Goal: Information Seeking & Learning: Learn about a topic

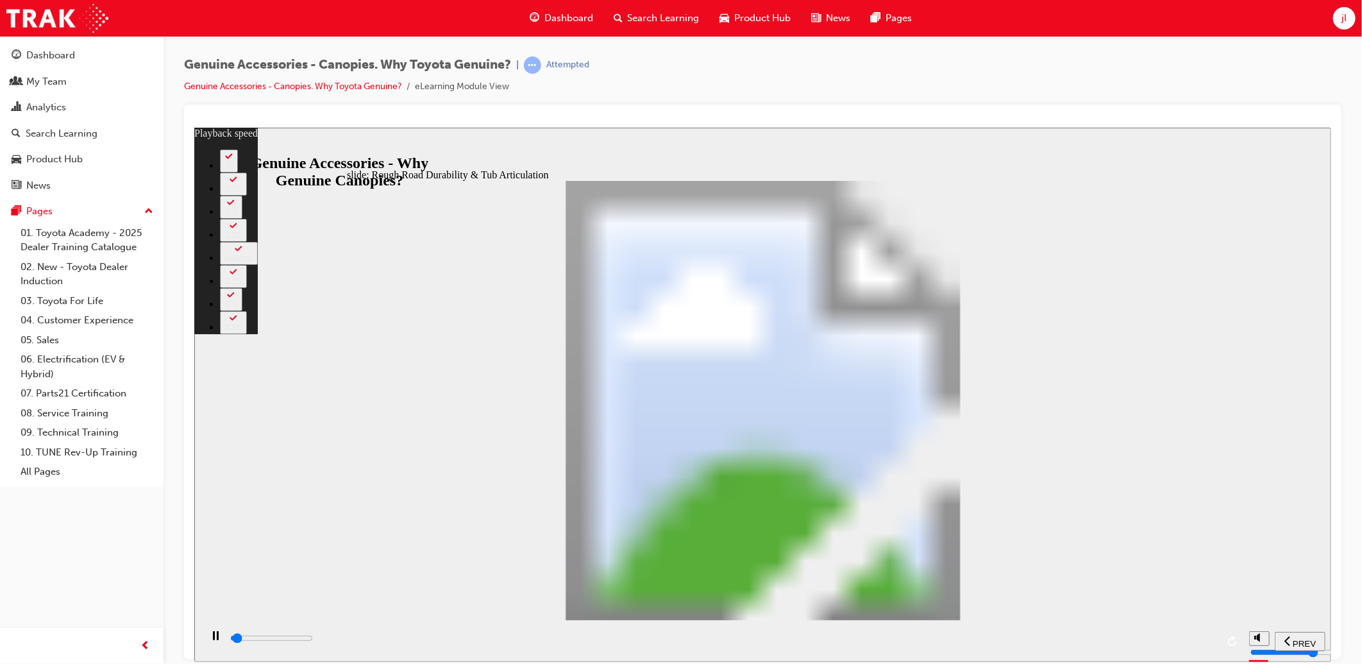
type input "1000"
type input "0"
type input "1100"
type input "0"
type input "1100"
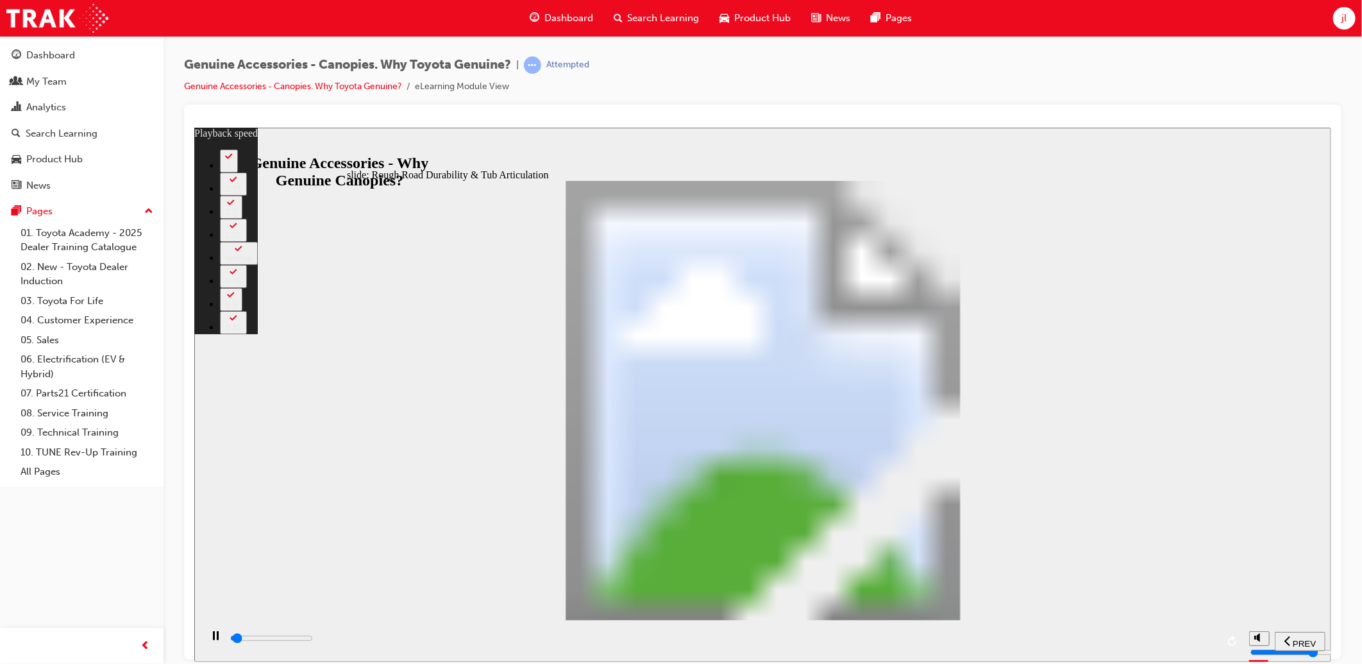
type input "0"
type input "1100"
type input "0"
type input "1100"
type input "0"
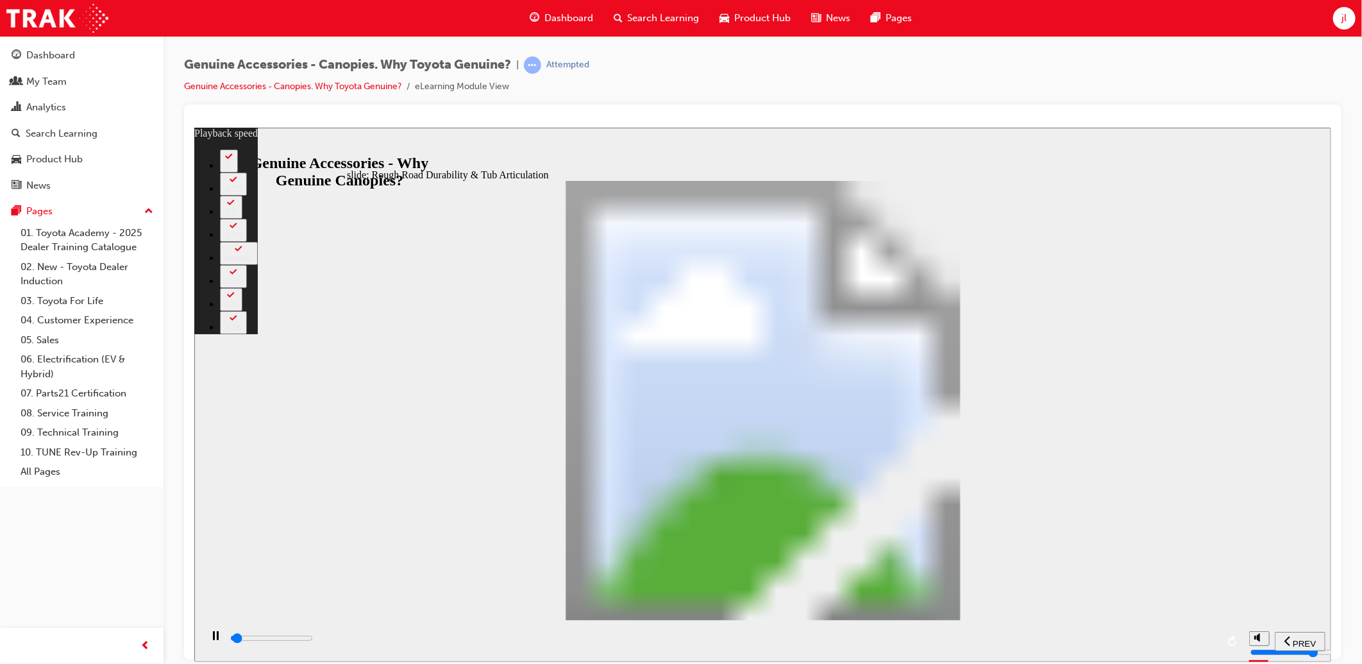
type input "1100"
type input "0"
type input "1100"
type input "0"
type input "1100"
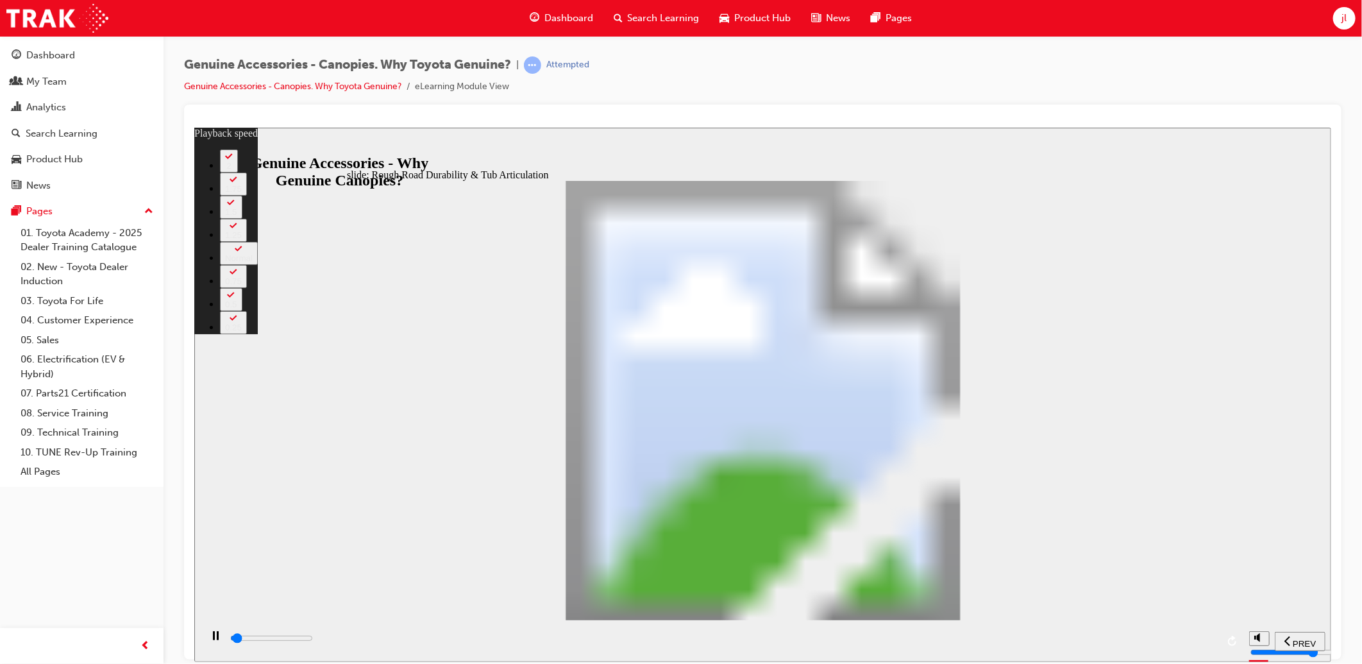
type input "0"
type input "1200"
type input "0"
type input "1200"
type input "0"
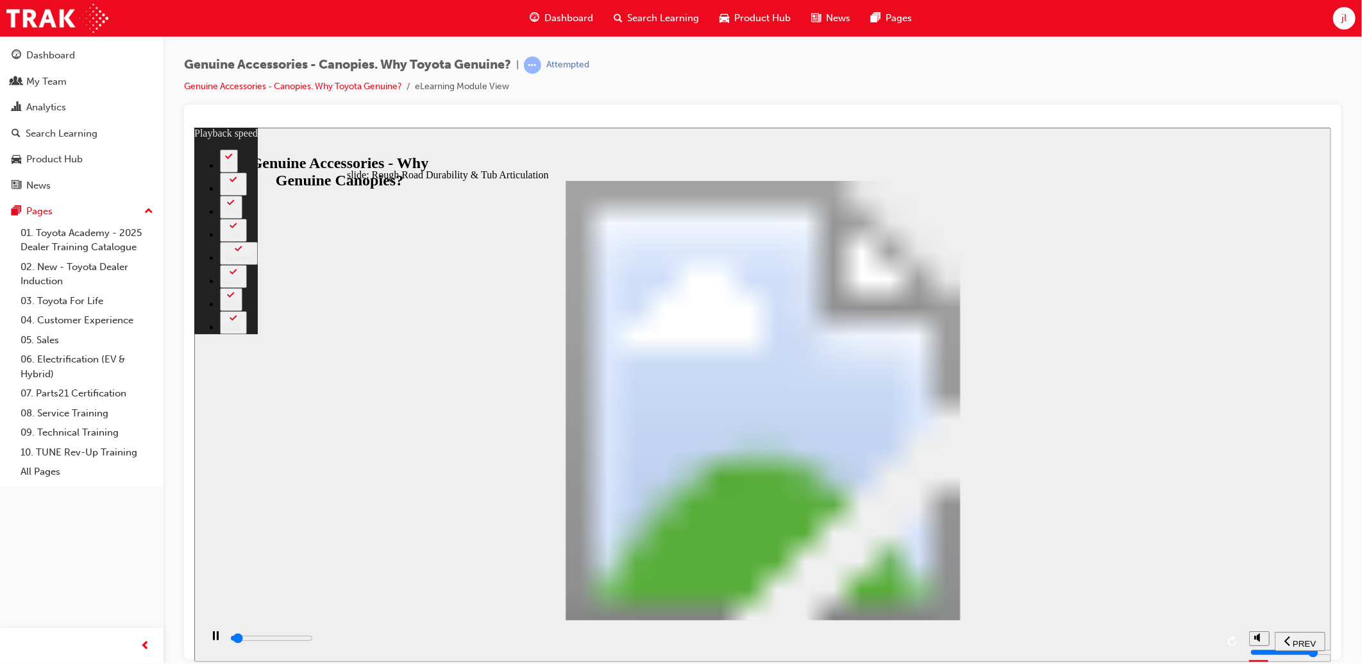
type input "1200"
type input "0"
type input "1200"
type input "0"
type input "1200"
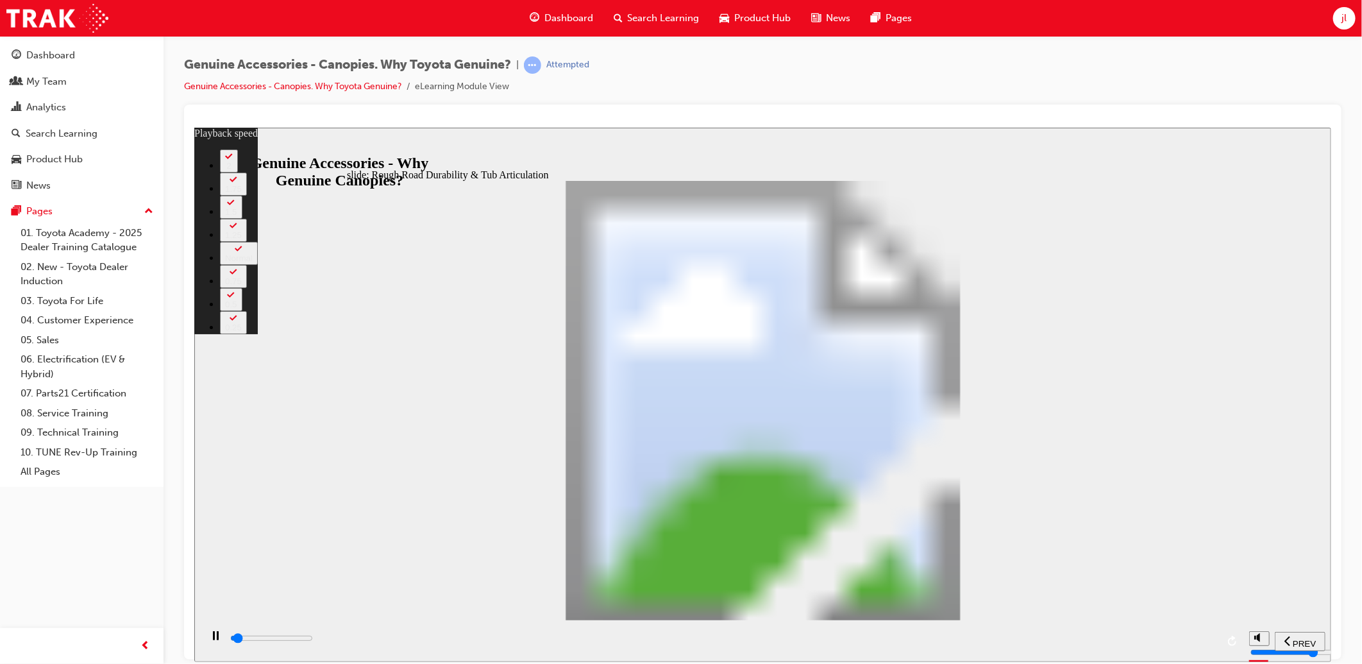
type input "0"
type input "1200"
type input "0"
type input "1300"
type input "0"
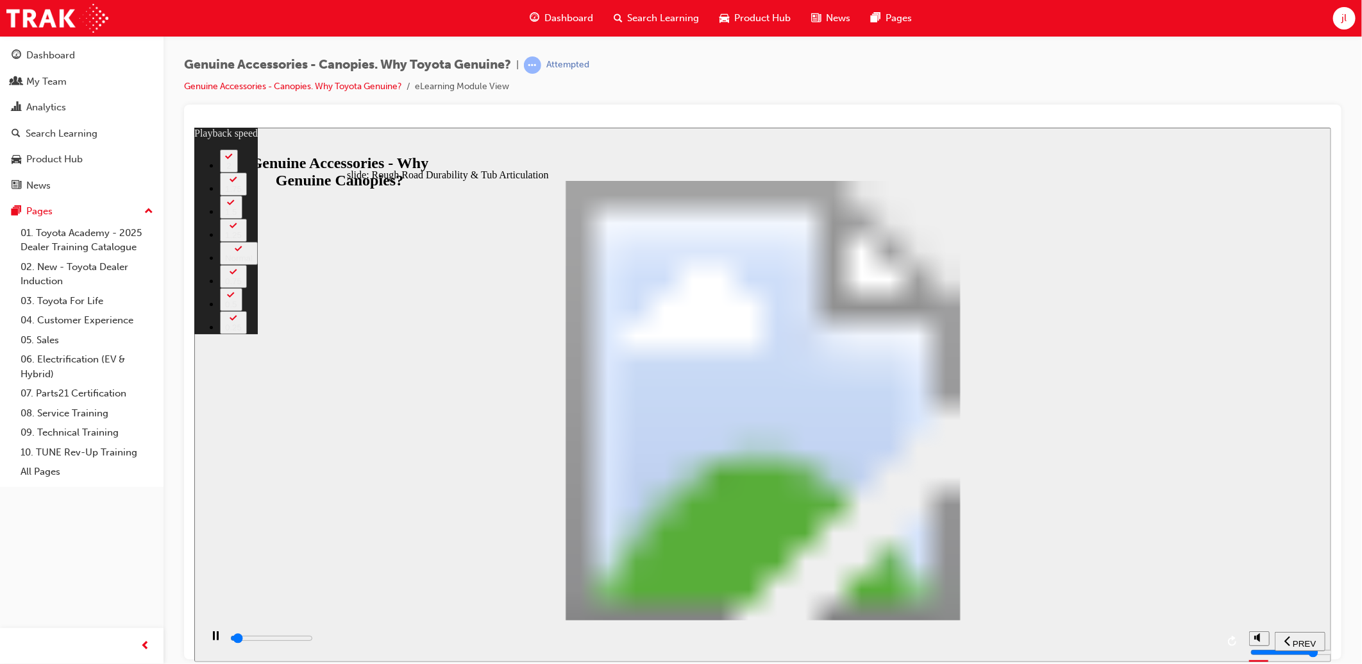
type input "1300"
type input "0"
type input "1300"
type input "0"
type input "1300"
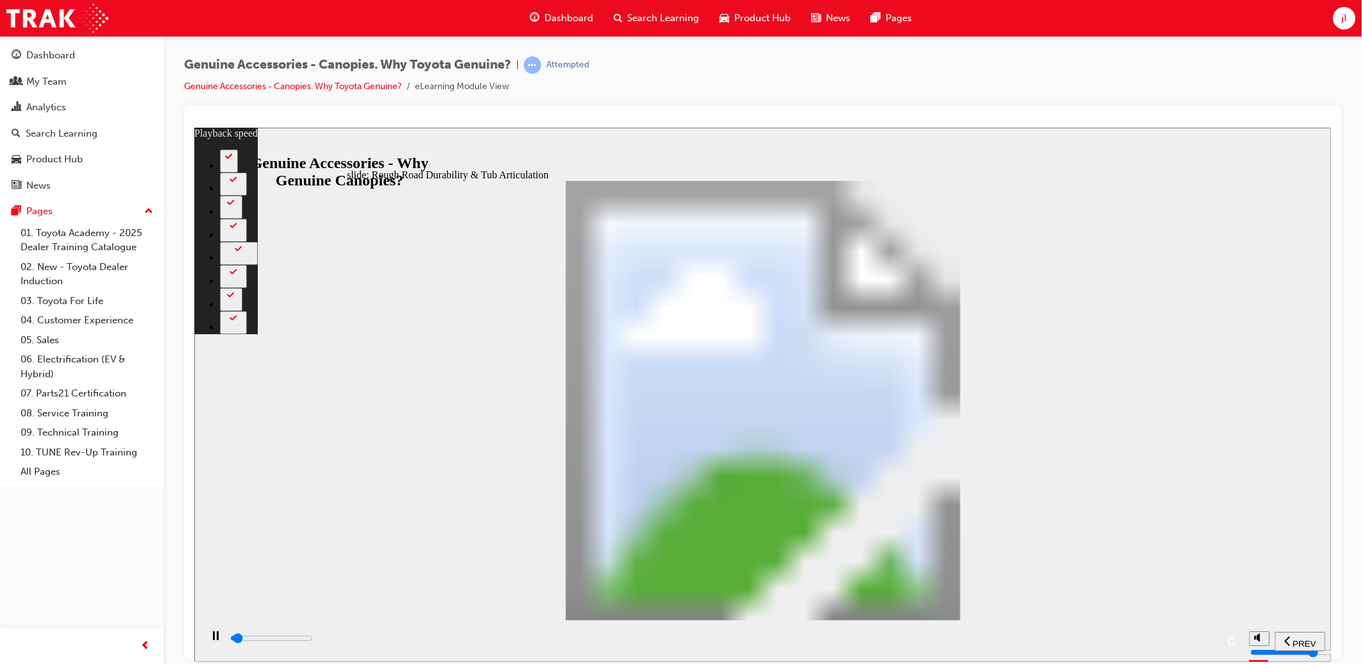
type input "0"
type input "1300"
type input "0"
type input "1300"
type input "0"
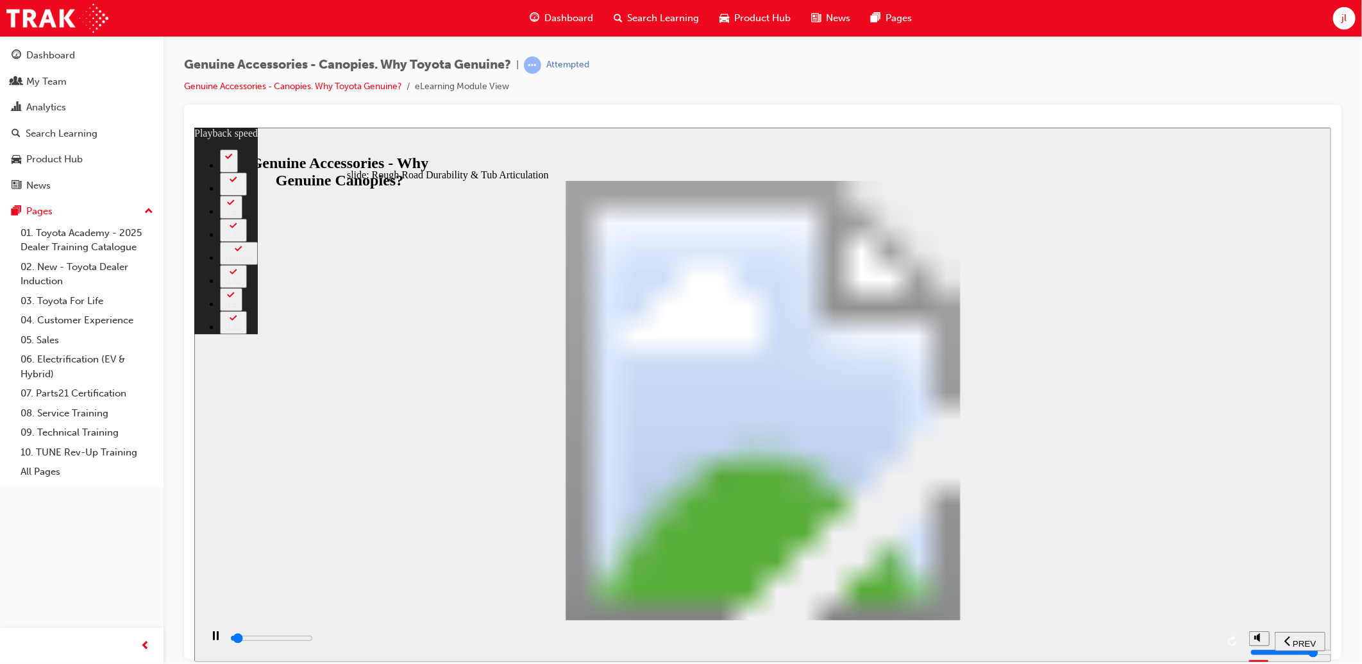
type input "1400"
type input "0"
type input "1400"
type input "0"
type input "1400"
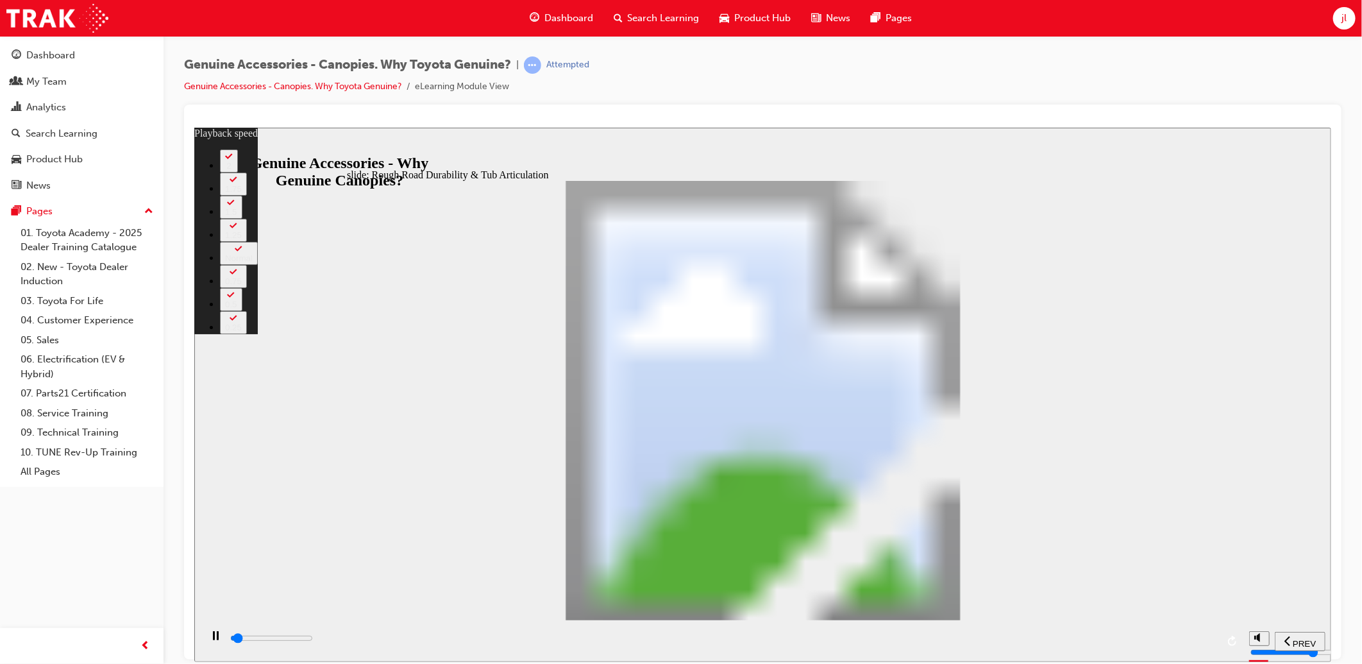
type input "0"
type input "1400"
type input "0"
type input "1400"
type input "0"
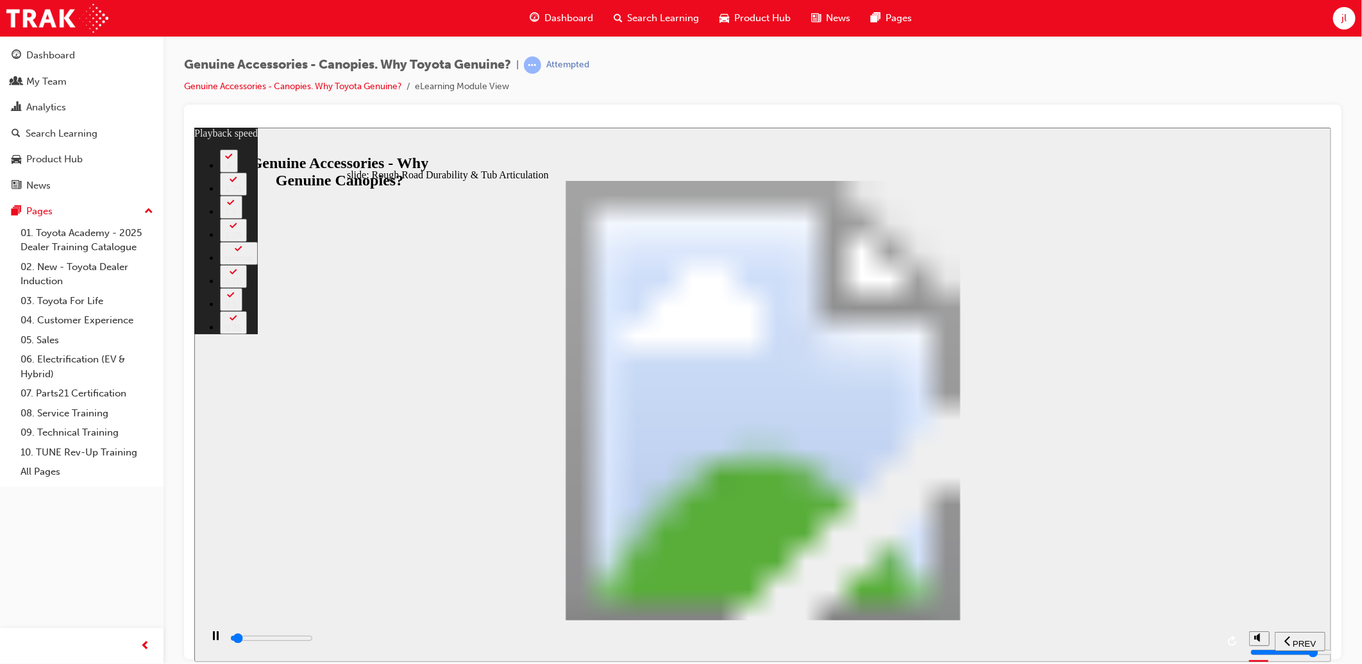
type input "1400"
type input "0"
type input "1500"
type input "0"
type input "1500"
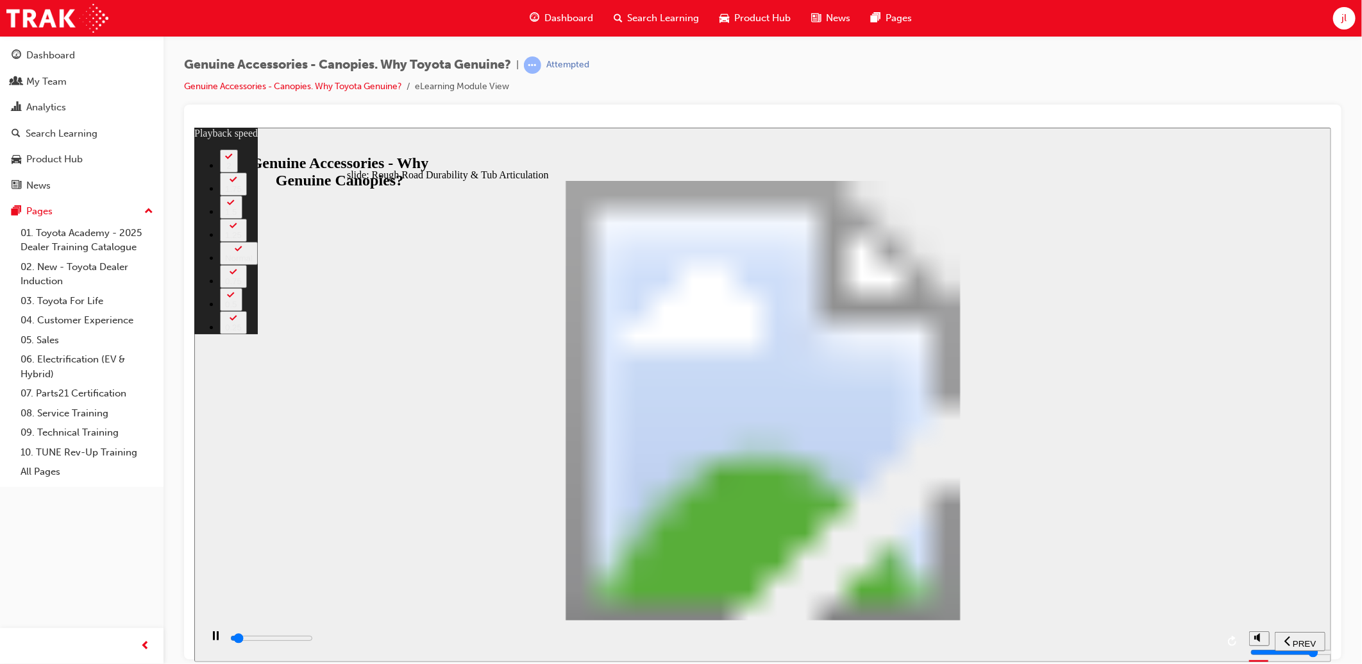
type input "0"
type input "1500"
type input "0"
type input "1500"
type input "0"
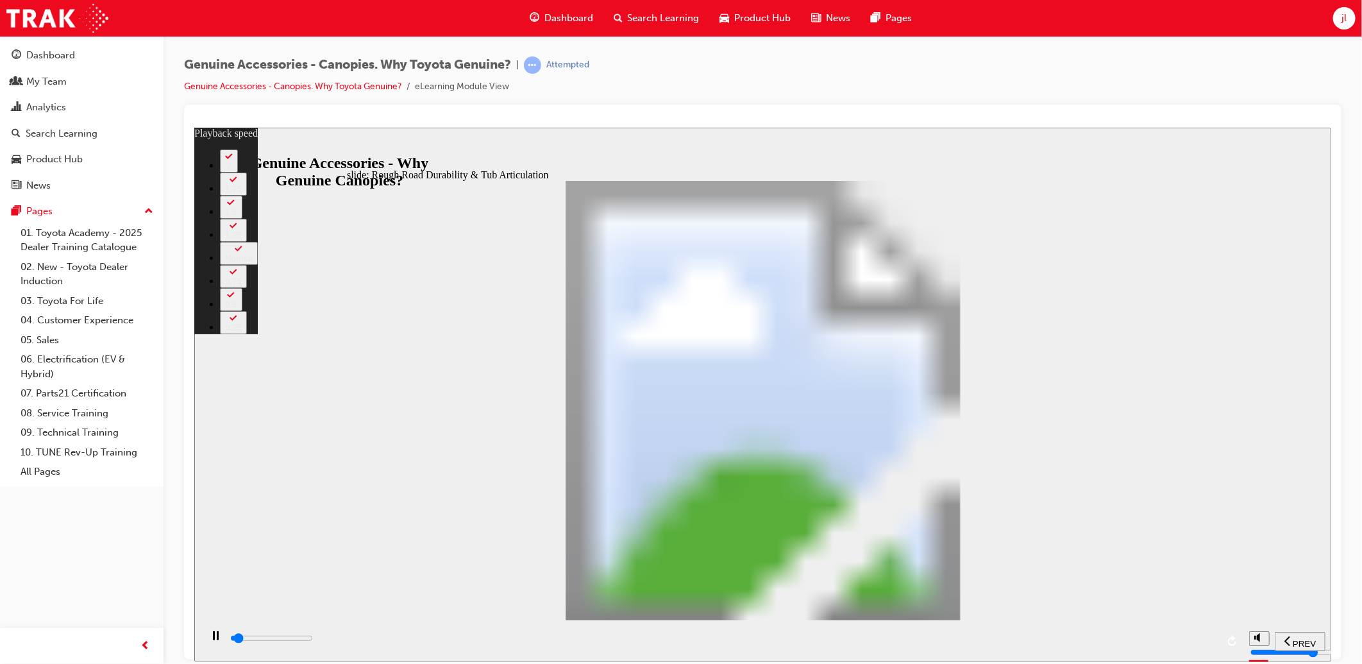
type input "1500"
type input "0"
type input "1500"
type input "0"
type input "1600"
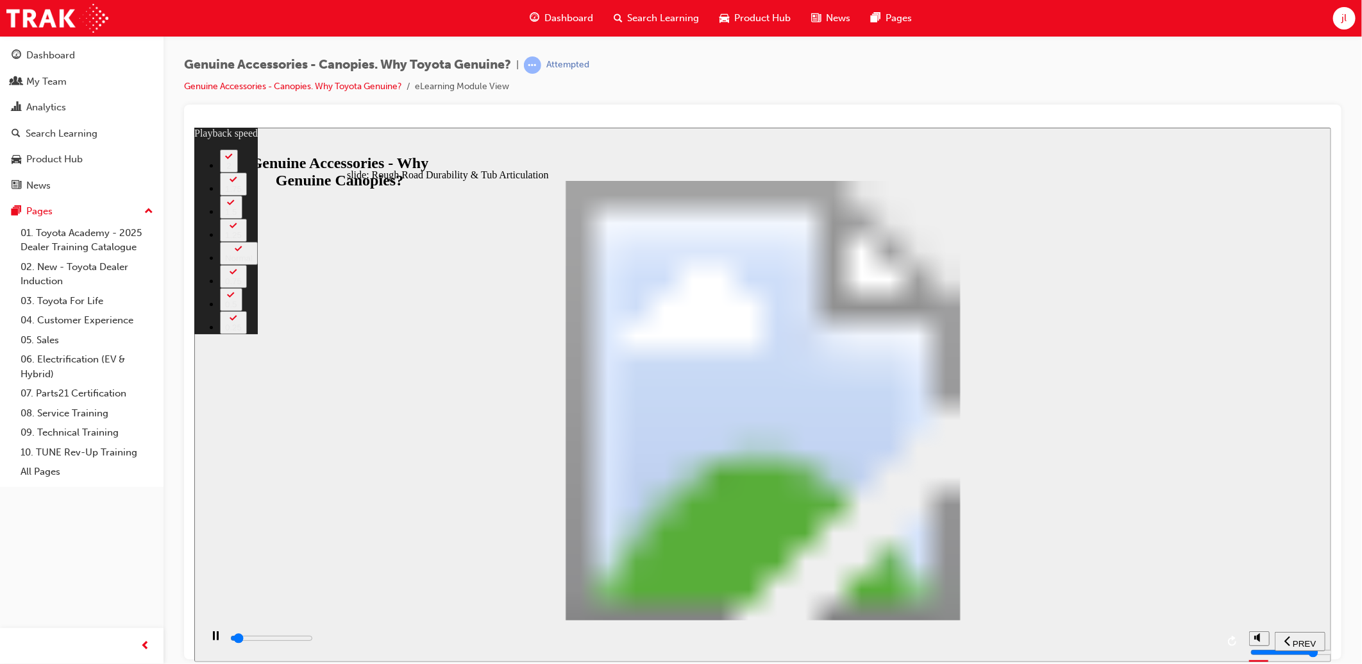
type input "1"
type input "1600"
type input "1"
type input "1600"
type input "1"
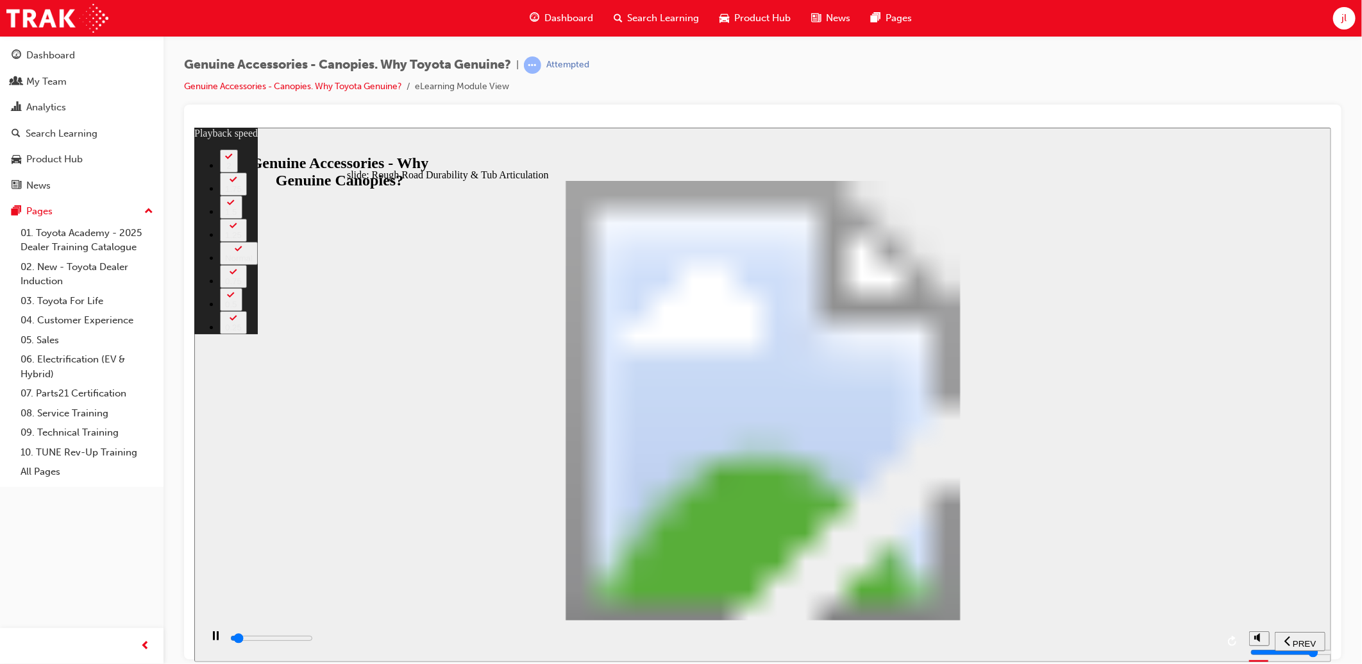
type input "1600"
type input "1"
type input "1600"
type input "1"
type input "1600"
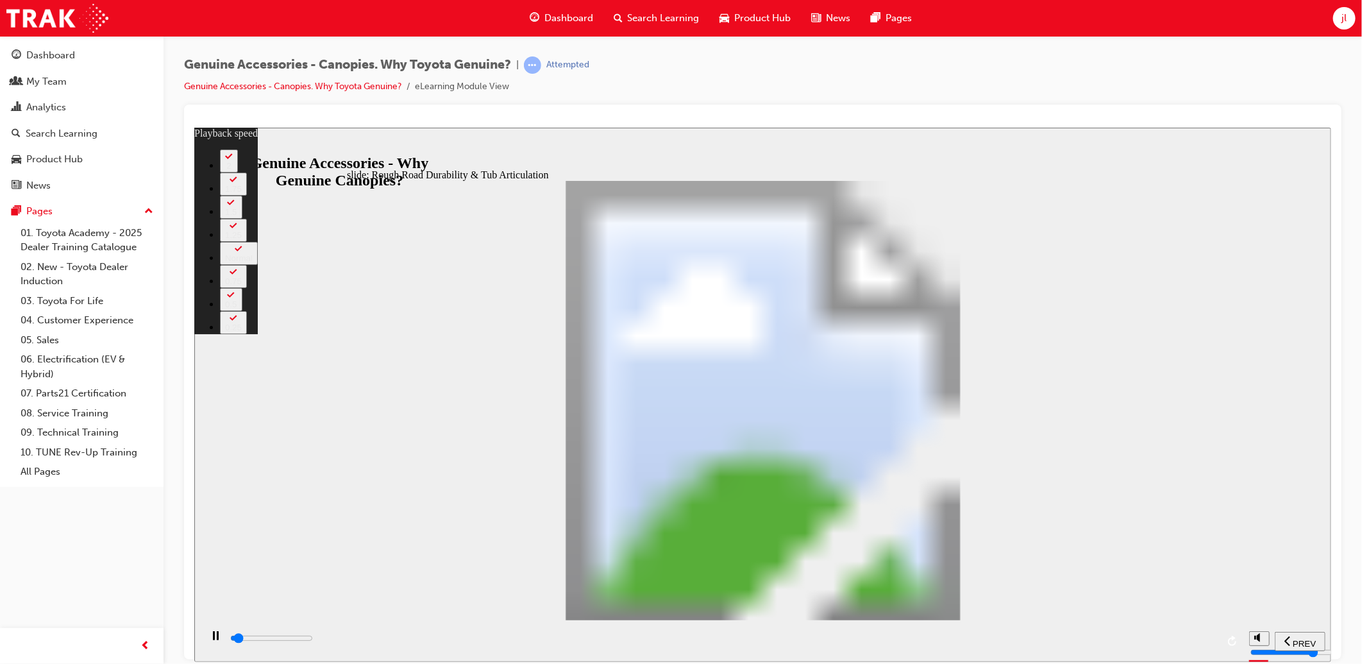
type input "1"
type input "1700"
type input "1"
type input "1700"
type input "1"
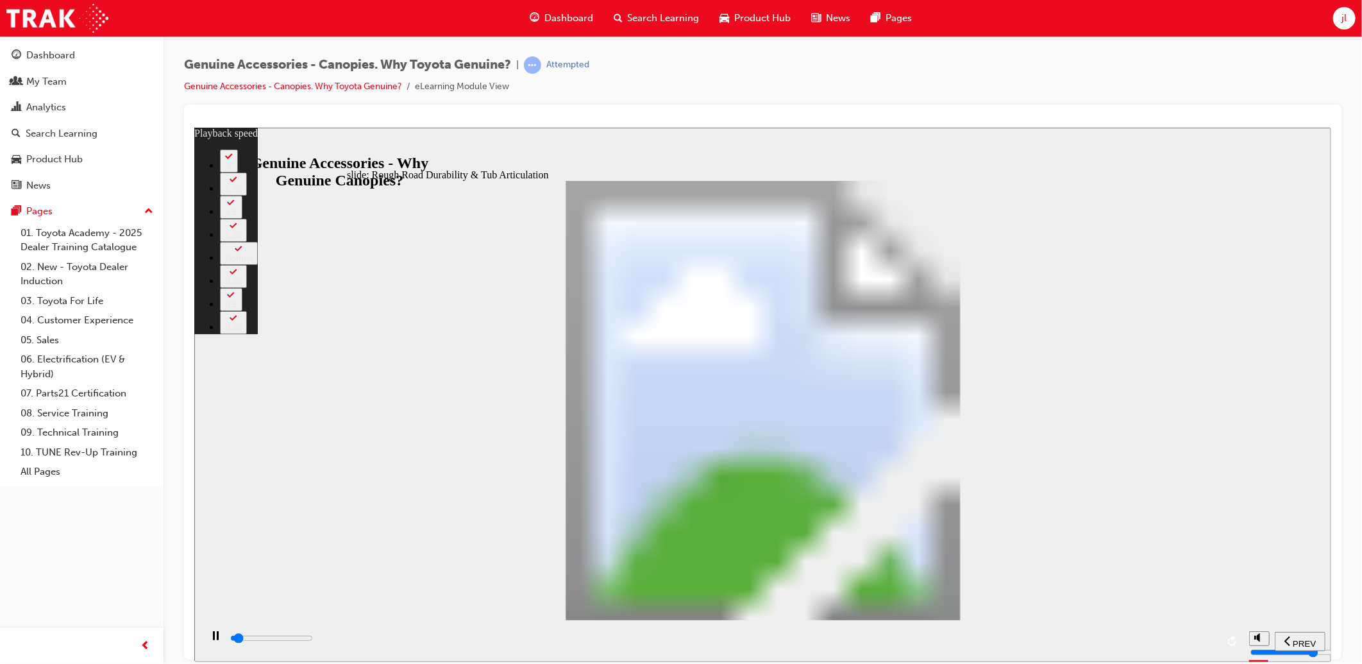
type input "1700"
type input "1"
type input "1700"
type input "1"
type input "1700"
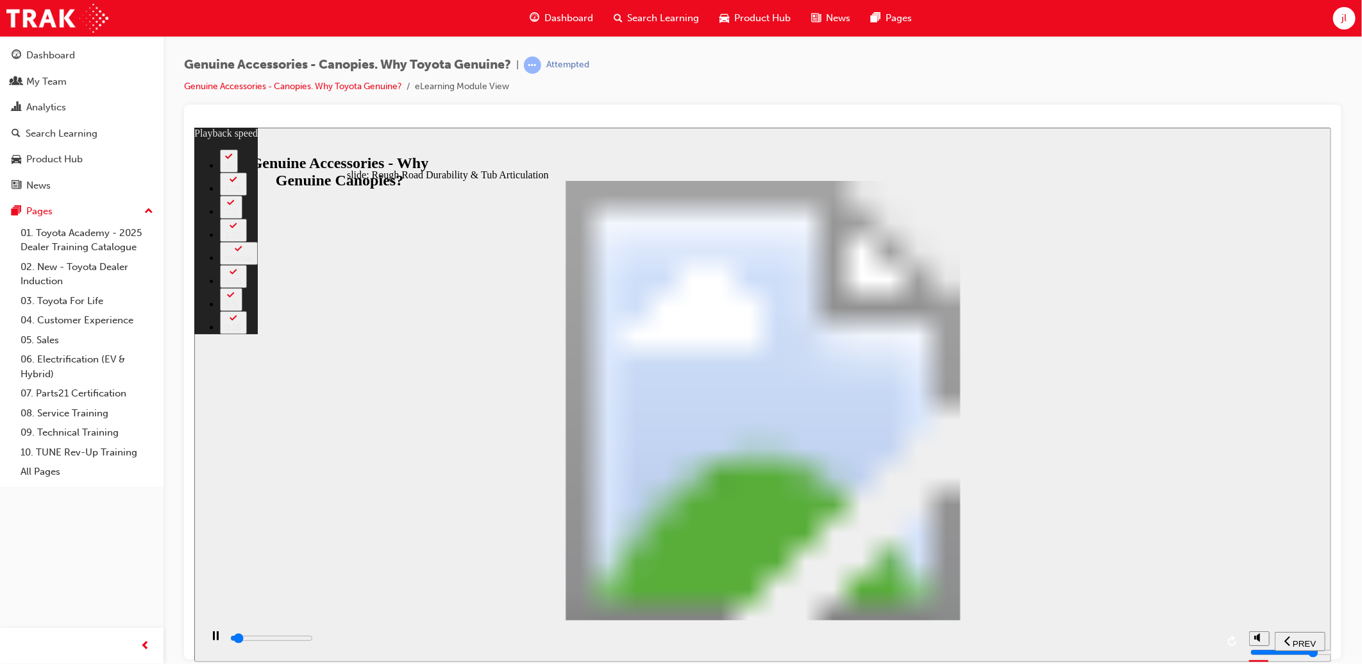
type input "1"
type input "1700"
type input "1"
type input "1800"
type input "1"
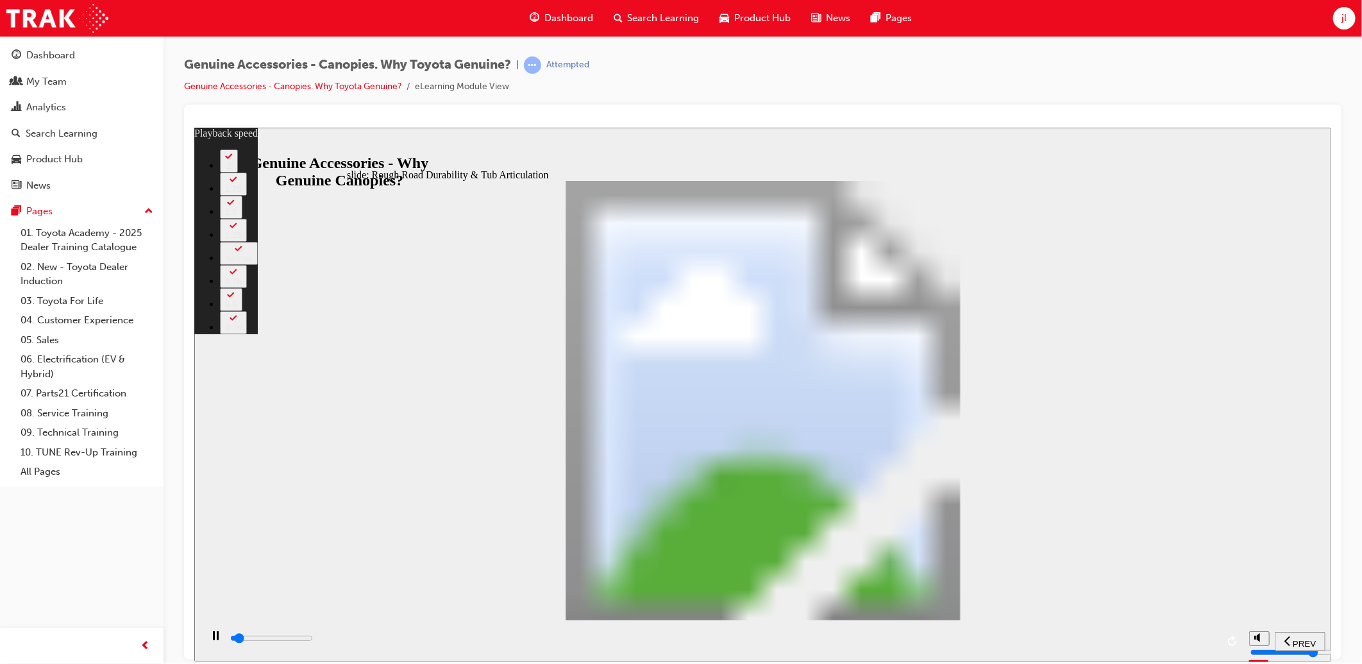
type input "1800"
type input "1"
type input "1800"
type input "1"
type input "1800"
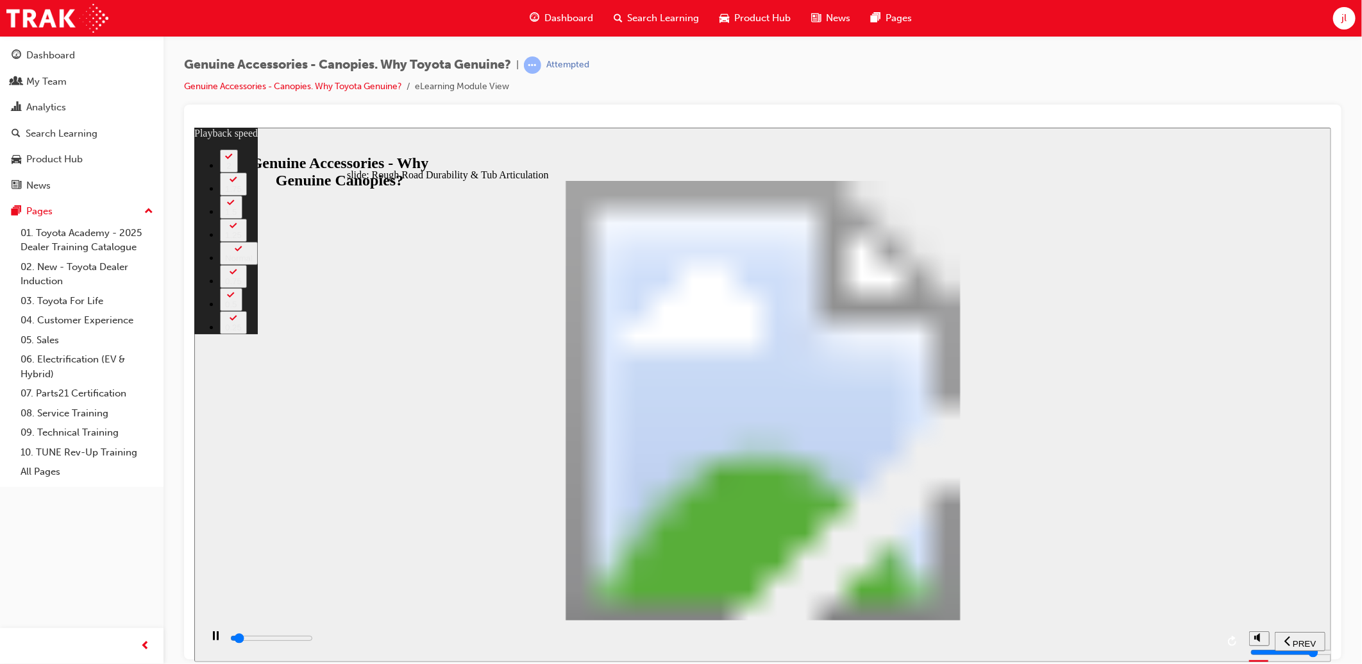
type input "1"
type input "1800"
type input "1"
type input "1800"
type input "1"
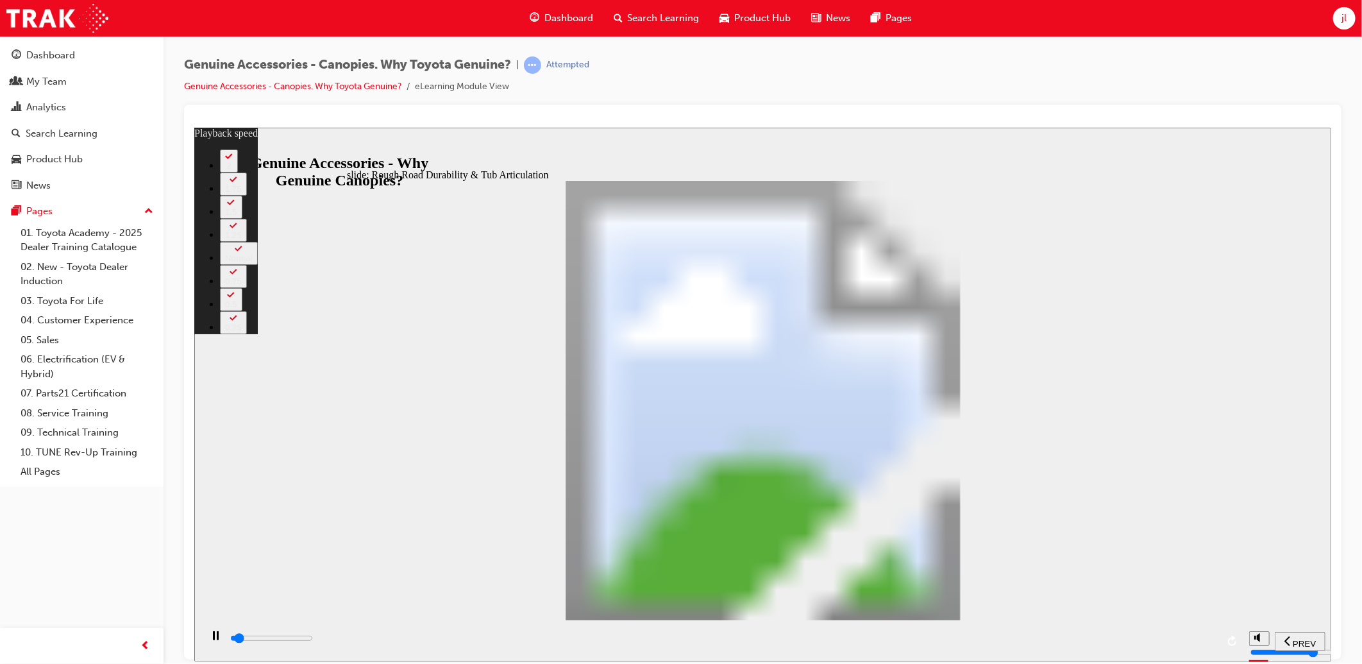
type input "1900"
type input "1"
type input "1900"
type input "1"
type input "1900"
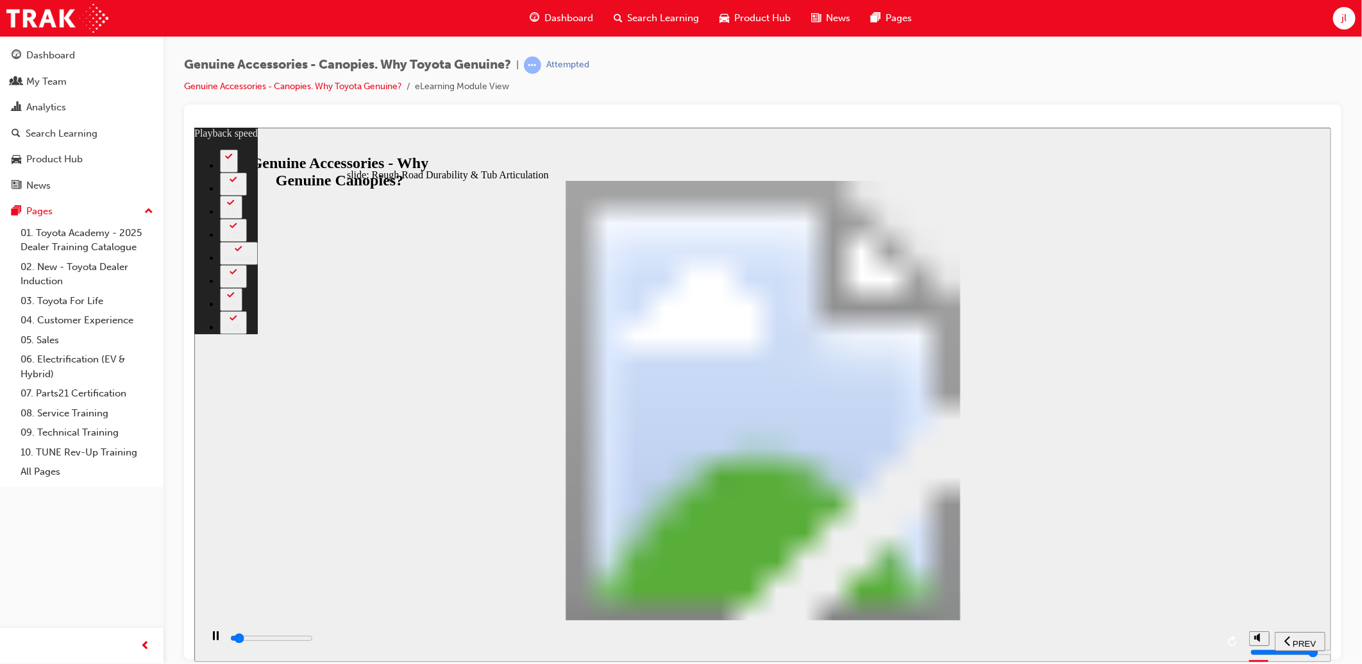
type input "1"
type input "1900"
type input "1"
type input "1900"
type input "1"
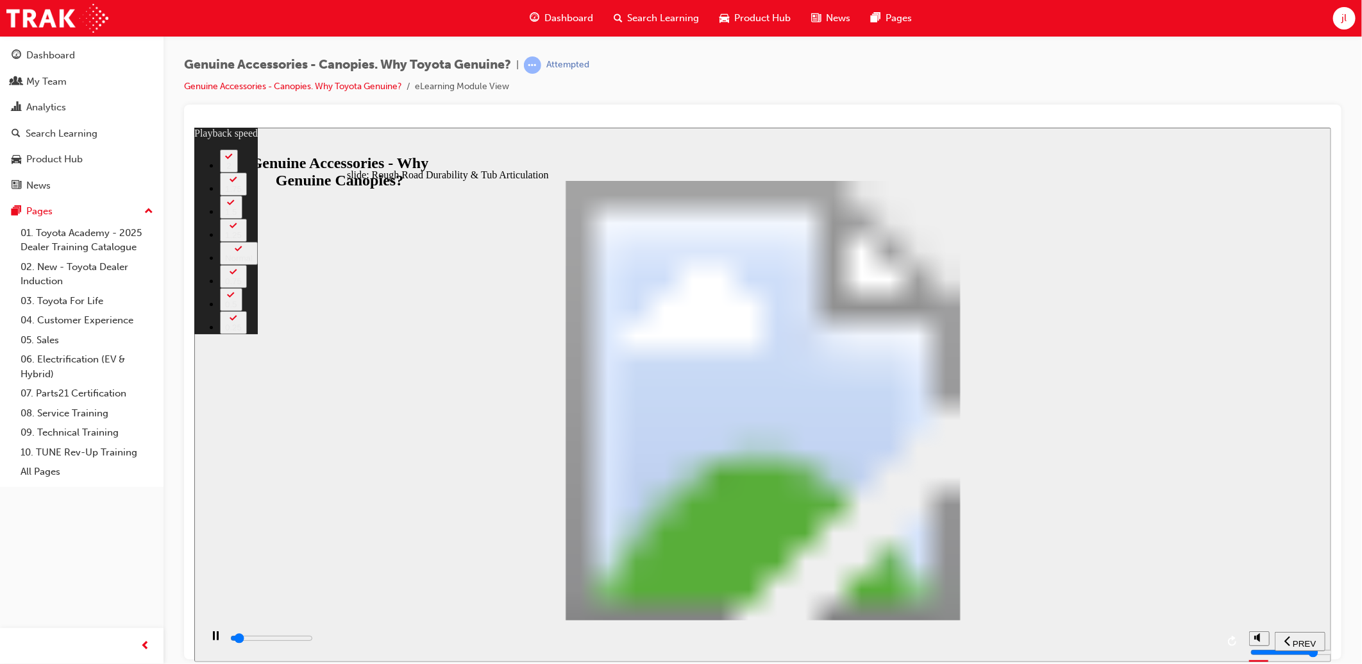
type input "1900"
type input "1"
type input "2000"
type input "1"
type input "2000"
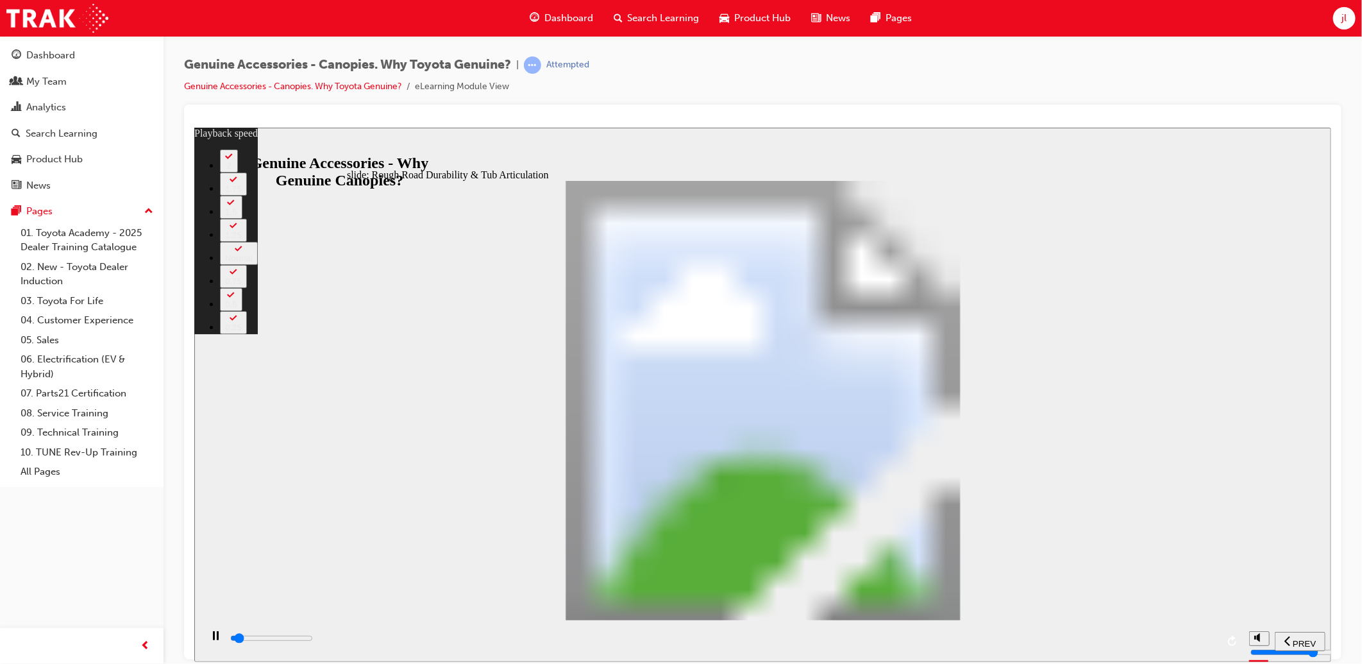
type input "1"
type input "2000"
type input "1"
type input "2000"
type input "1"
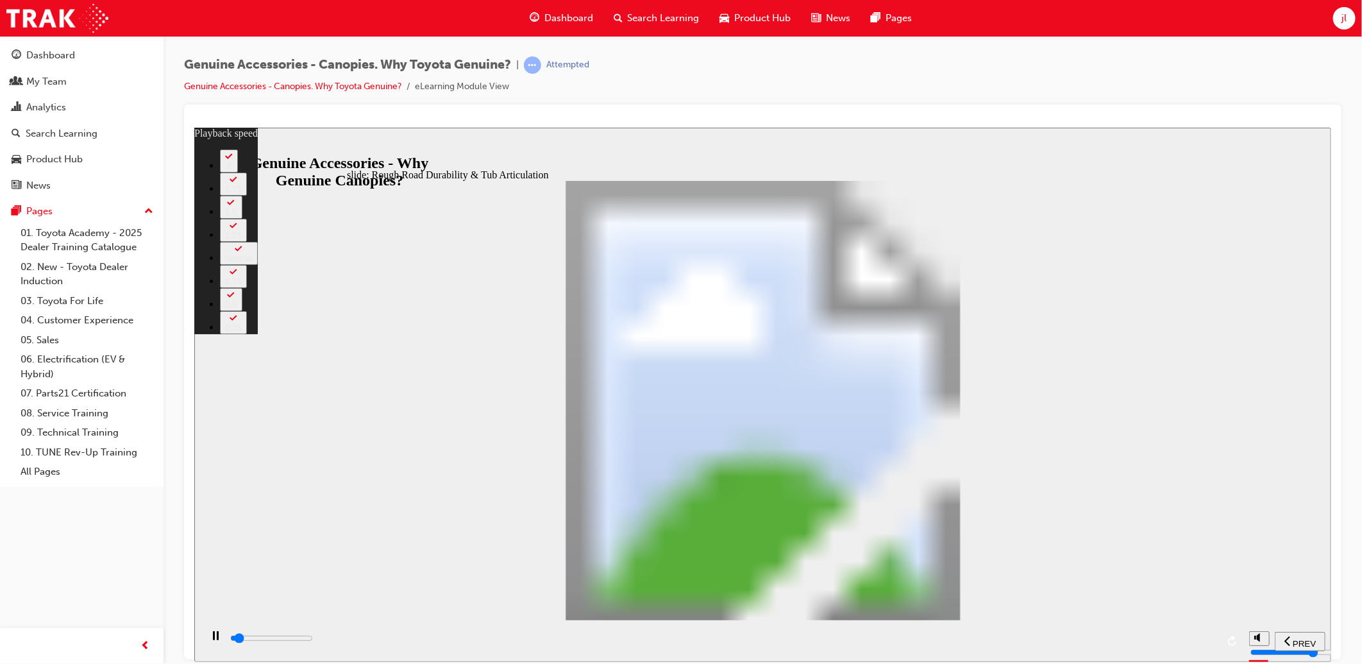
type input "2000"
type input "1"
type input "2000"
type input "1"
type input "2100"
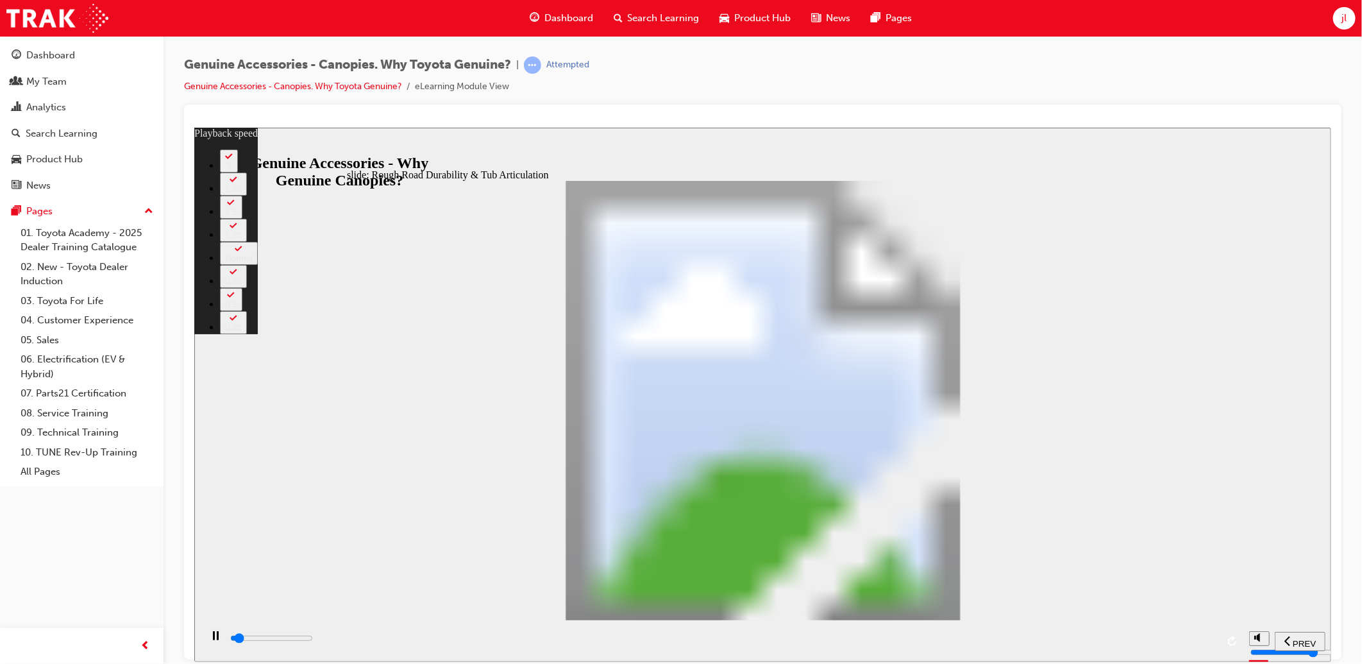
type input "1"
type input "2100"
type input "1"
type input "2100"
type input "1"
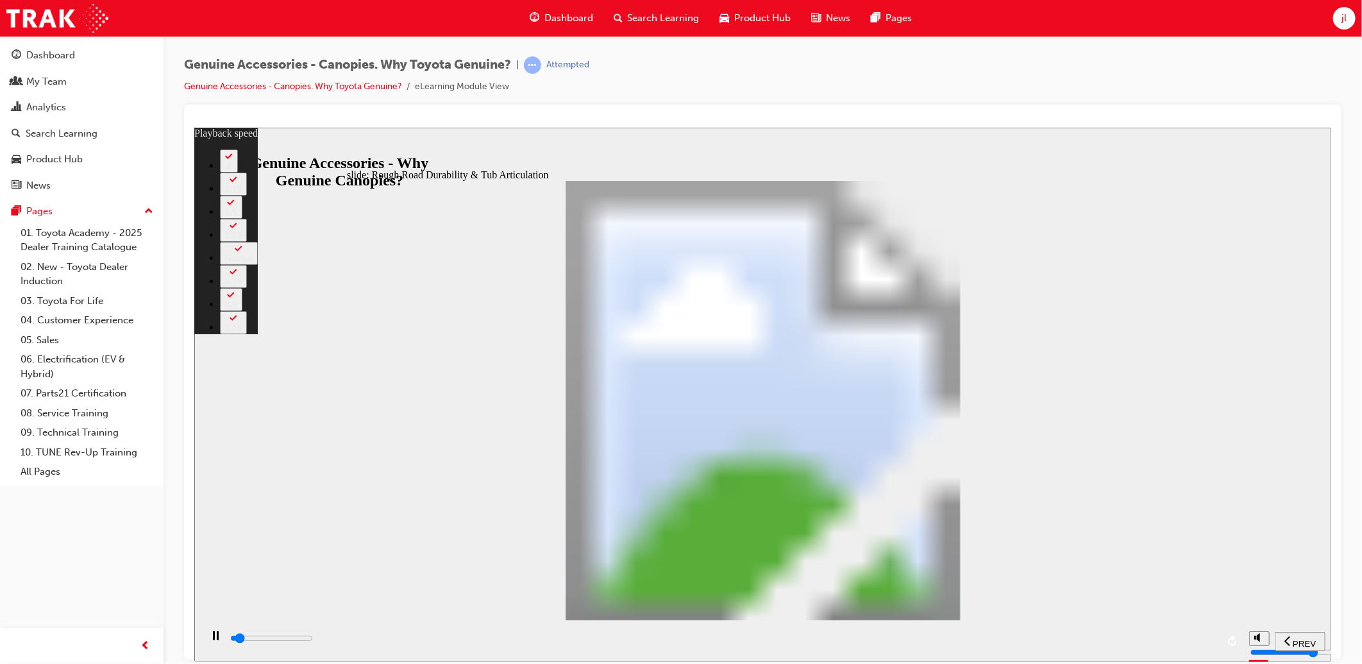
type input "2100"
type input "1"
type input "2100"
type input "1"
type input "2100"
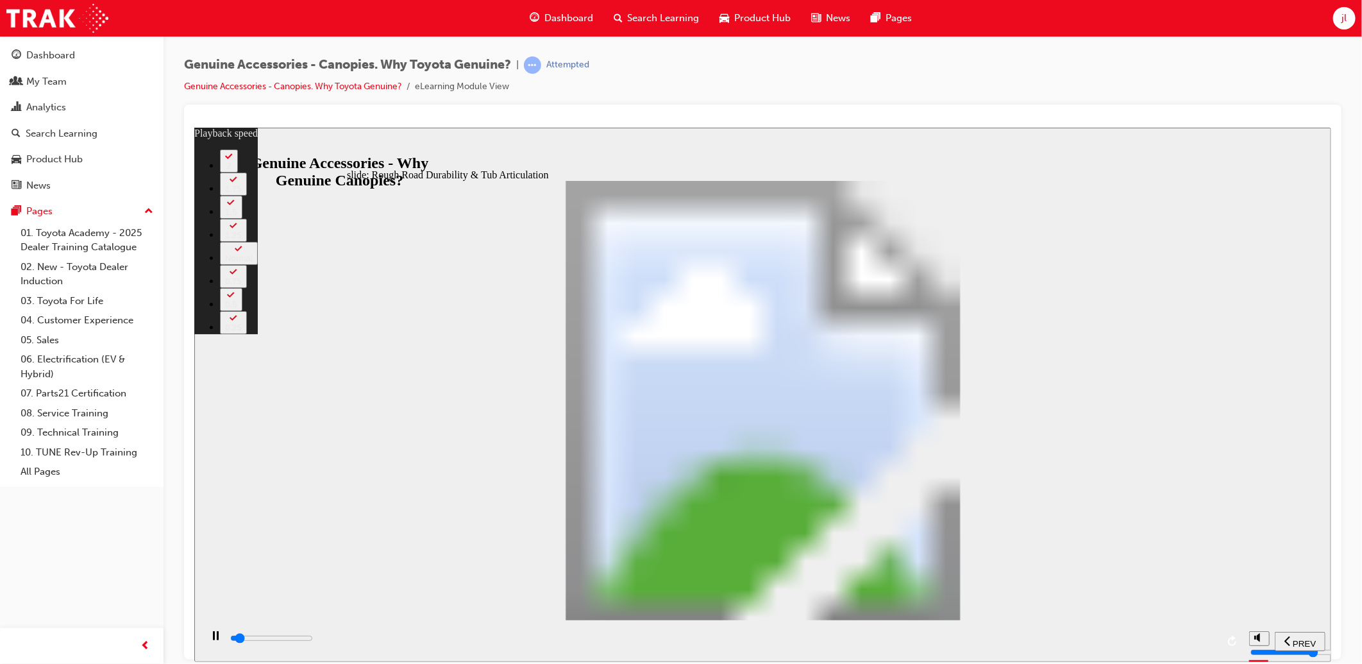
type input "1"
type input "2200"
type input "1"
type input "2200"
type input "1"
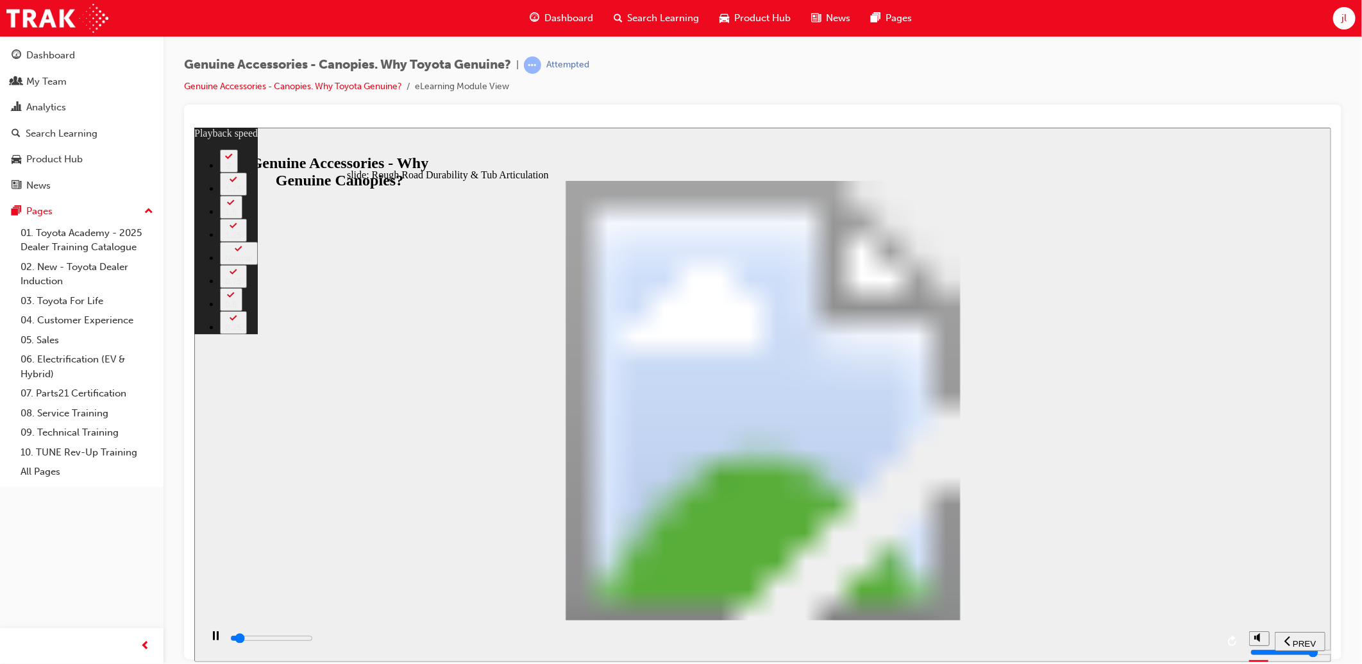
type input "2200"
type input "1"
type input "2200"
type input "1"
type input "2200"
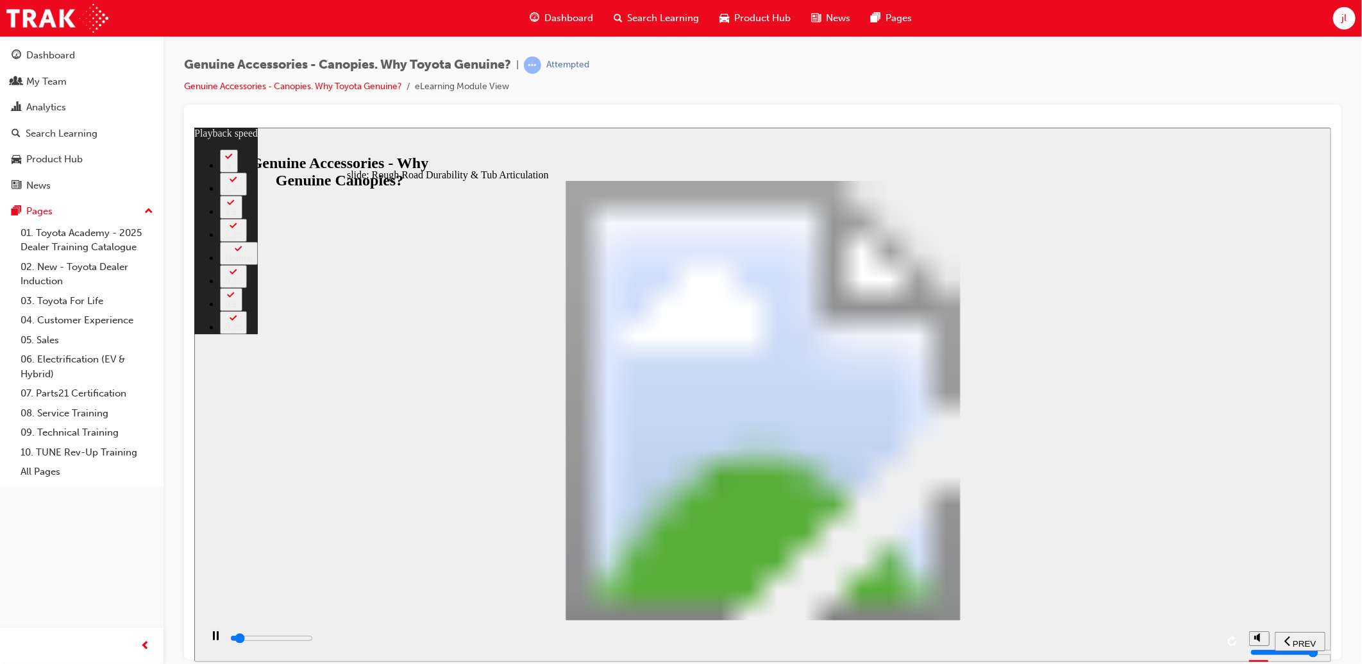
type input "1"
type input "2200"
type input "1"
type input "2300"
type input "1"
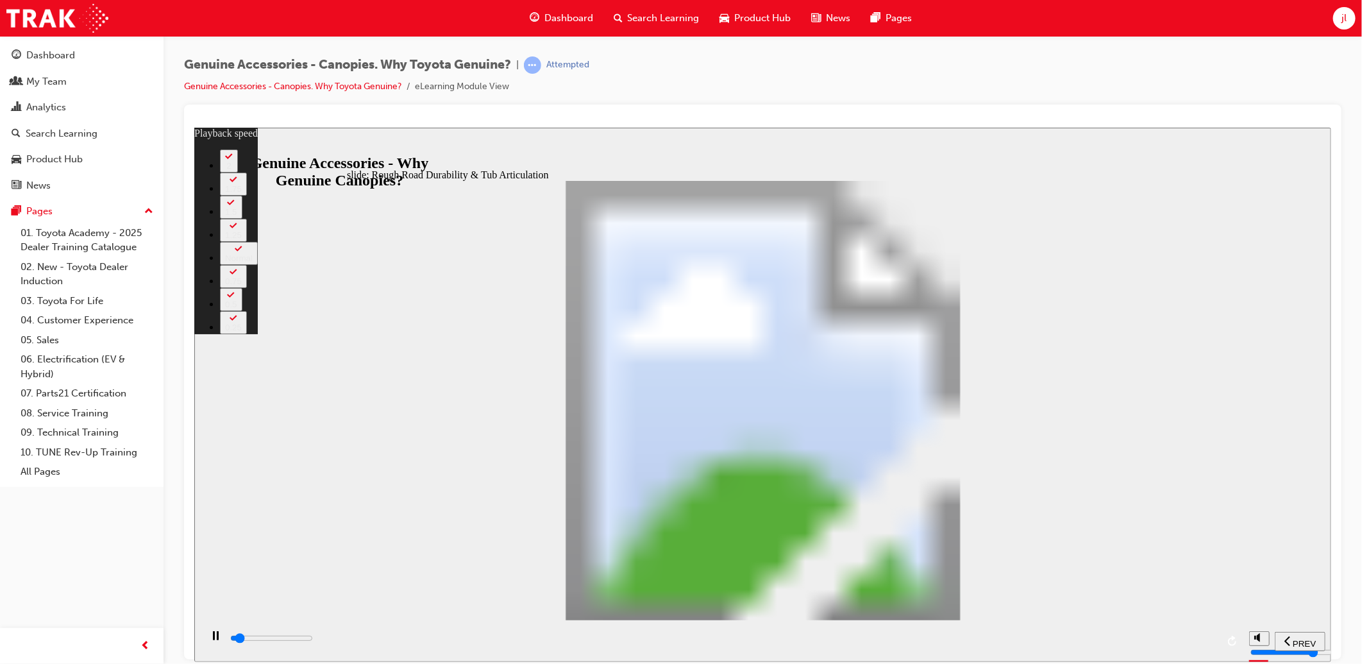
type input "2400"
type input "1"
type input "2600"
type input "2"
type input "2900"
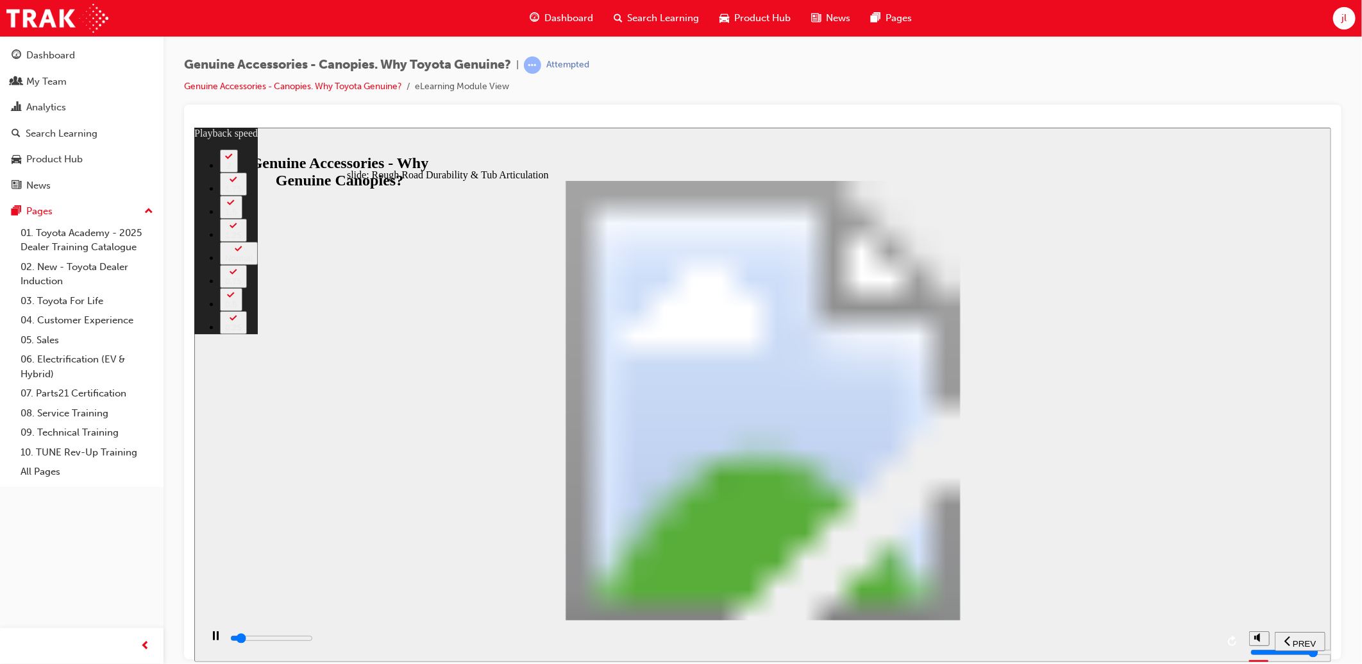
type input "2"
type input "3200"
type input "2"
type input "3400"
type input "2"
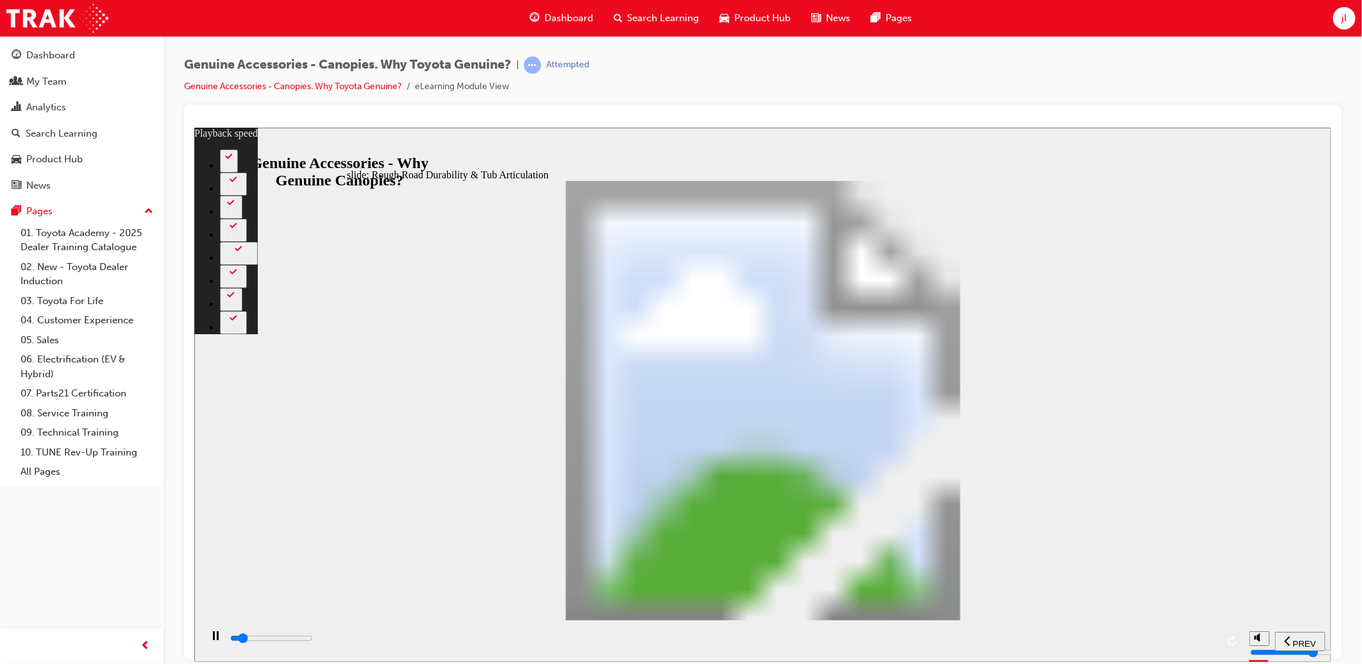
type input "3700"
type input "3"
type input "4000"
type input "3"
type input "4200"
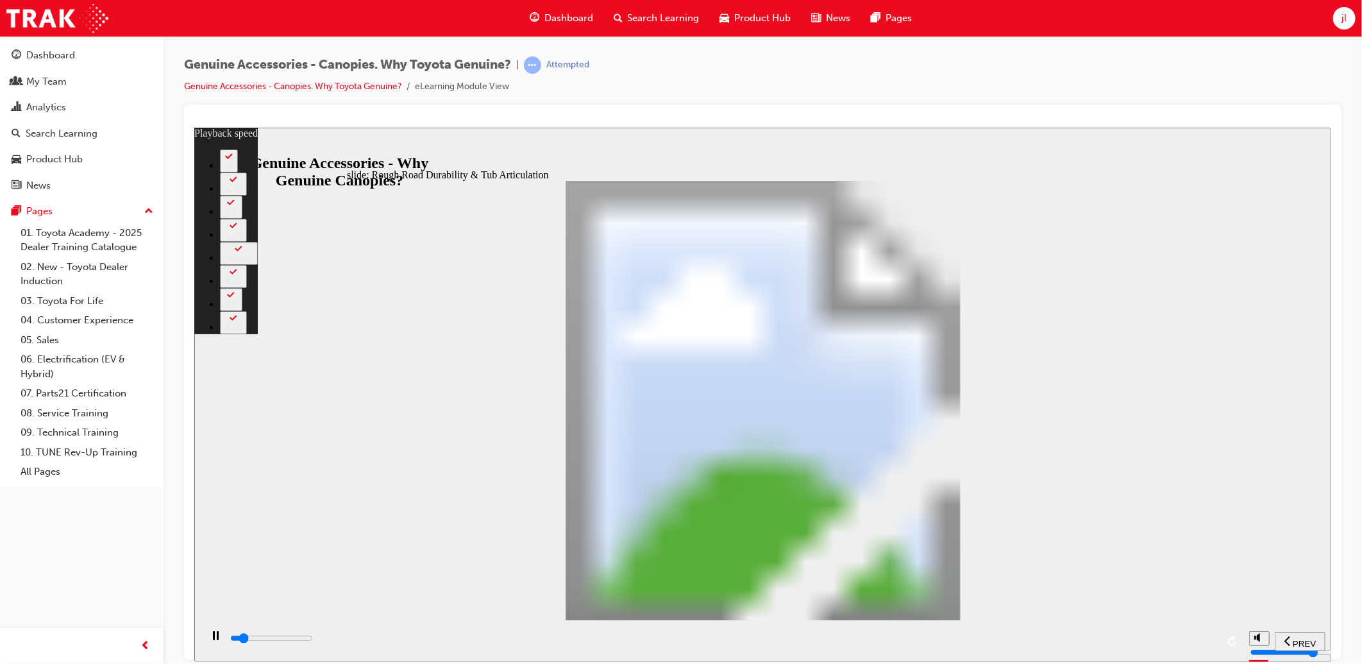
type input "3"
type input "4500"
type input "3"
type input "4700"
type input "3"
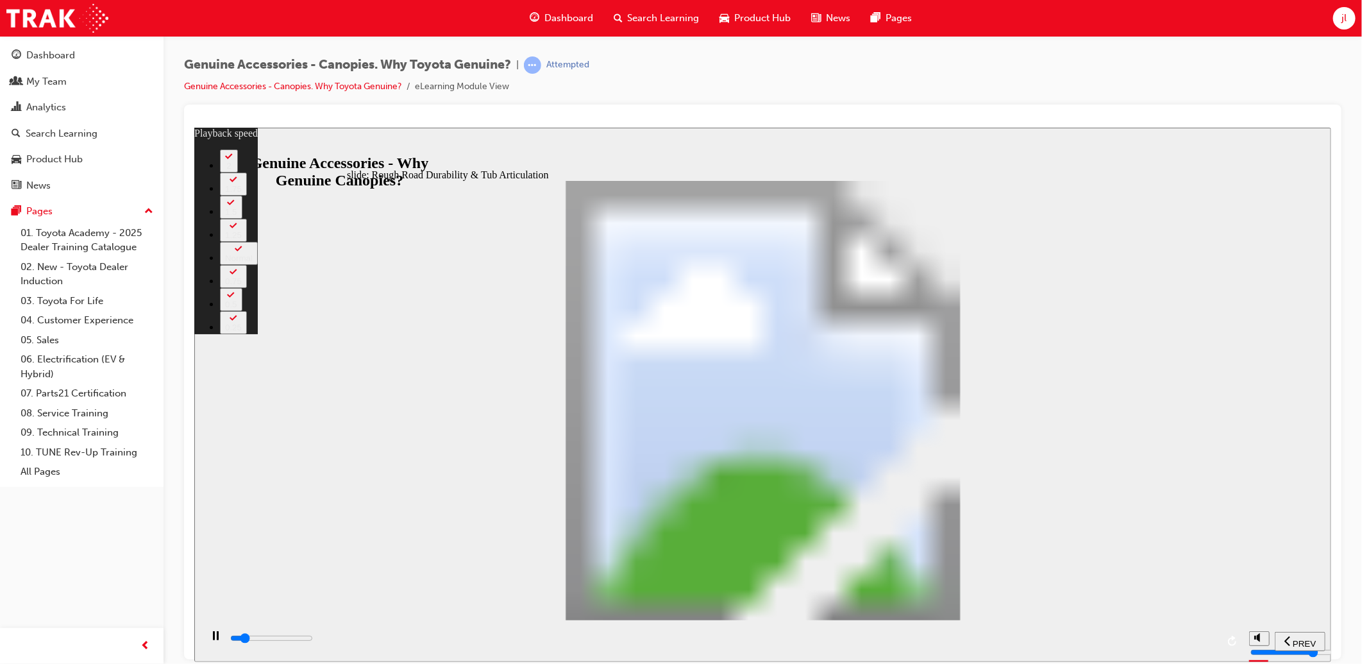
type input "4800"
type input "4"
type input "5000"
type input "4"
type input "5300"
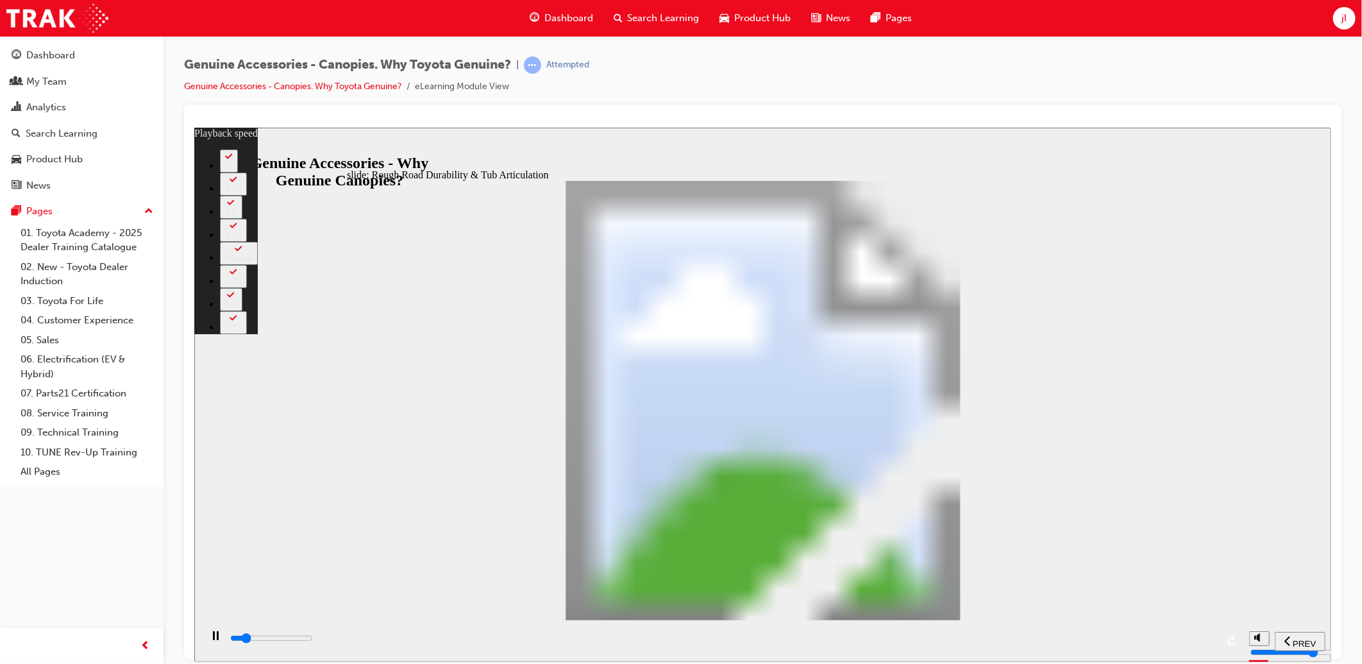
type input "4"
type input "5600"
type input "4"
type input "5800"
type input "5"
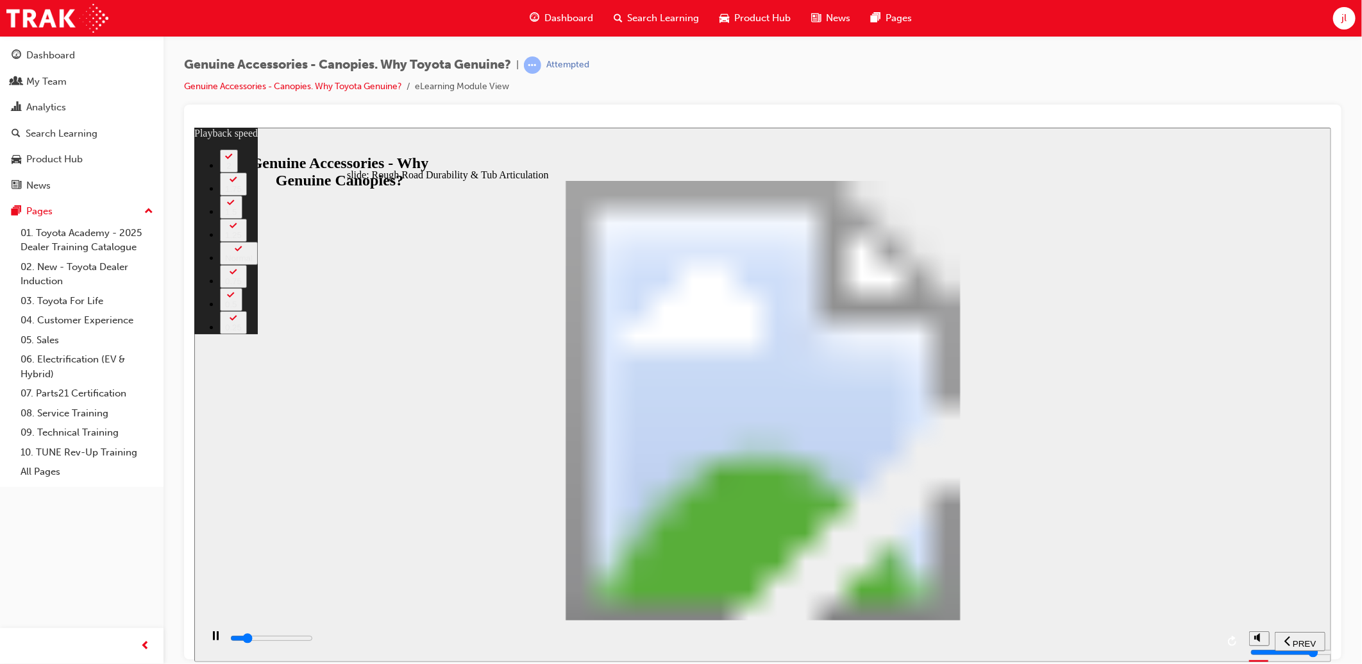
type input "6100"
type input "5"
type input "6300"
type input "5"
type input "6600"
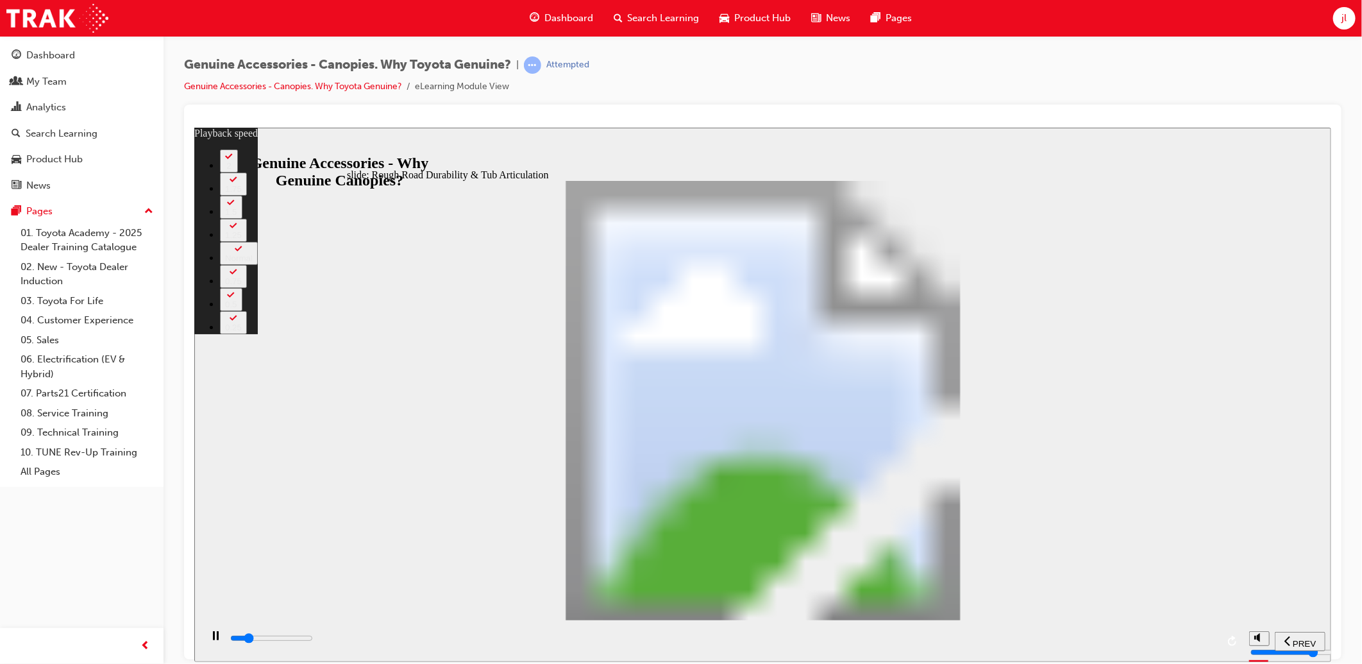
type input "6"
type input "6900"
type input "6"
type input "7100"
type input "6"
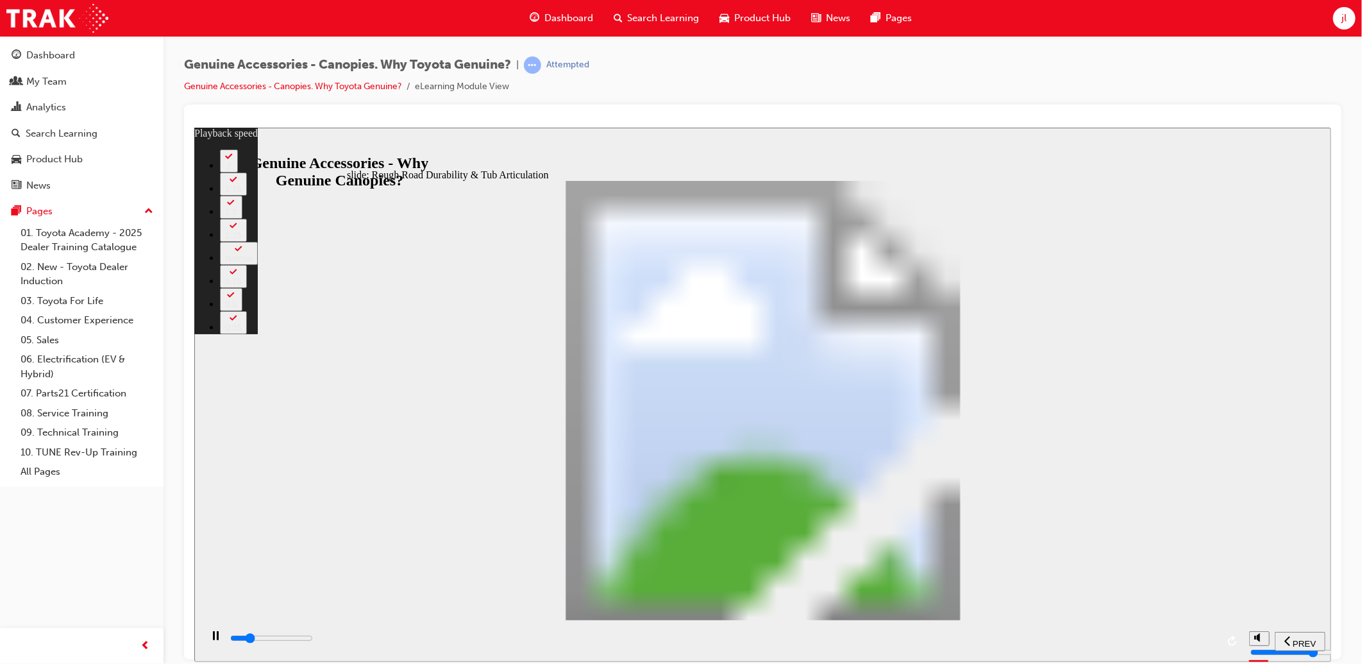
type input "7300"
type input "6"
type input "7400"
type input "6"
type input "7600"
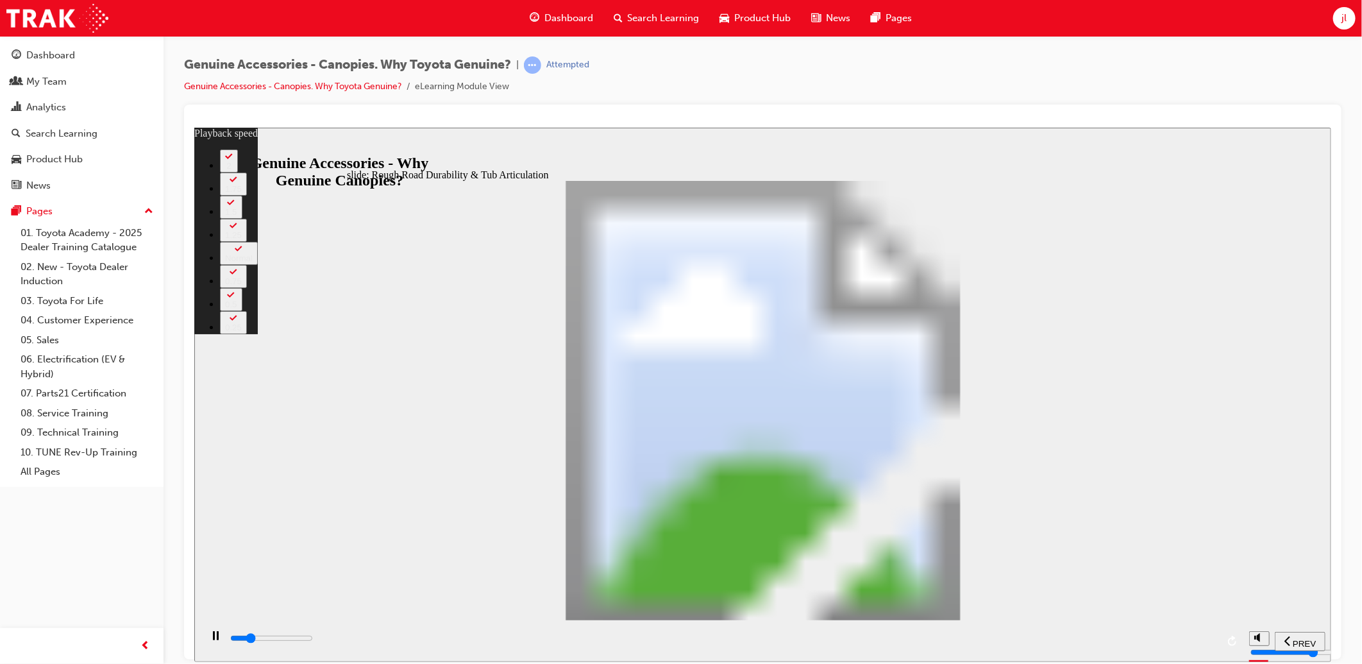
type input "6"
type input "7700"
type input "7"
type input "7900"
type input "7"
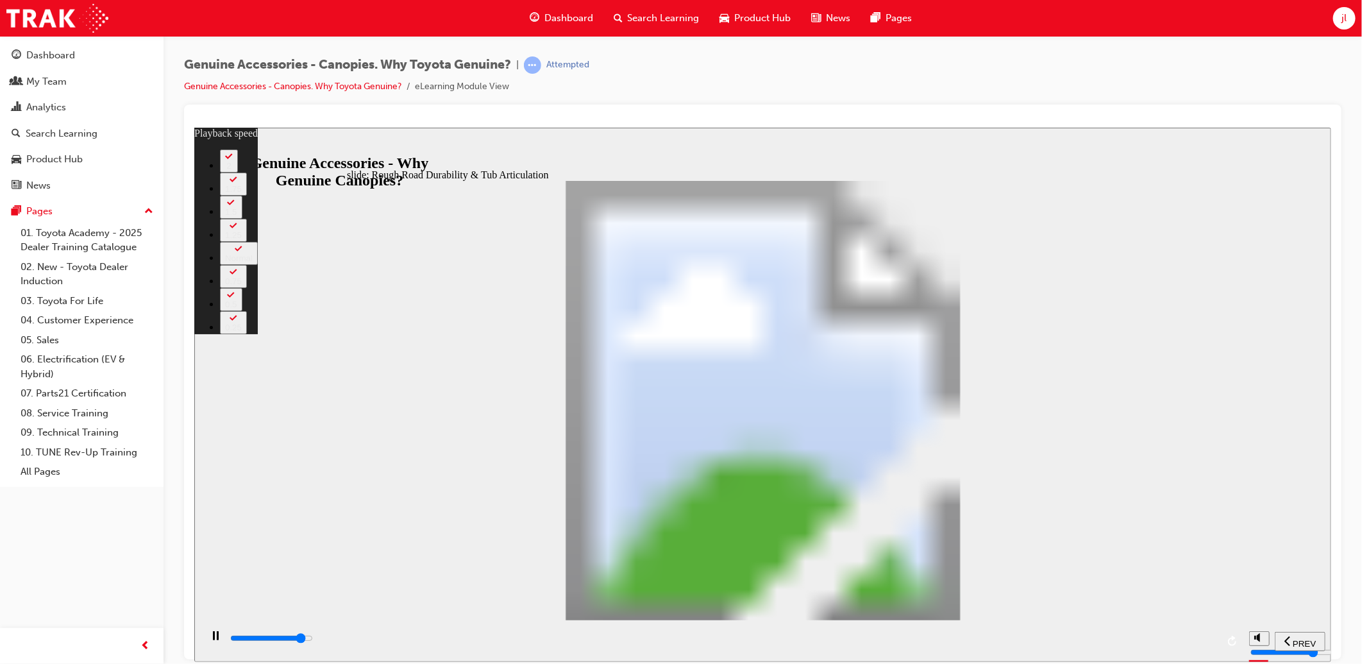
drag, startPoint x: 1118, startPoint y: 647, endPoint x: 1104, endPoint y: 644, distance: 13.7
click at [1132, 645] on div "playback controls" at bounding box center [722, 638] width 988 height 14
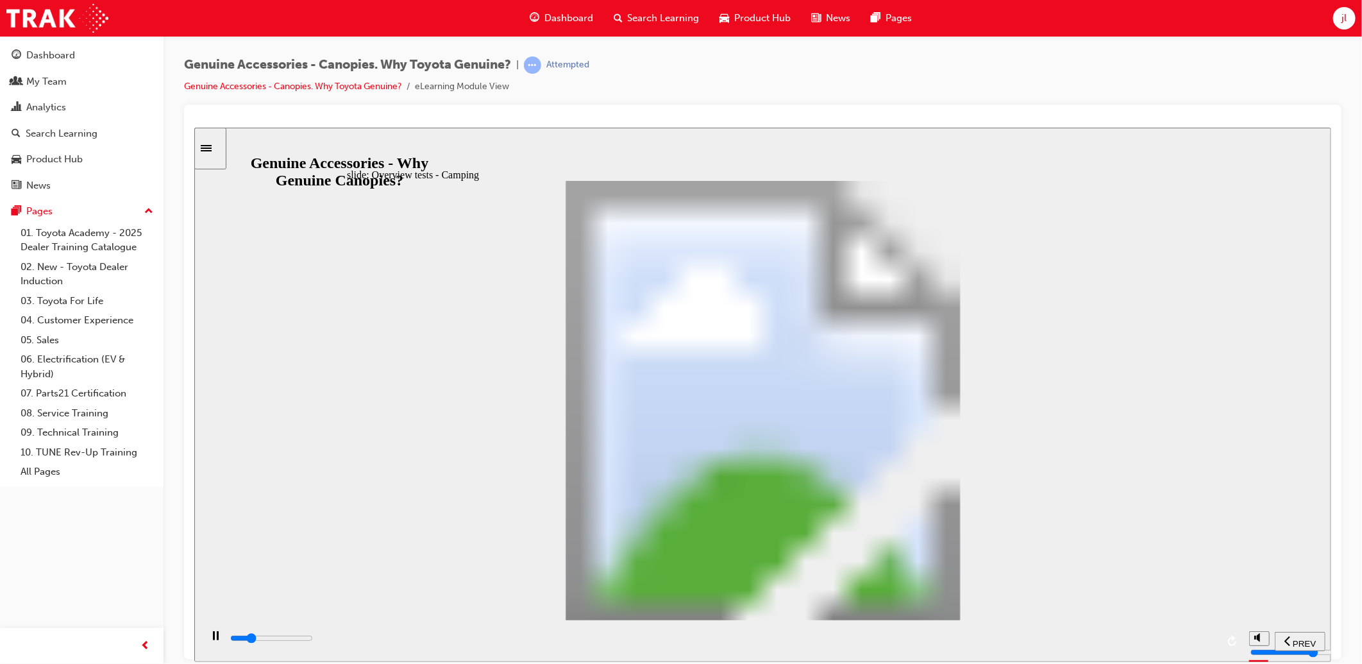
drag, startPoint x: 323, startPoint y: 641, endPoint x: 1148, endPoint y: 641, distance: 825.2
click at [1125, 639] on div "playback controls" at bounding box center [722, 638] width 988 height 14
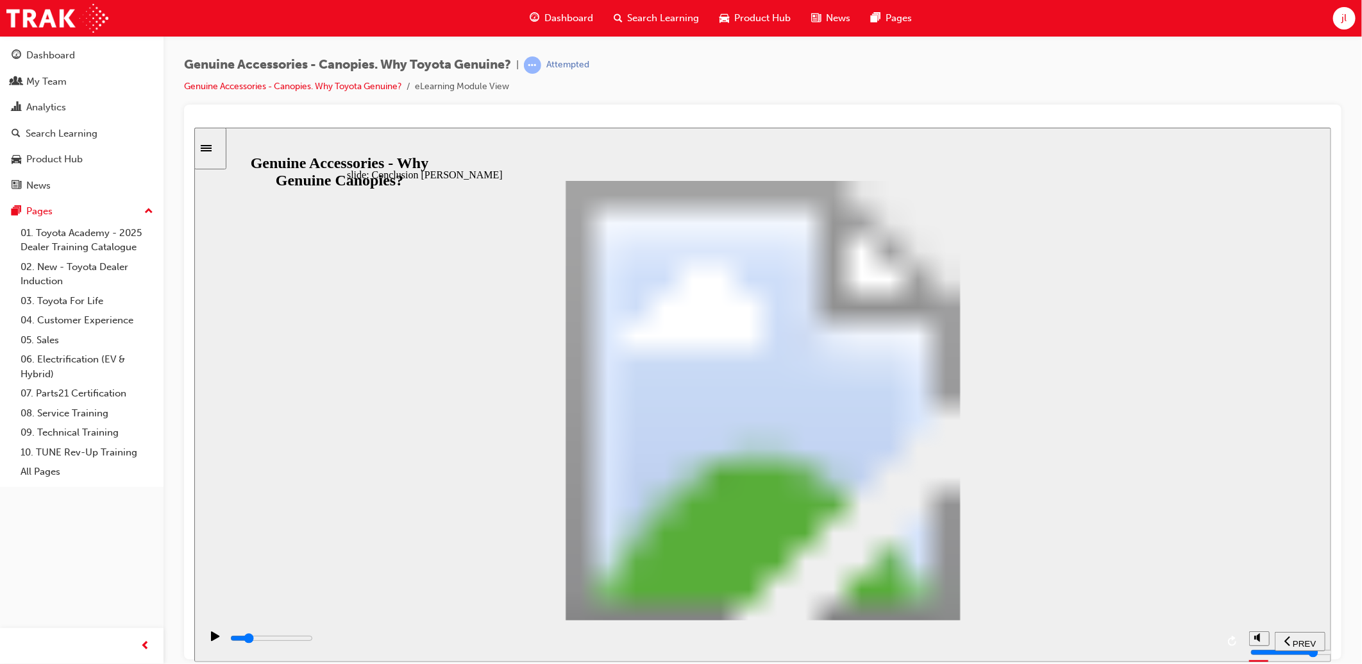
drag, startPoint x: 414, startPoint y: 643, endPoint x: 1152, endPoint y: 636, distance: 738.1
click at [1146, 636] on div "playback controls" at bounding box center [722, 638] width 988 height 14
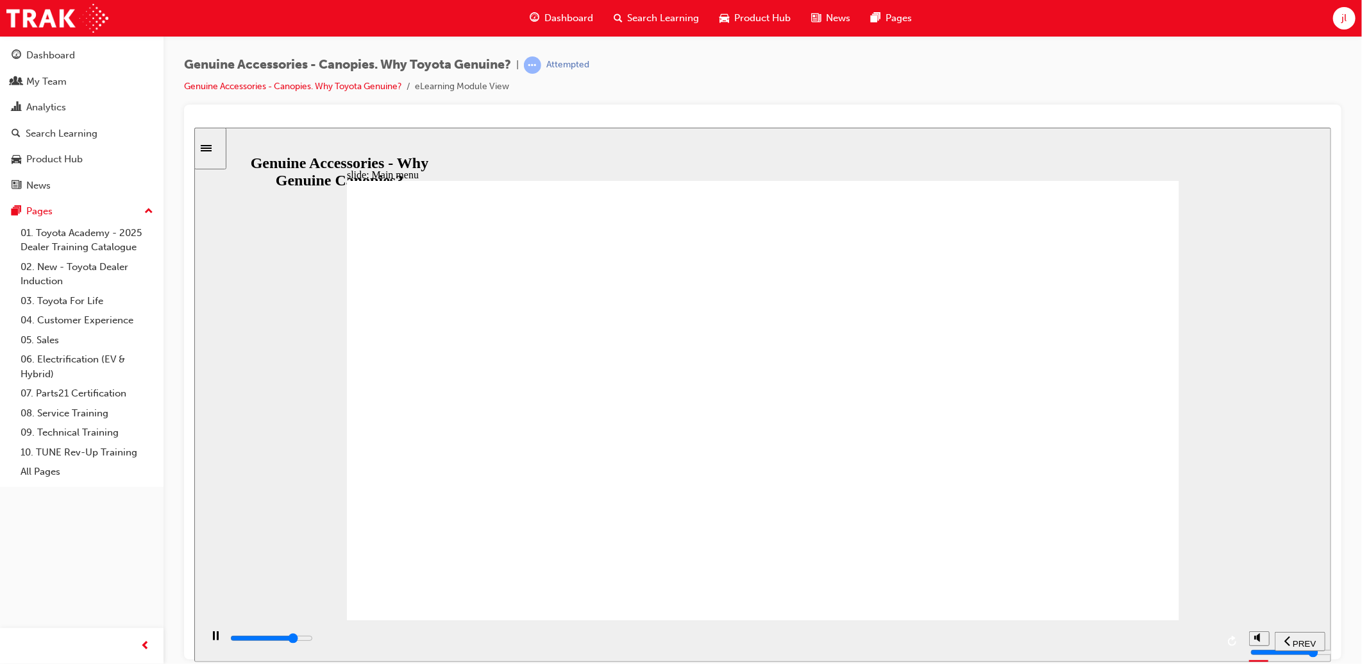
drag, startPoint x: 568, startPoint y: 641, endPoint x: 1038, endPoint y: 630, distance: 470.1
click at [1005, 630] on div "playback controls" at bounding box center [721, 640] width 1042 height 42
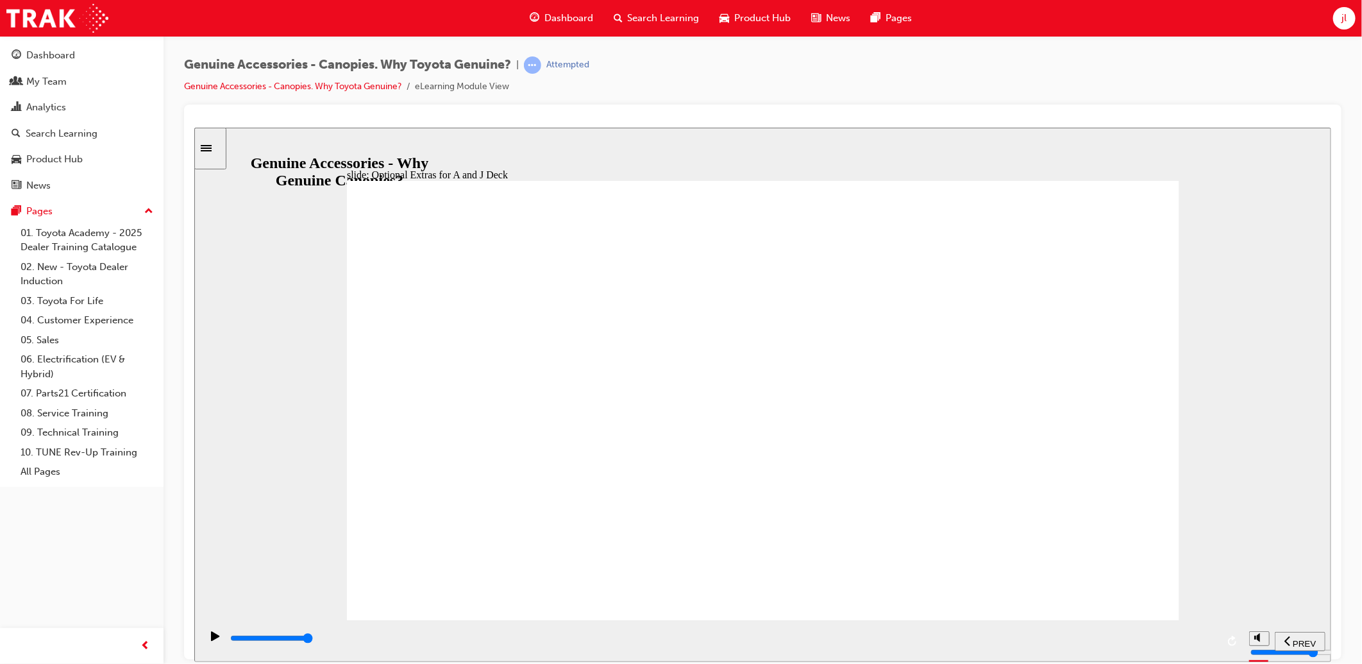
click at [1286, 652] on section "PREV NEXT SUBMIT" at bounding box center [762, 640] width 1137 height 42
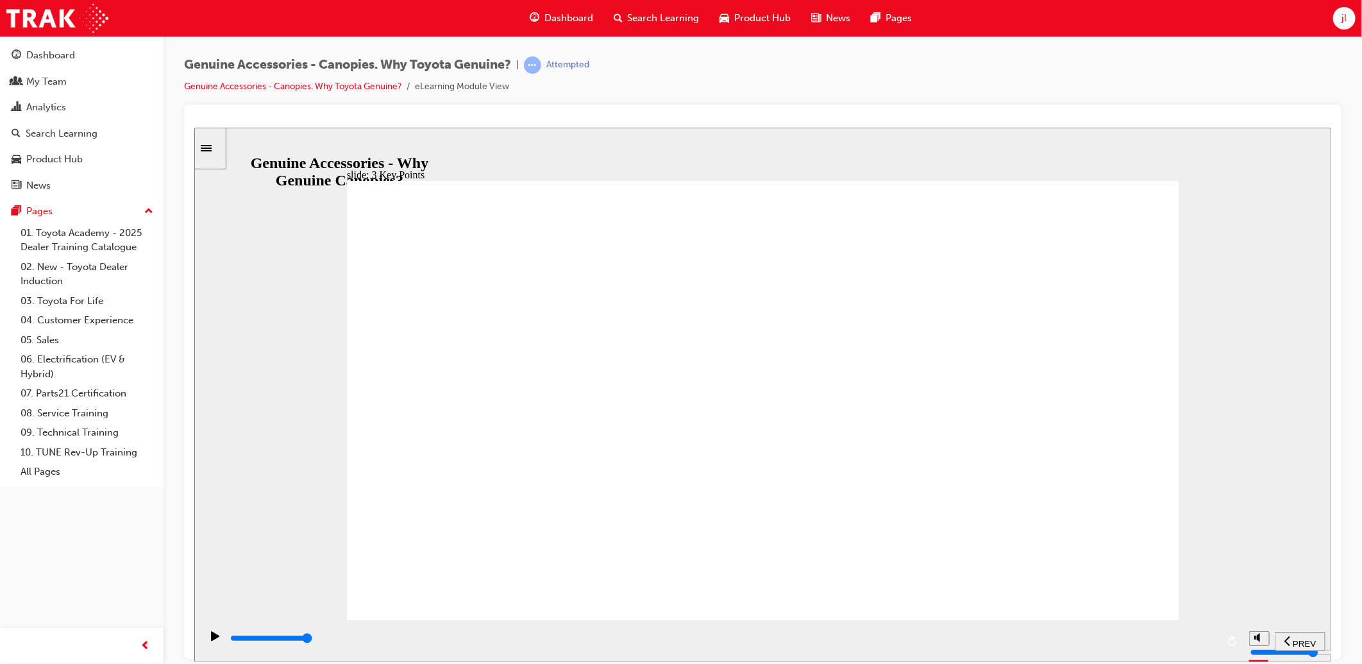
drag, startPoint x: 762, startPoint y: 642, endPoint x: 1363, endPoint y: 580, distance: 604.0
click at [1331, 580] on html "​false false​ slide: 3 Key Points Click the info button to review the warranty …" at bounding box center [762, 394] width 1137 height 534
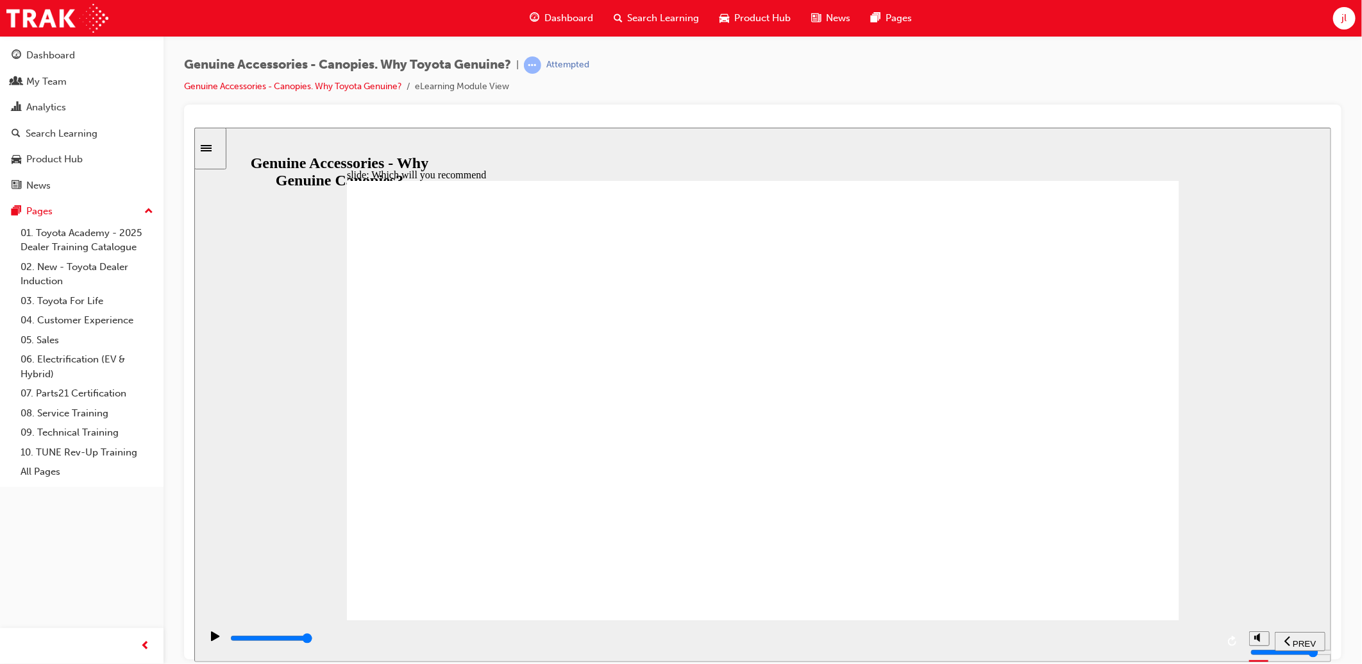
drag, startPoint x: 503, startPoint y: 643, endPoint x: 1077, endPoint y: 617, distance: 574.5
click at [1054, 614] on div "slide: Knowledge Check start Why Genuine Canopies? Knowledge Check It's time fo…" at bounding box center [762, 394] width 1137 height 534
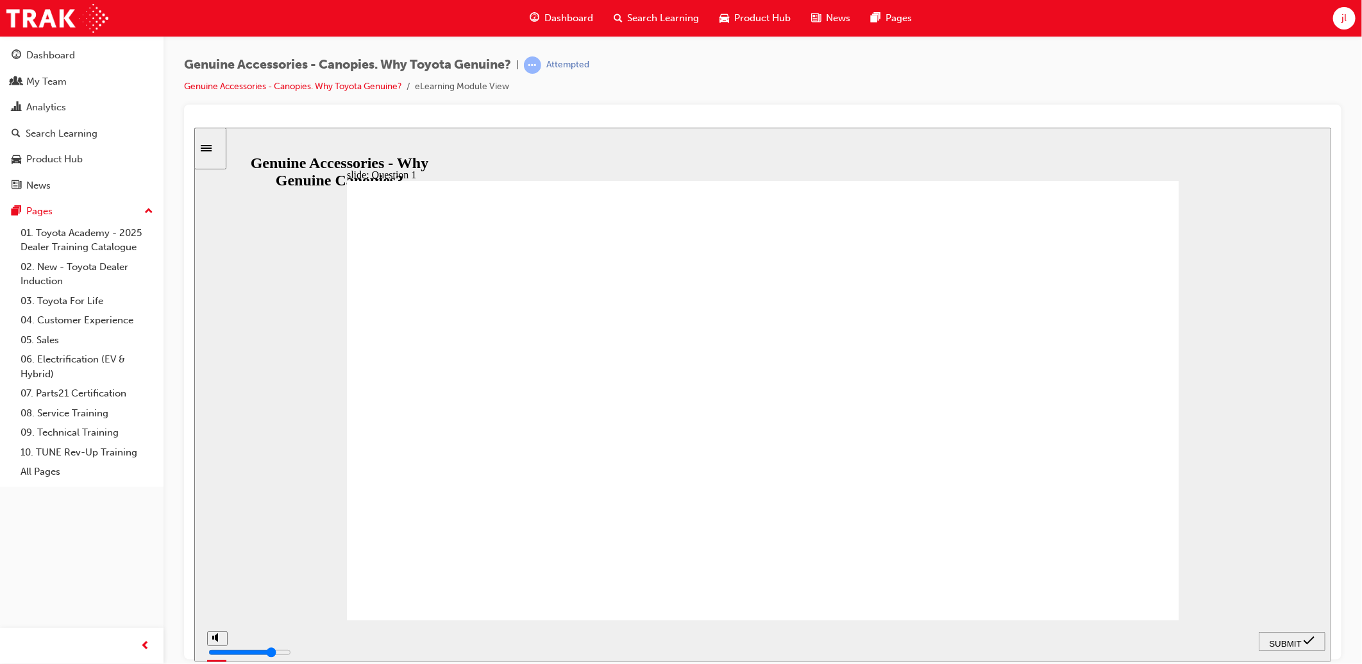
click at [1291, 638] on span "SUBMIT" at bounding box center [1285, 643] width 32 height 10
click at [1254, 201] on div "slide: Question 2 Knowledge Check – Question 2/9 Rectangle 1 What are the Side …" at bounding box center [762, 394] width 1137 height 534
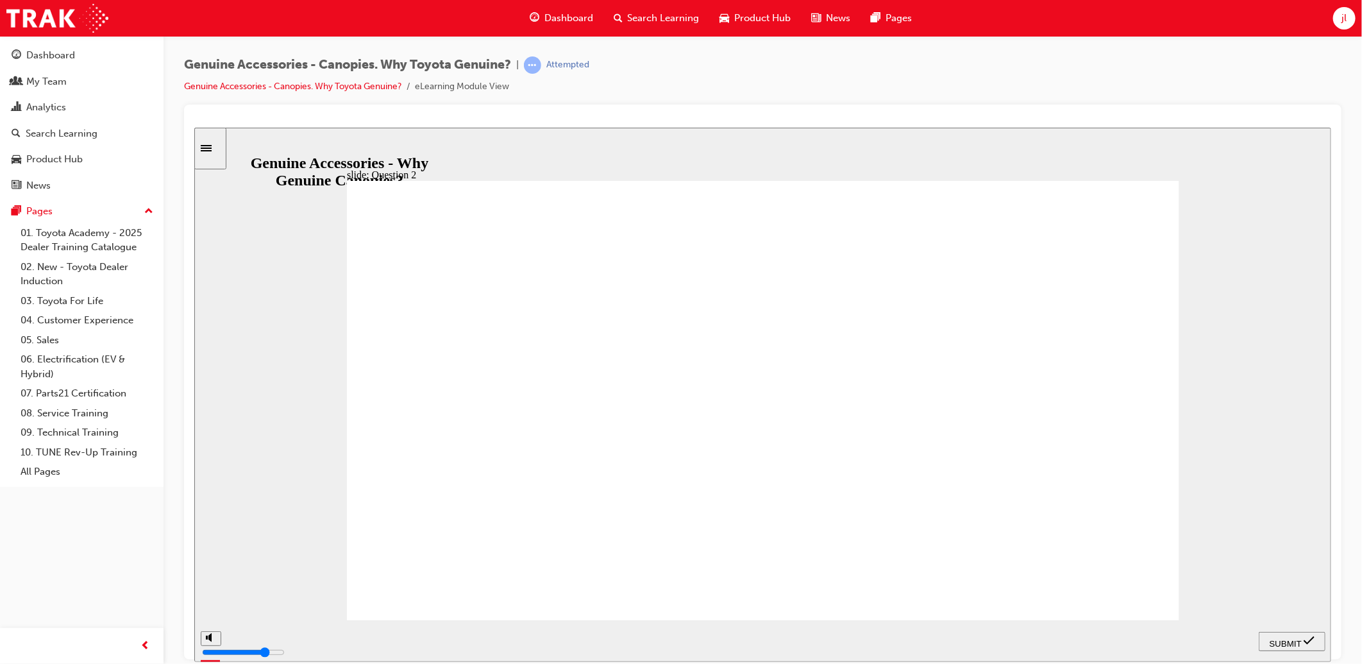
click at [1295, 640] on span "SUBMIT" at bounding box center [1285, 643] width 32 height 10
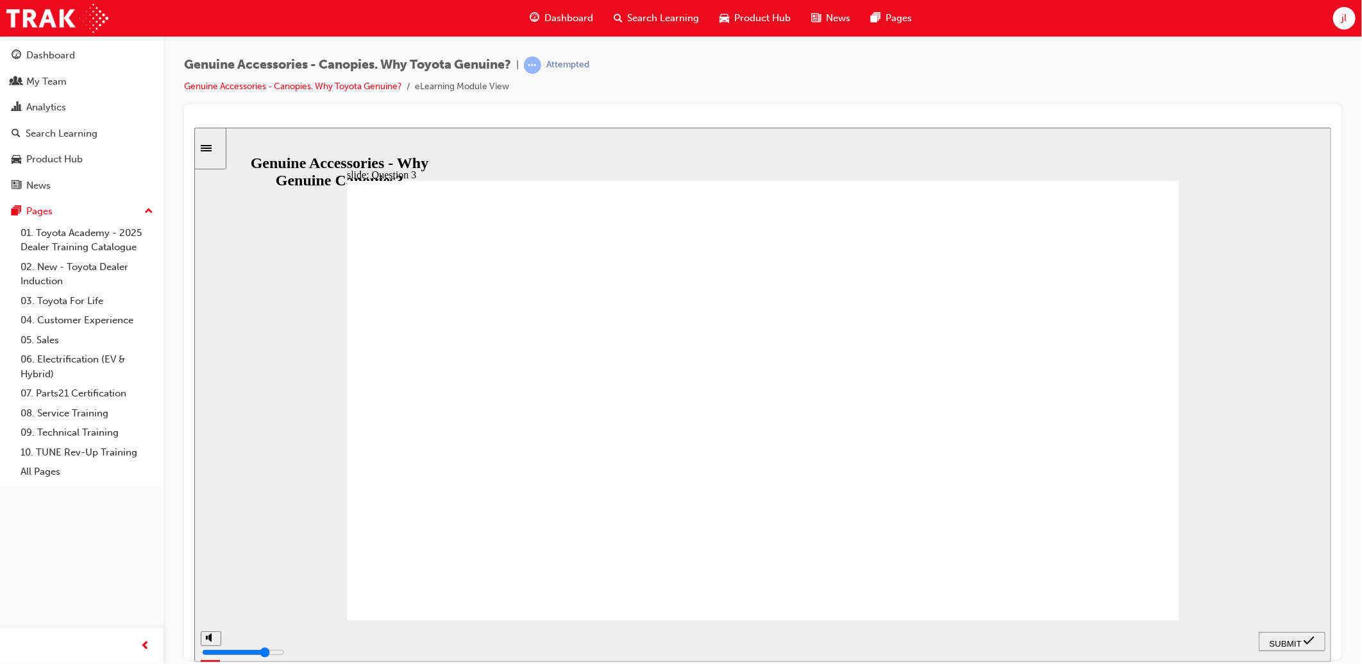
click at [1283, 643] on span "SUBMIT" at bounding box center [1285, 643] width 32 height 10
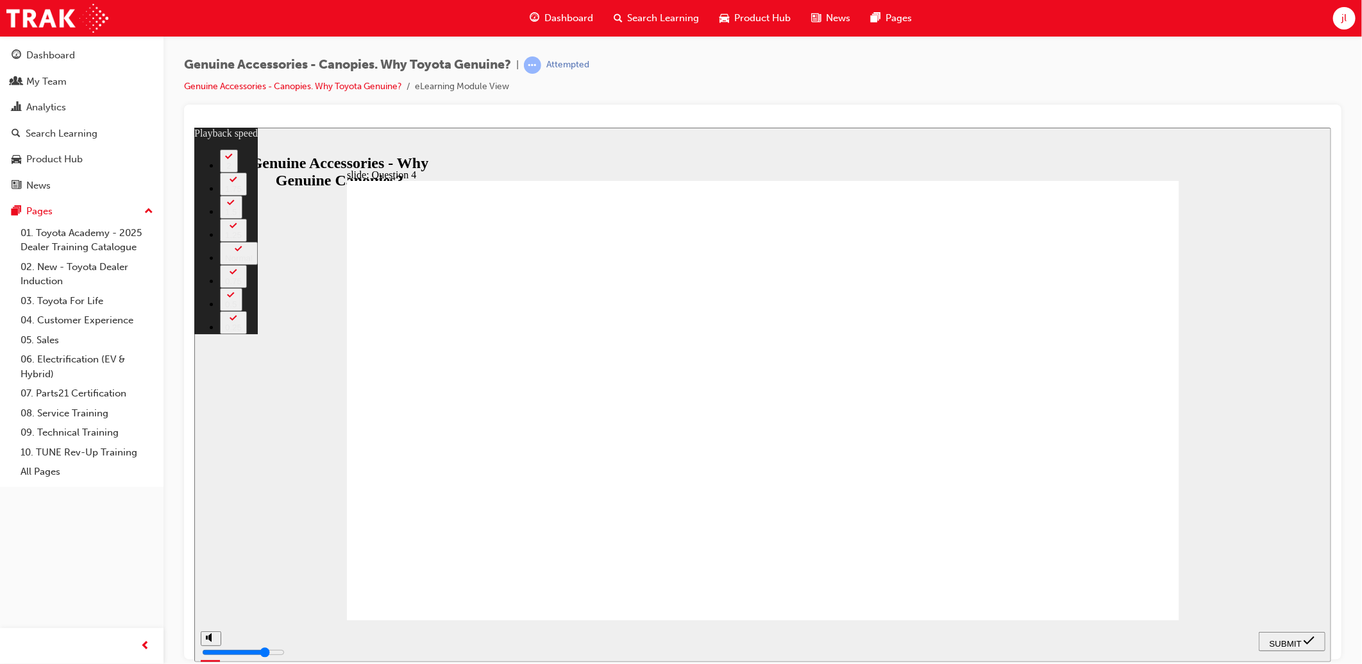
click at [1290, 640] on span "SUBMIT" at bounding box center [1285, 643] width 32 height 10
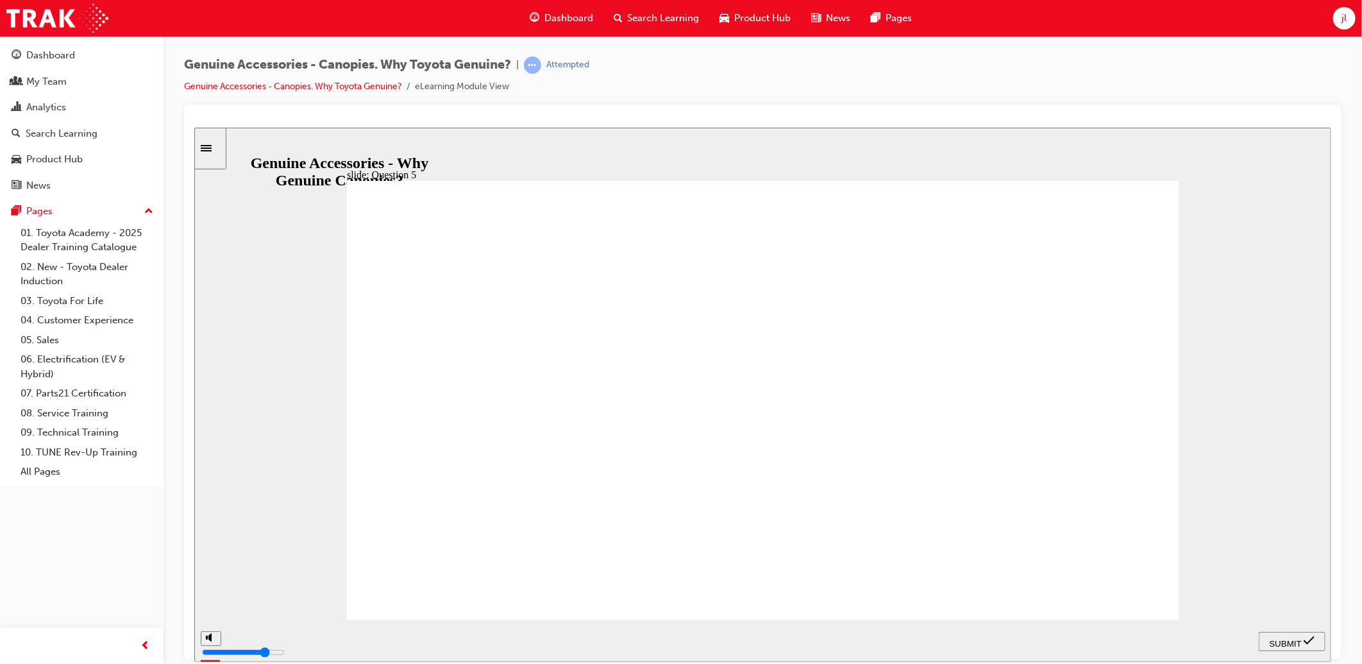
click at [1298, 644] on span "SUBMIT" at bounding box center [1285, 643] width 32 height 10
click at [1290, 638] on span "SUBMIT" at bounding box center [1285, 643] width 32 height 10
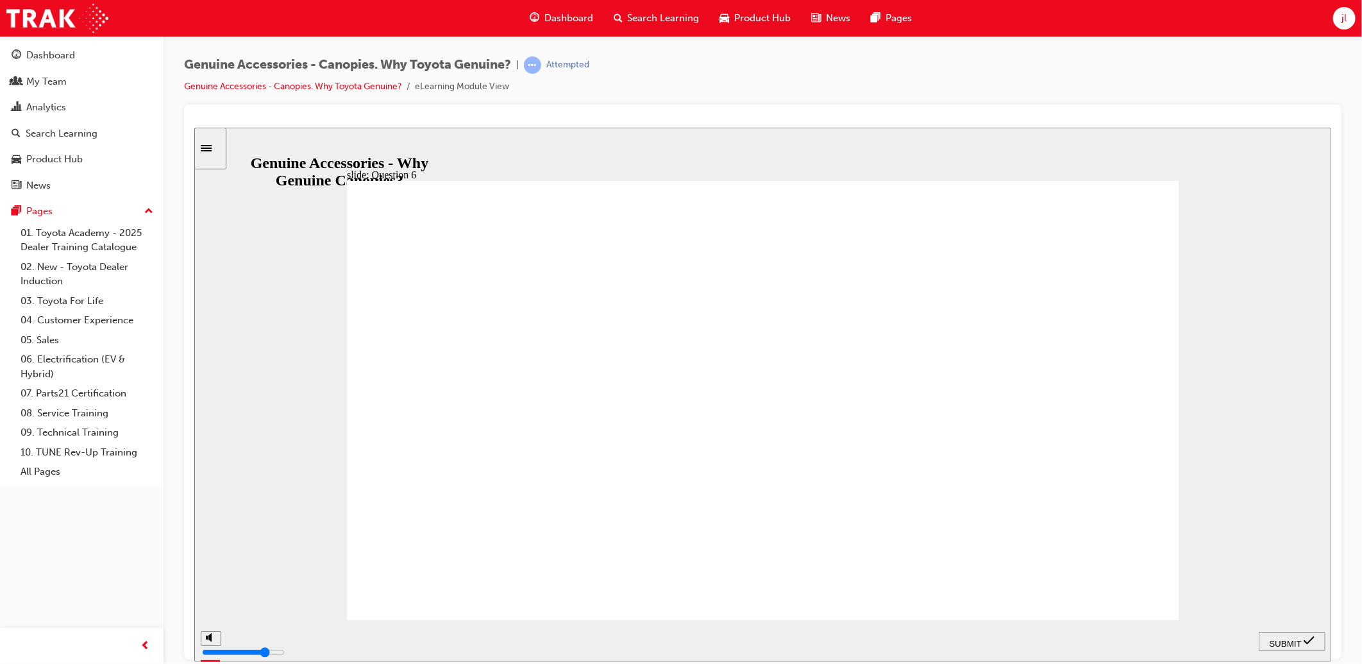
click at [1293, 641] on span "SUBMIT" at bounding box center [1285, 643] width 32 height 10
click at [215, 149] on icon "Sidebar Toggle" at bounding box center [209, 147] width 19 height 8
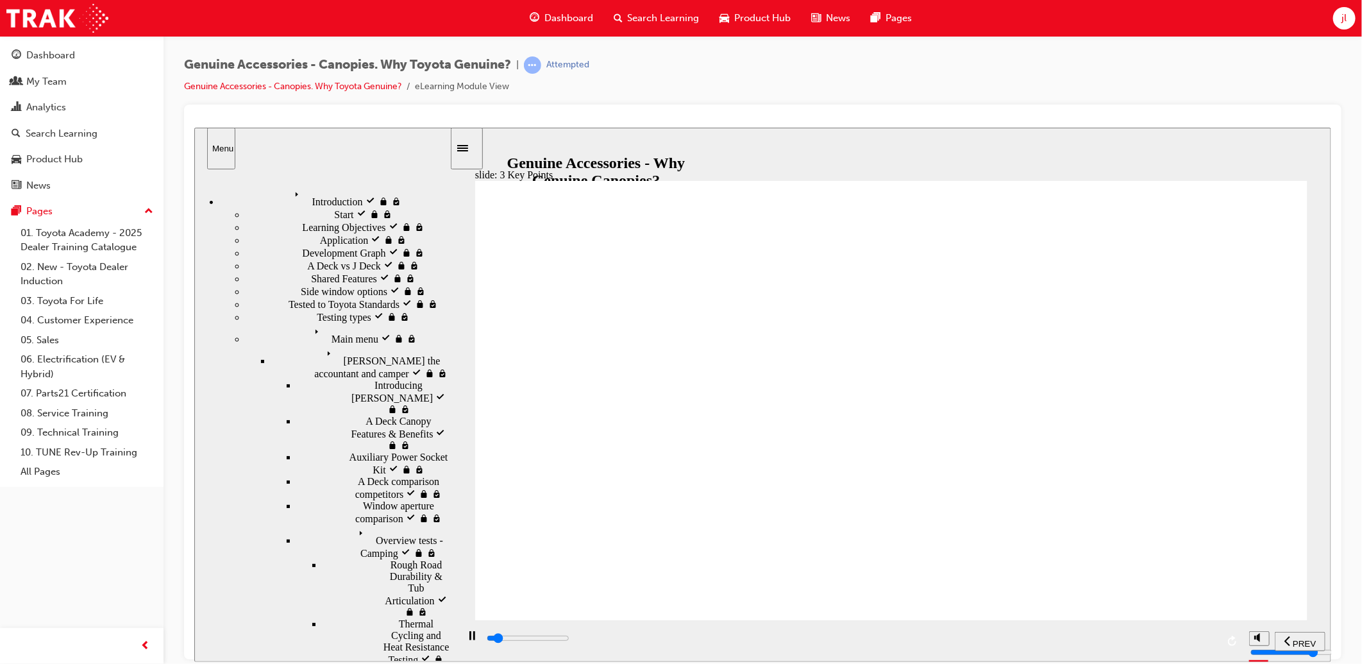
click at [289, 186] on icon "Menu" at bounding box center [298, 194] width 19 height 19
click at [258, 323] on div "Testing types visited Testing types" at bounding box center [347, 316] width 204 height 13
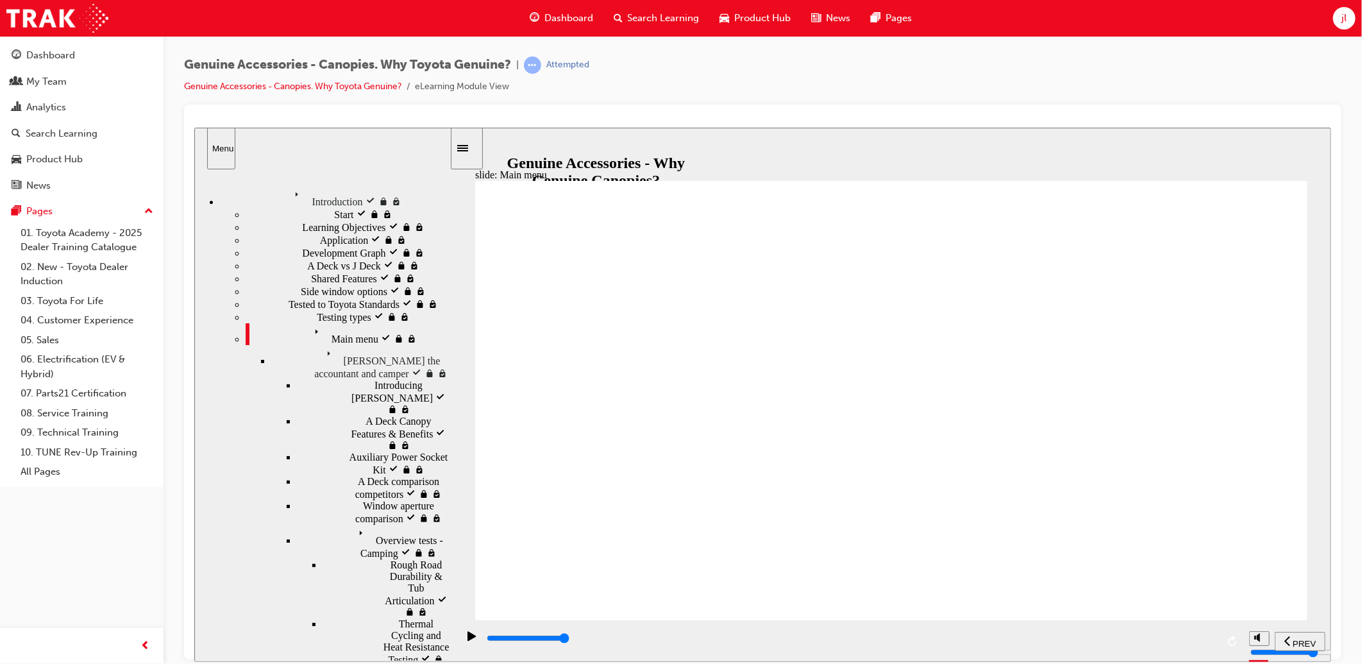
click at [290, 310] on div "Tested to Toyota Standards visited Tested to Toyota Standards" at bounding box center [347, 303] width 204 height 13
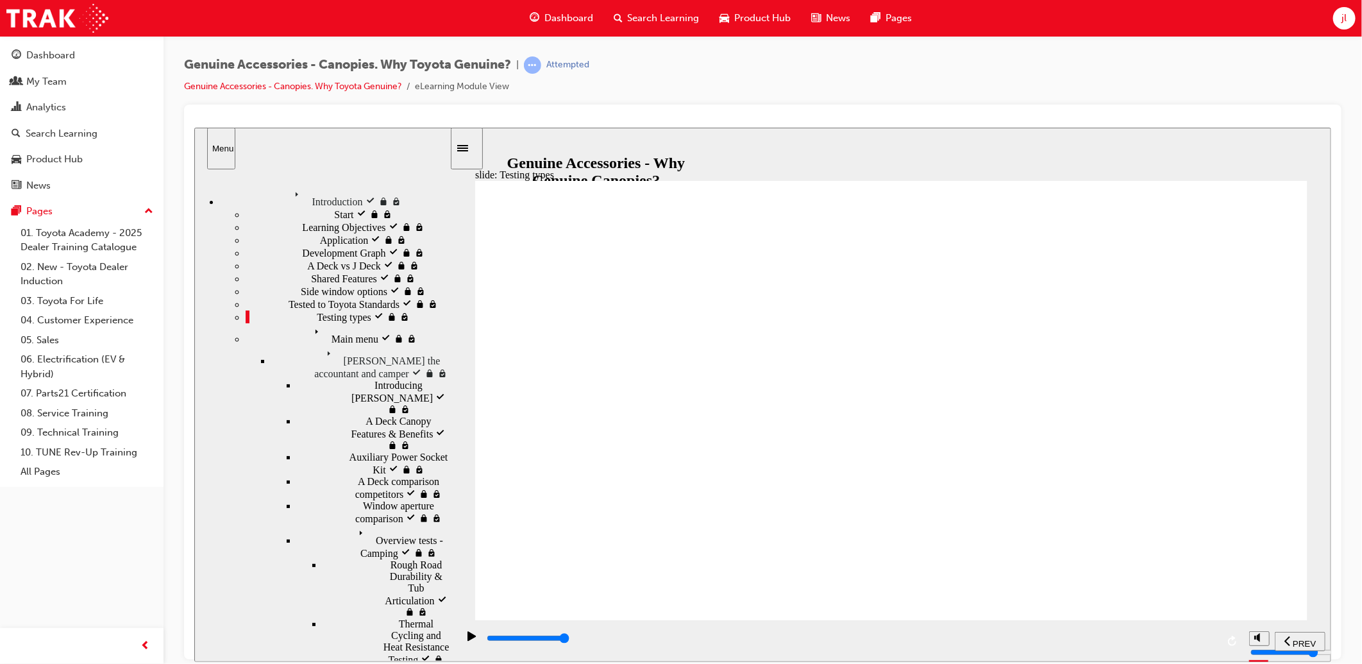
click at [335, 271] on div "A Deck vs [PERSON_NAME] visited A Deck vs J Deck" at bounding box center [347, 264] width 204 height 13
click at [323, 258] on div "Development Graph Development Graph" at bounding box center [347, 252] width 204 height 13
click at [332, 246] on div "Application Application" at bounding box center [347, 239] width 204 height 13
click at [349, 297] on div "Side window options visited Side window options" at bounding box center [347, 290] width 204 height 13
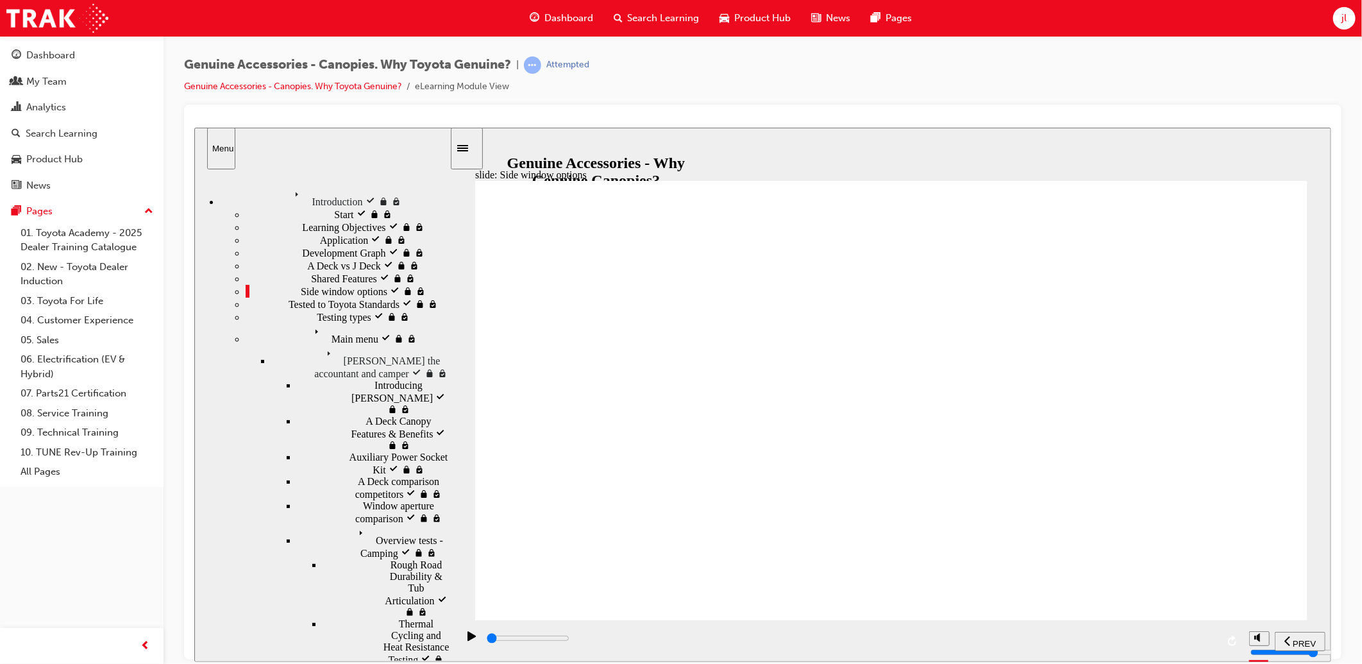
click at [310, 310] on div "Tested to Toyota Standards visited Tested to Toyota Standards" at bounding box center [347, 303] width 204 height 13
click at [316, 321] on span "Testing types visited" at bounding box center [358, 316] width 84 height 12
drag, startPoint x: 573, startPoint y: 643, endPoint x: 620, endPoint y: 651, distance: 48.2
click at [616, 645] on div "playback controls" at bounding box center [851, 638] width 732 height 14
drag, startPoint x: 653, startPoint y: 646, endPoint x: 859, endPoint y: 647, distance: 205.8
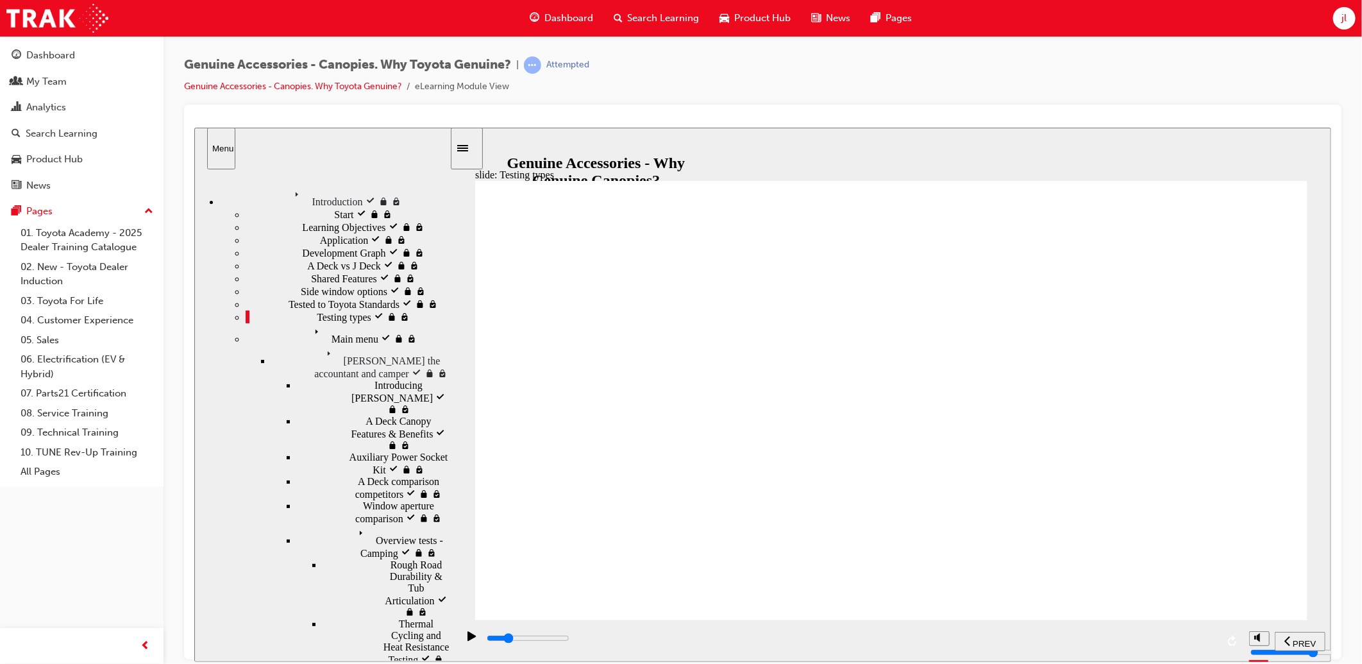
click at [842, 645] on div "playback controls" at bounding box center [851, 638] width 732 height 14
drag, startPoint x: 875, startPoint y: 643, endPoint x: 1301, endPoint y: 617, distance: 427.2
click at [1248, 619] on section "PREV NEXT SUBMIT" at bounding box center [890, 640] width 880 height 42
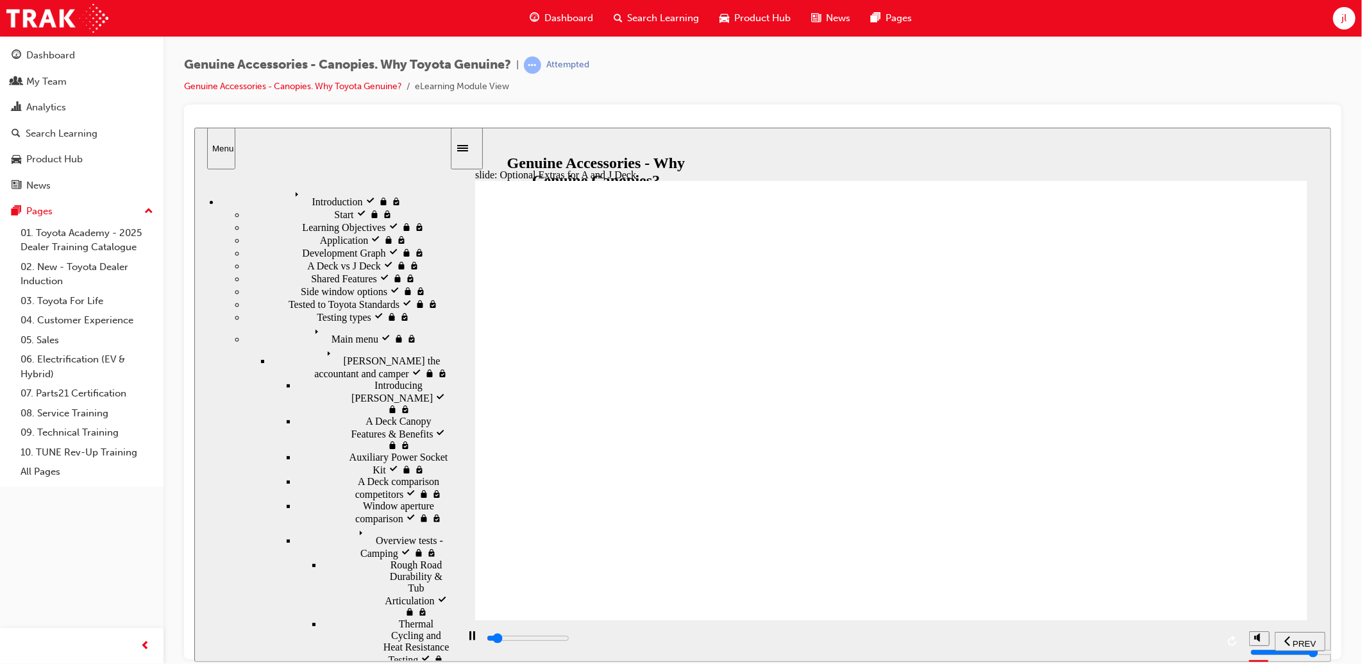
drag, startPoint x: 639, startPoint y: 641, endPoint x: 812, endPoint y: 649, distance: 173.9
click at [782, 645] on div "playback controls" at bounding box center [851, 638] width 732 height 14
drag, startPoint x: 812, startPoint y: 641, endPoint x: 1105, endPoint y: 627, distance: 292.7
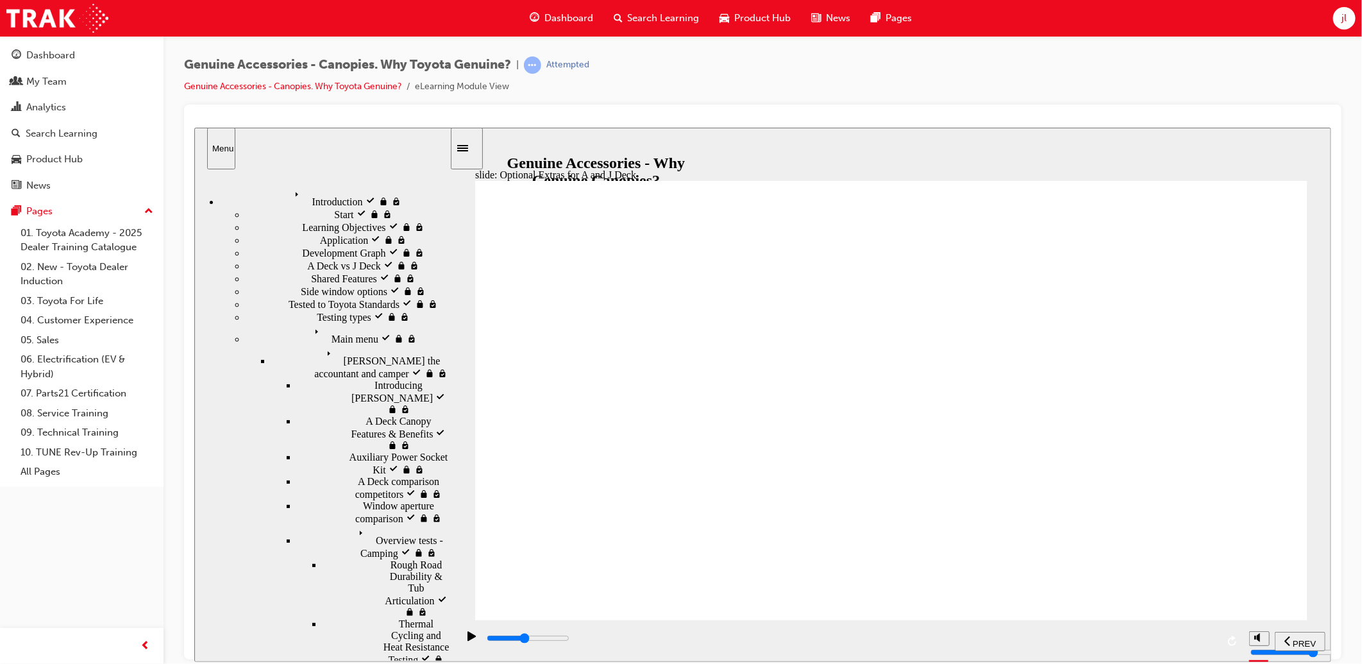
click at [1080, 626] on div "playback controls" at bounding box center [849, 640] width 785 height 42
drag, startPoint x: 1174, startPoint y: 640, endPoint x: 1281, endPoint y: 636, distance: 106.5
click at [1270, 637] on section "PREV NEXT SUBMIT" at bounding box center [890, 640] width 880 height 42
drag, startPoint x: 855, startPoint y: 281, endPoint x: 877, endPoint y: 337, distance: 59.9
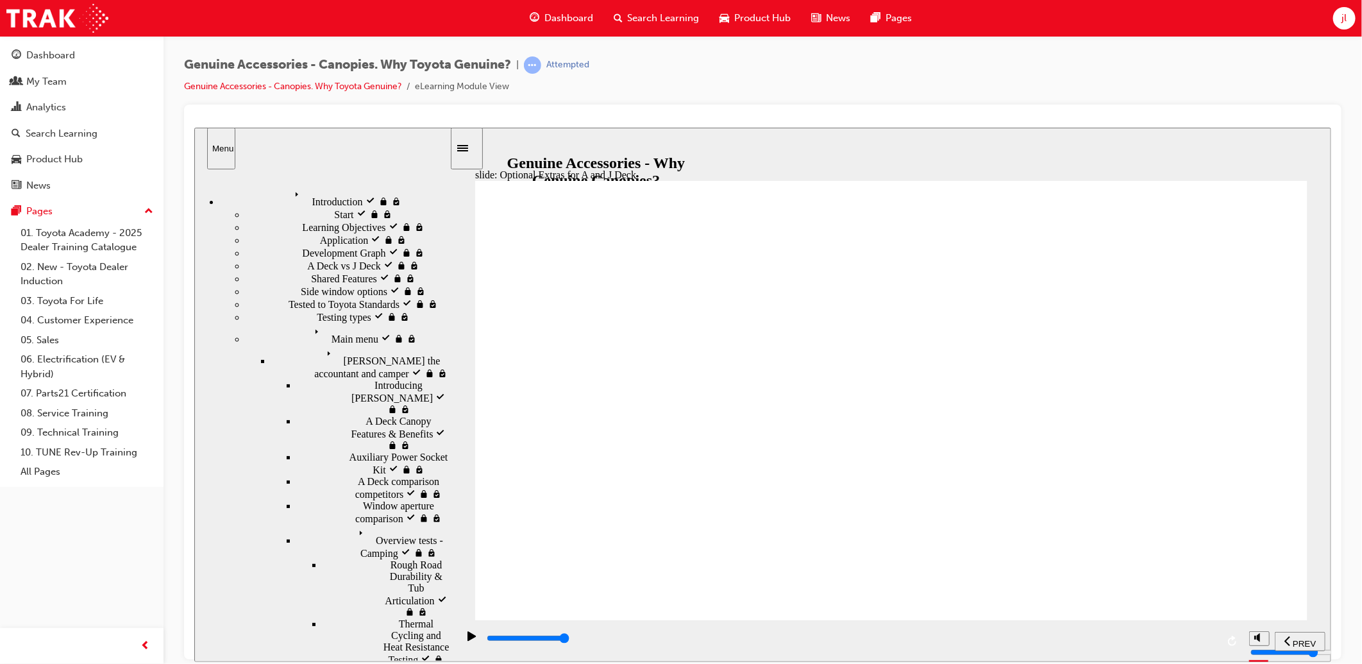
drag, startPoint x: 867, startPoint y: 487, endPoint x: 868, endPoint y: 495, distance: 7.7
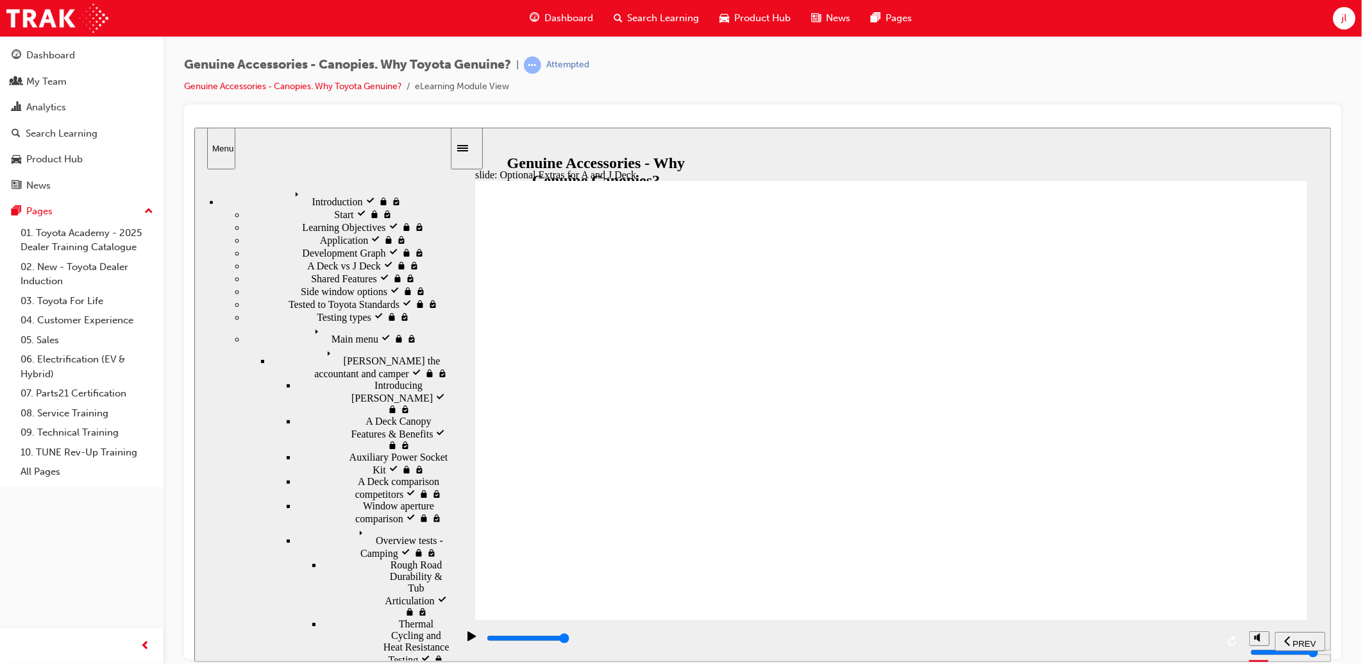
drag, startPoint x: 638, startPoint y: 647, endPoint x: 989, endPoint y: 651, distance: 350.8
click at [940, 645] on div "playback controls" at bounding box center [851, 638] width 732 height 14
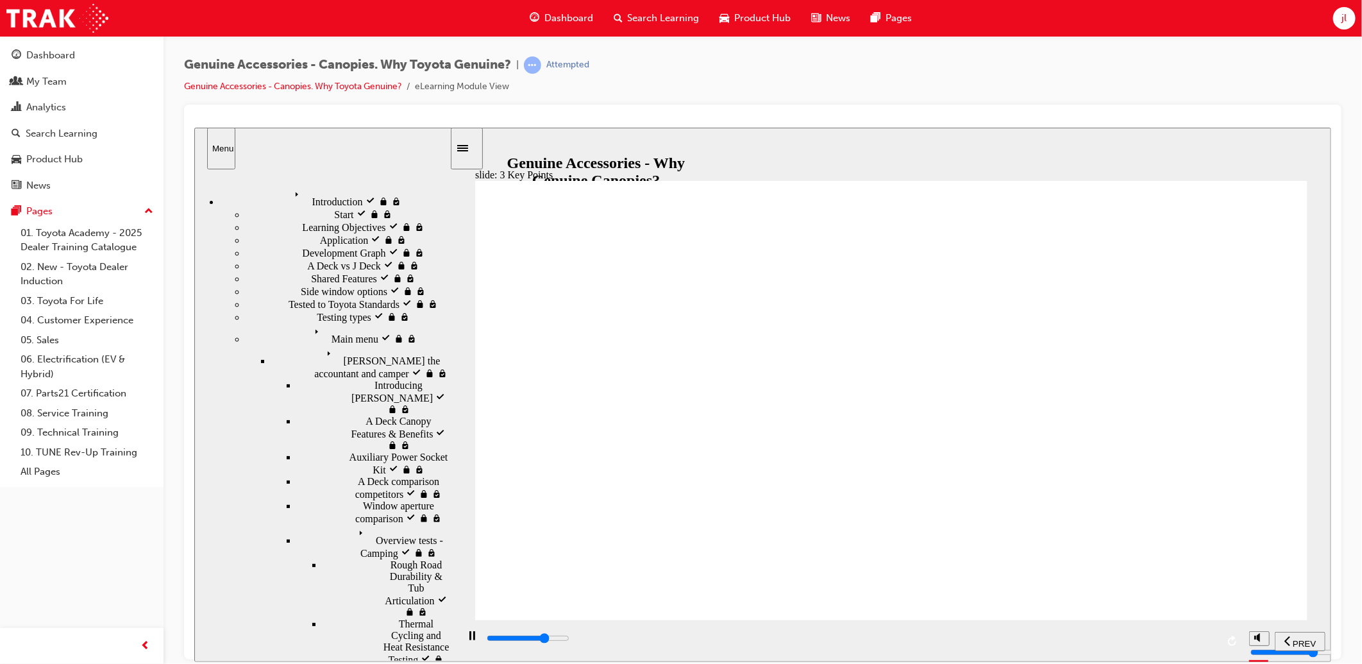
click at [1236, 639] on div "playback controls" at bounding box center [849, 640] width 785 height 42
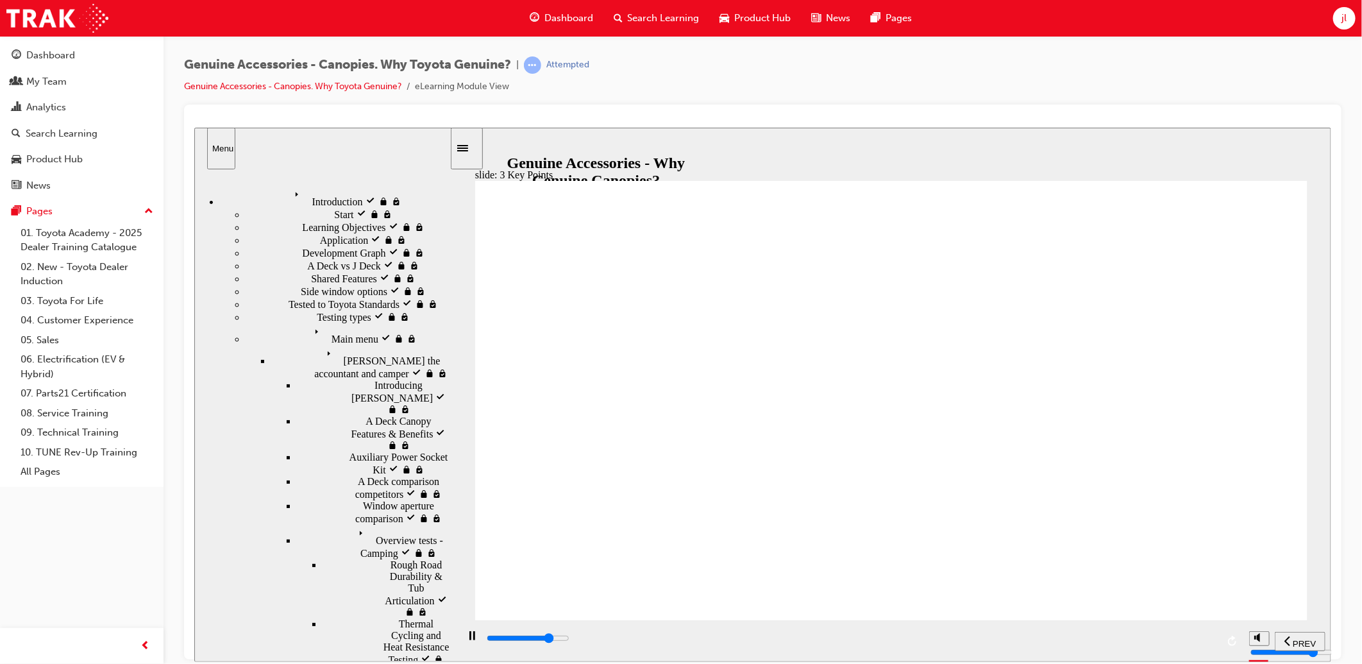
click at [1188, 645] on div "playback controls" at bounding box center [851, 638] width 732 height 14
click at [987, 645] on div "playback controls" at bounding box center [851, 638] width 732 height 14
click at [934, 641] on div "playback controls" at bounding box center [851, 638] width 732 height 14
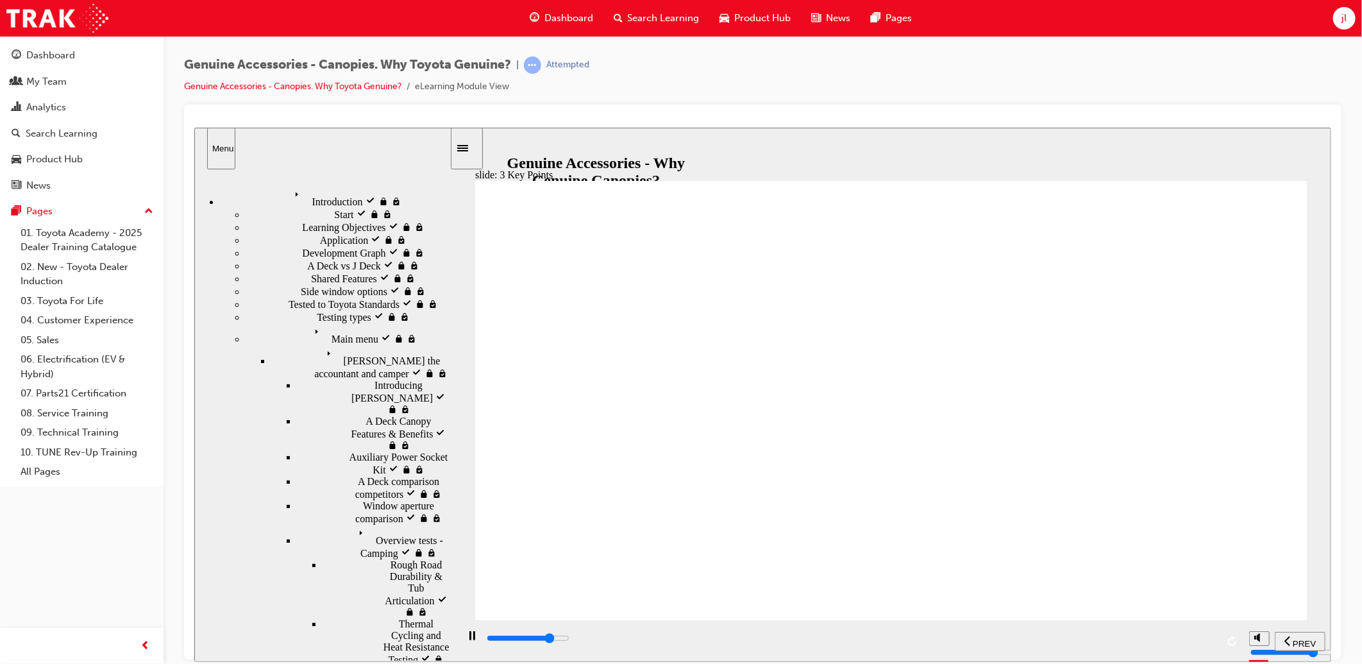
click at [289, 185] on icon "Menu" at bounding box center [298, 194] width 19 height 19
click at [309, 271] on div "A Deck vs [PERSON_NAME] visited A Deck vs J Deck" at bounding box center [347, 264] width 204 height 13
click at [1212, 642] on div "playback controls" at bounding box center [851, 638] width 732 height 14
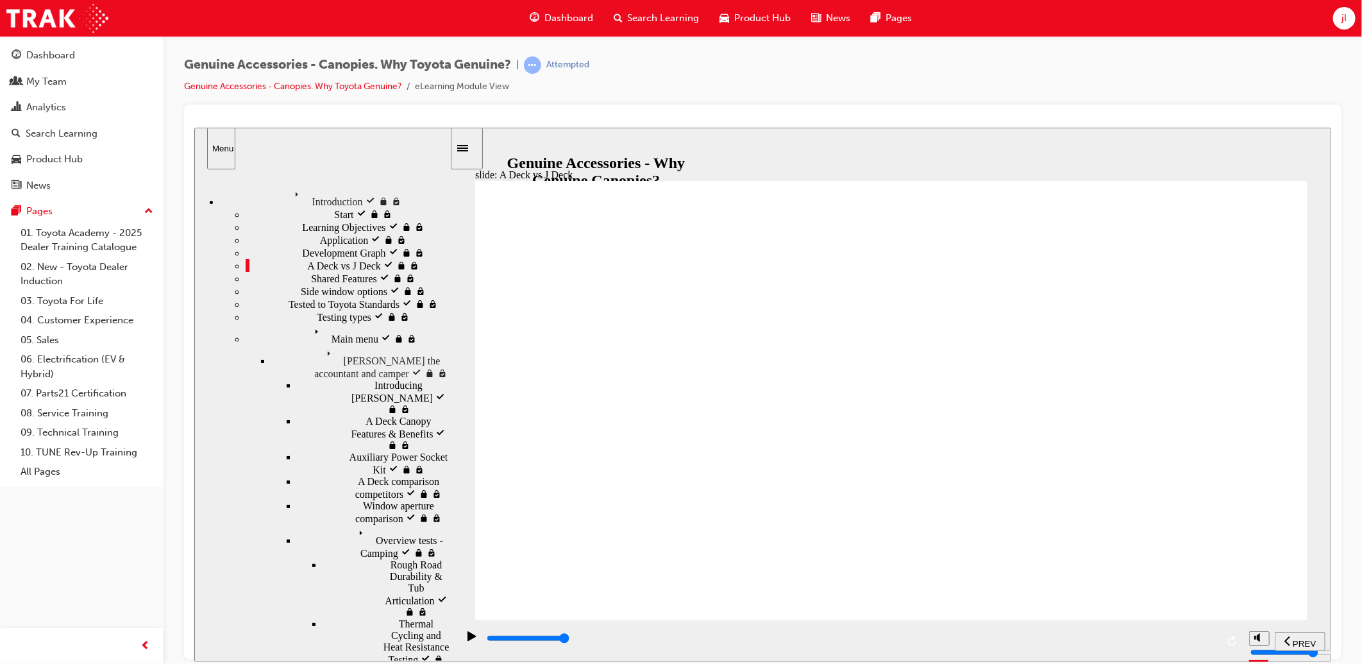
drag, startPoint x: 622, startPoint y: 431, endPoint x: 694, endPoint y: 442, distance: 72.6
drag, startPoint x: 1025, startPoint y: 637, endPoint x: 1163, endPoint y: 638, distance: 137.9
click at [1134, 635] on div "playback controls" at bounding box center [851, 638] width 732 height 14
drag, startPoint x: 596, startPoint y: 635, endPoint x: 1363, endPoint y: 613, distance: 767.9
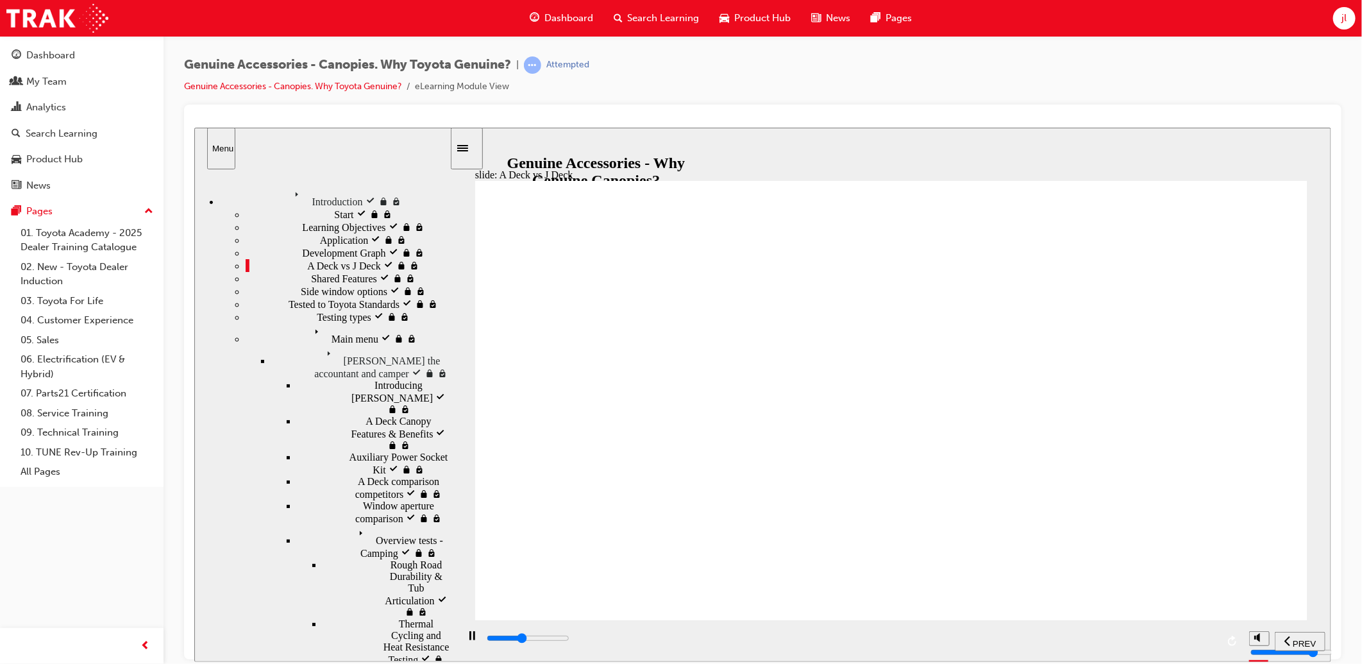
click at [1331, 613] on html "​false false​ slide: A Deck vs J Deck ? Body coloured headboard Triangle 1 ? Du…" at bounding box center [762, 394] width 1137 height 534
drag, startPoint x: 1006, startPoint y: 372, endPoint x: 1026, endPoint y: 423, distance: 54.4
click at [1009, 376] on div "? Body coloured headboard Triangle 1 ? Dual Hook & Latch for securing Tailgate …" at bounding box center [891, 405] width 832 height 451
drag, startPoint x: 682, startPoint y: 643, endPoint x: 1015, endPoint y: 646, distance: 333.4
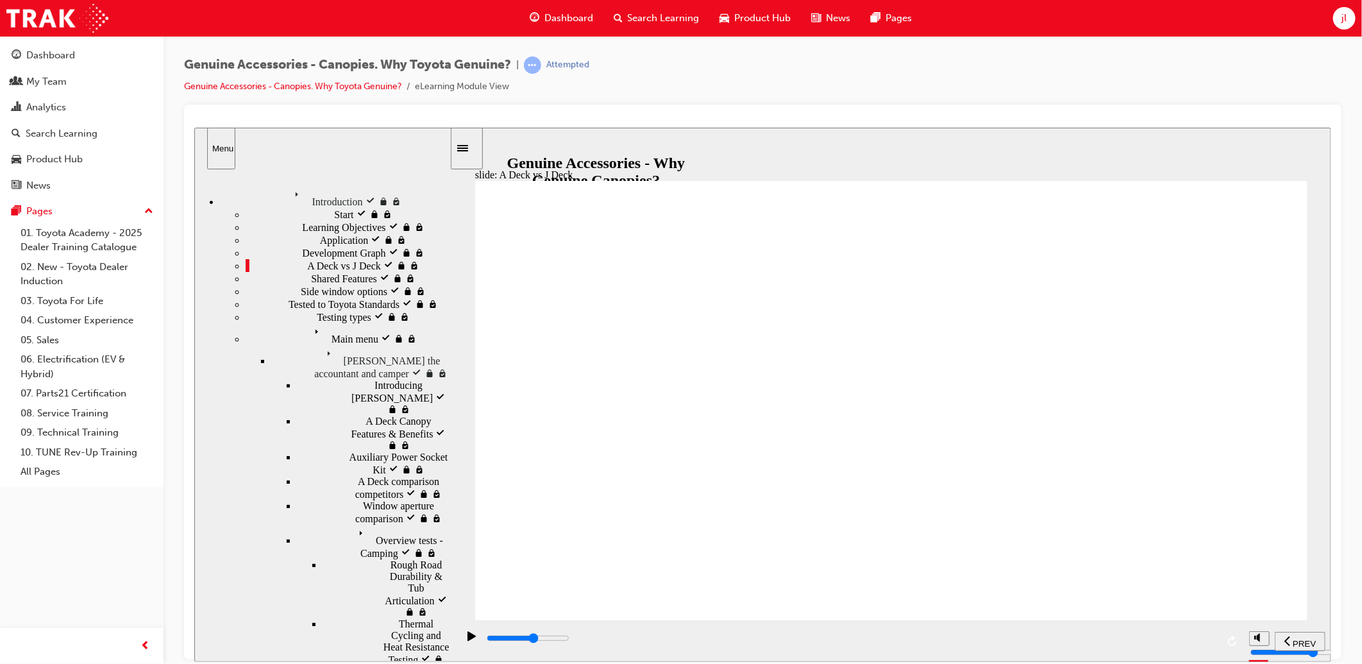
click at [986, 642] on div "playback controls" at bounding box center [851, 638] width 732 height 14
click at [1331, 622] on html "​false false​ slide: A Deck vs J Deck Continue Typical J Deck owner: Utilised b…" at bounding box center [762, 394] width 1137 height 534
click at [1159, 619] on div "playback controls" at bounding box center [849, 640] width 785 height 42
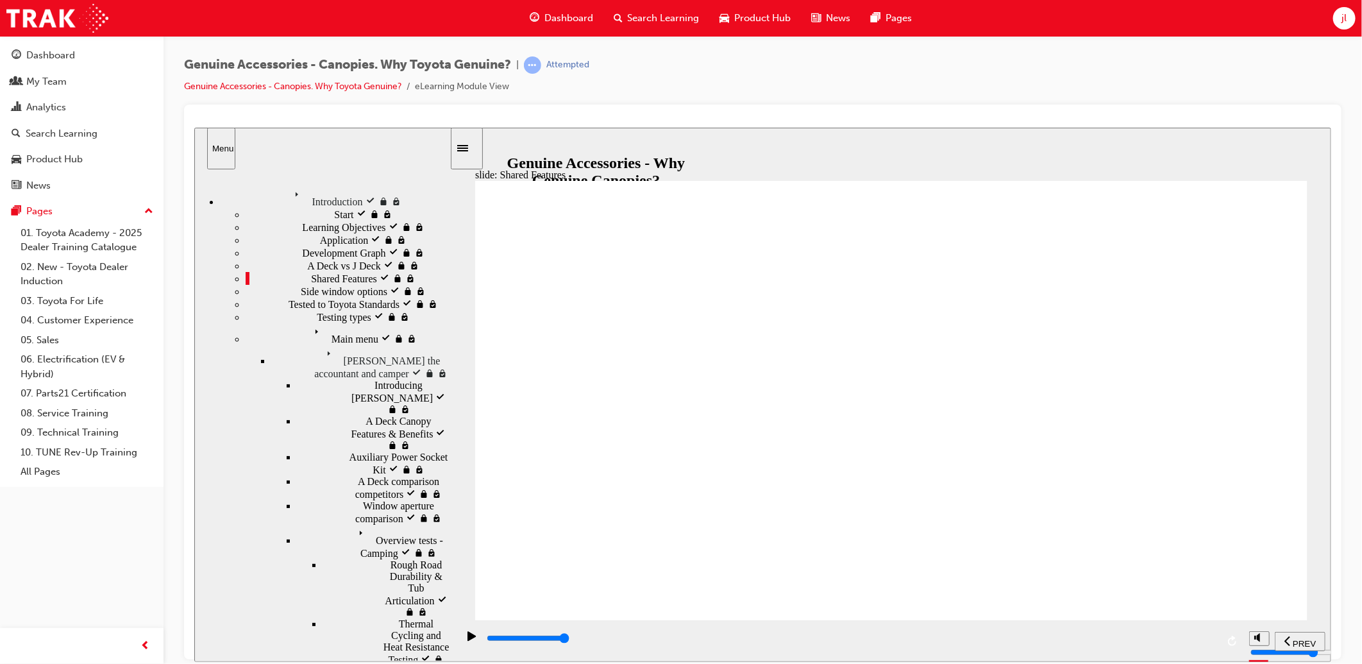
drag, startPoint x: 588, startPoint y: 559, endPoint x: 669, endPoint y: 560, distance: 81.4
drag, startPoint x: 805, startPoint y: 551, endPoint x: 860, endPoint y: 551, distance: 54.5
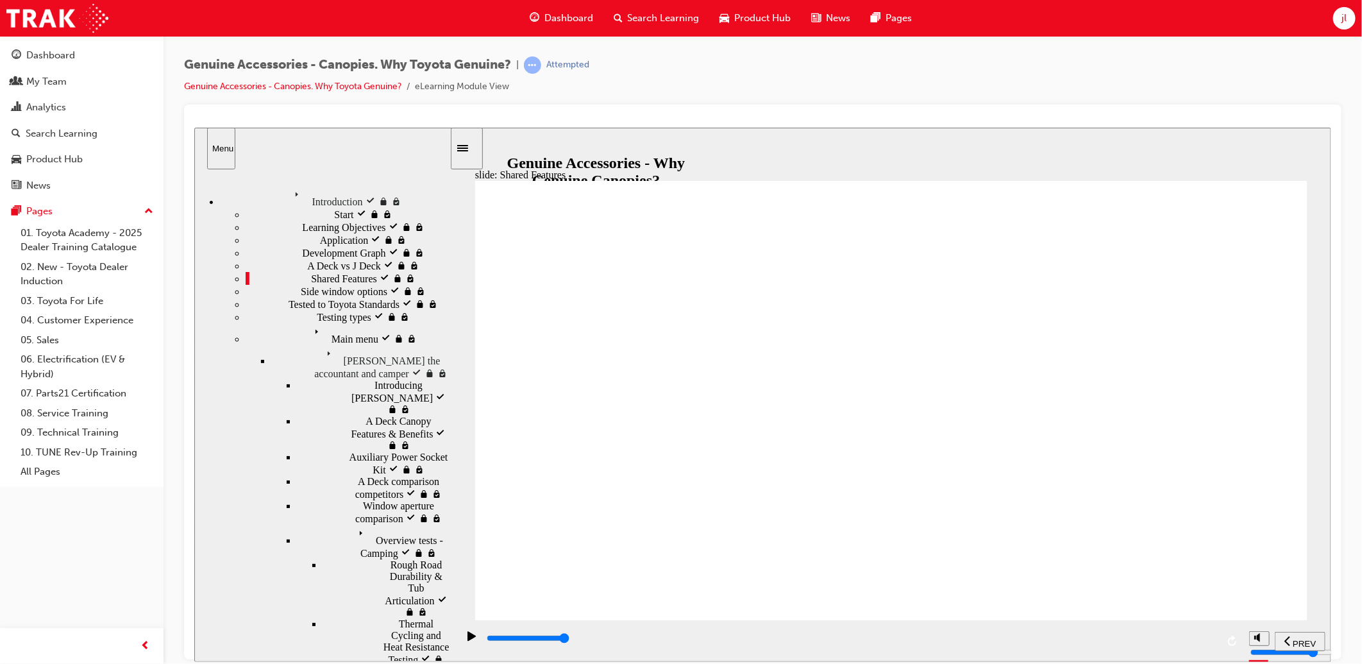
drag, startPoint x: 1057, startPoint y: 558, endPoint x: 1109, endPoint y: 558, distance: 51.3
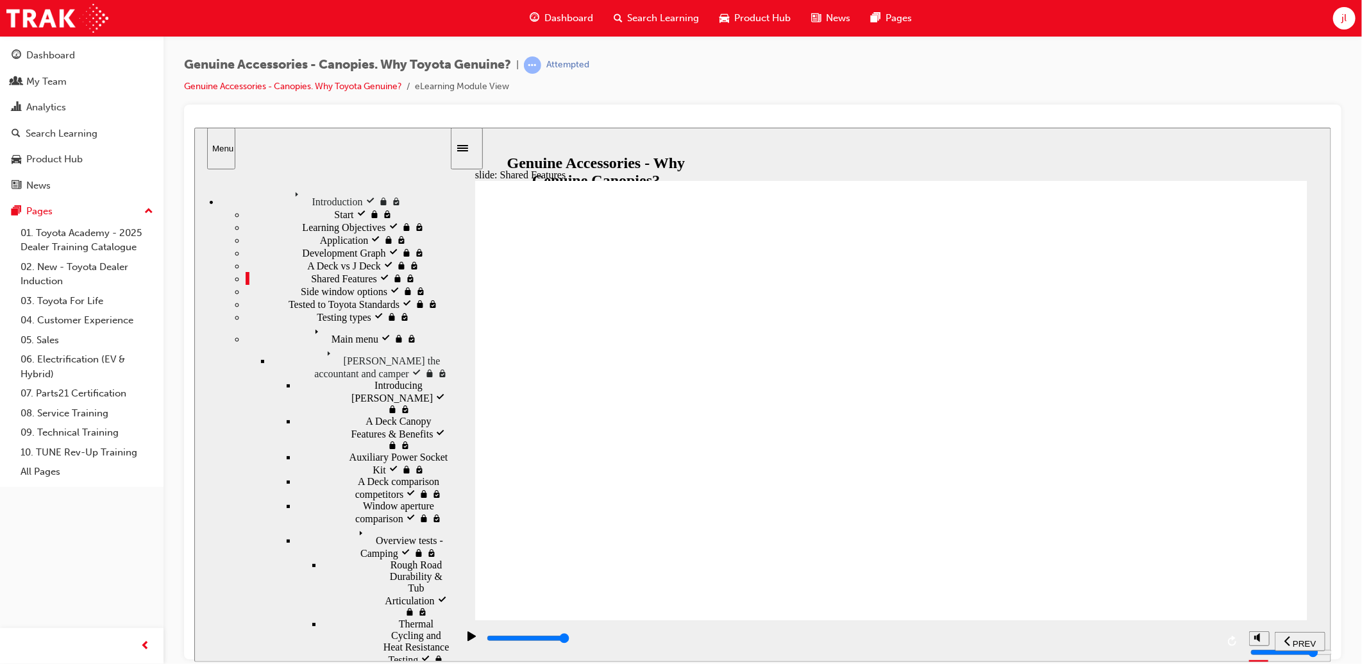
drag, startPoint x: 1121, startPoint y: 558, endPoint x: 1168, endPoint y: 561, distance: 46.9
drag, startPoint x: 1168, startPoint y: 561, endPoint x: 1177, endPoint y: 562, distance: 8.4
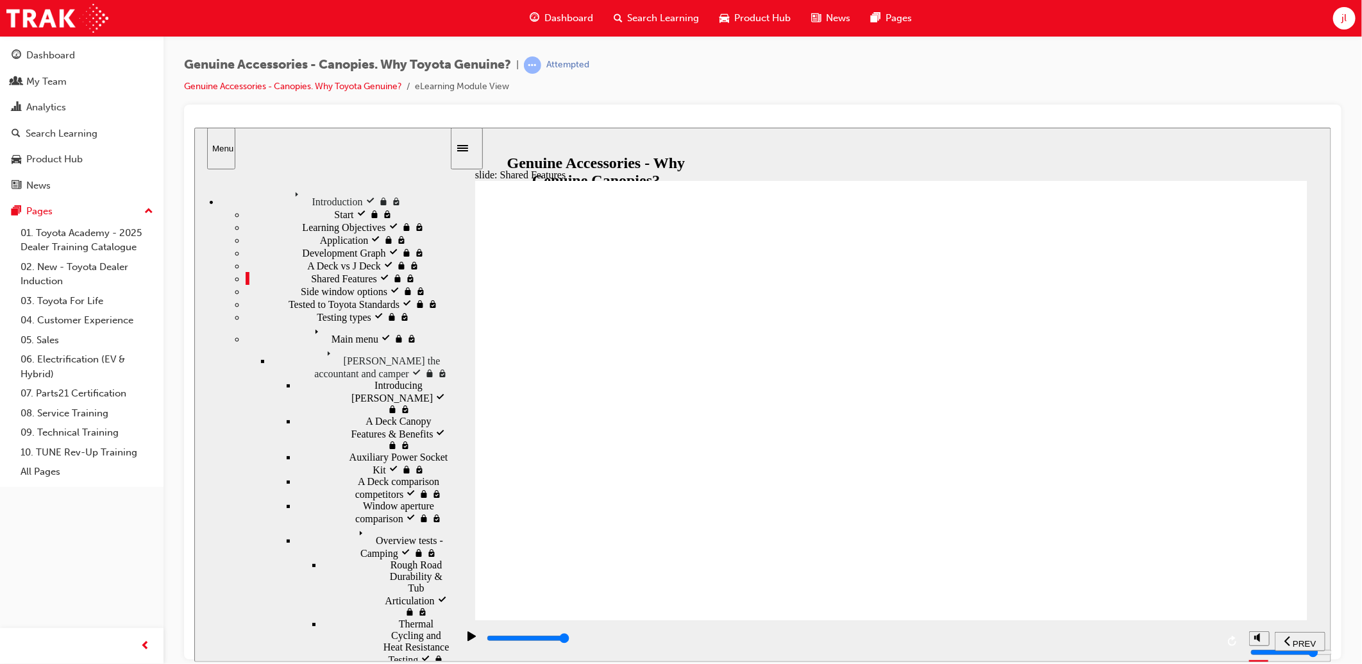
click at [891, 644] on div "playback controls" at bounding box center [851, 638] width 732 height 14
click at [1253, 622] on section "PREV NEXT SUBMIT" at bounding box center [890, 640] width 880 height 42
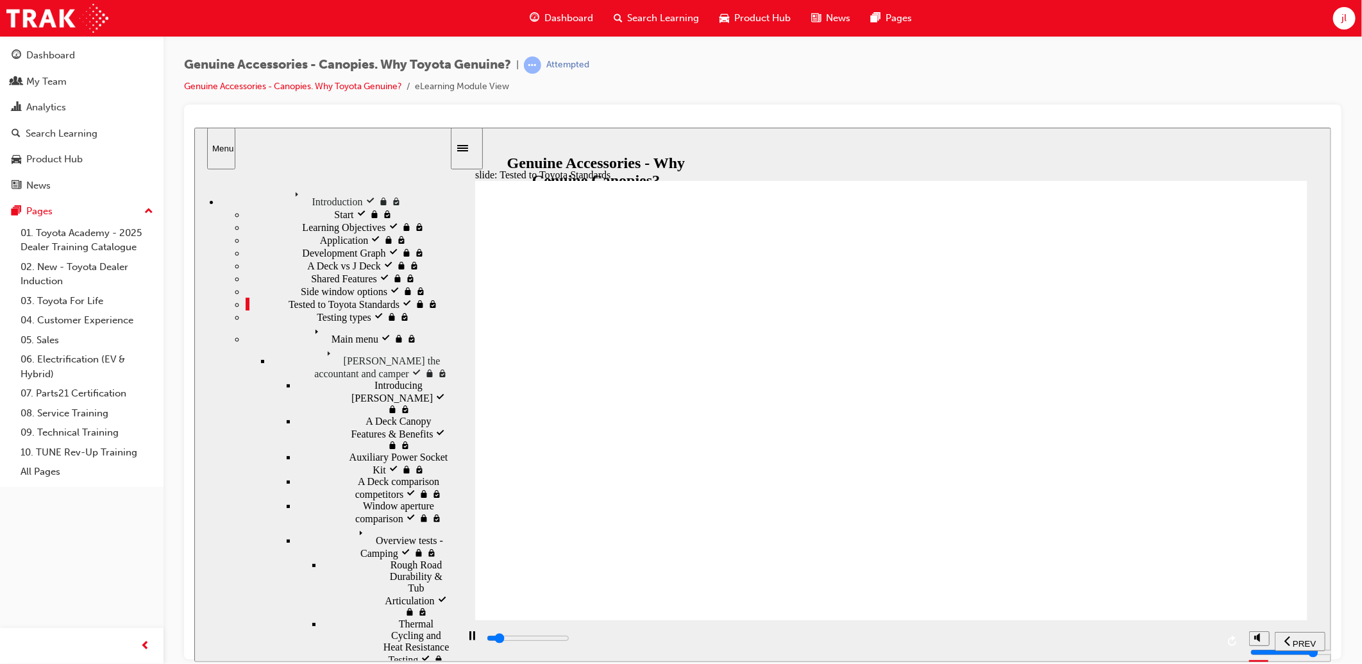
drag, startPoint x: 537, startPoint y: 642, endPoint x: 1004, endPoint y: 635, distance: 467.5
click at [996, 634] on div "playback controls" at bounding box center [851, 640] width 732 height 19
click at [1331, 621] on html "​false false​ slide: Tested to Toyota Standards Rectangle 1 Tested to Toyota St…" at bounding box center [762, 394] width 1137 height 534
drag, startPoint x: 522, startPoint y: 641, endPoint x: 920, endPoint y: 628, distance: 398.4
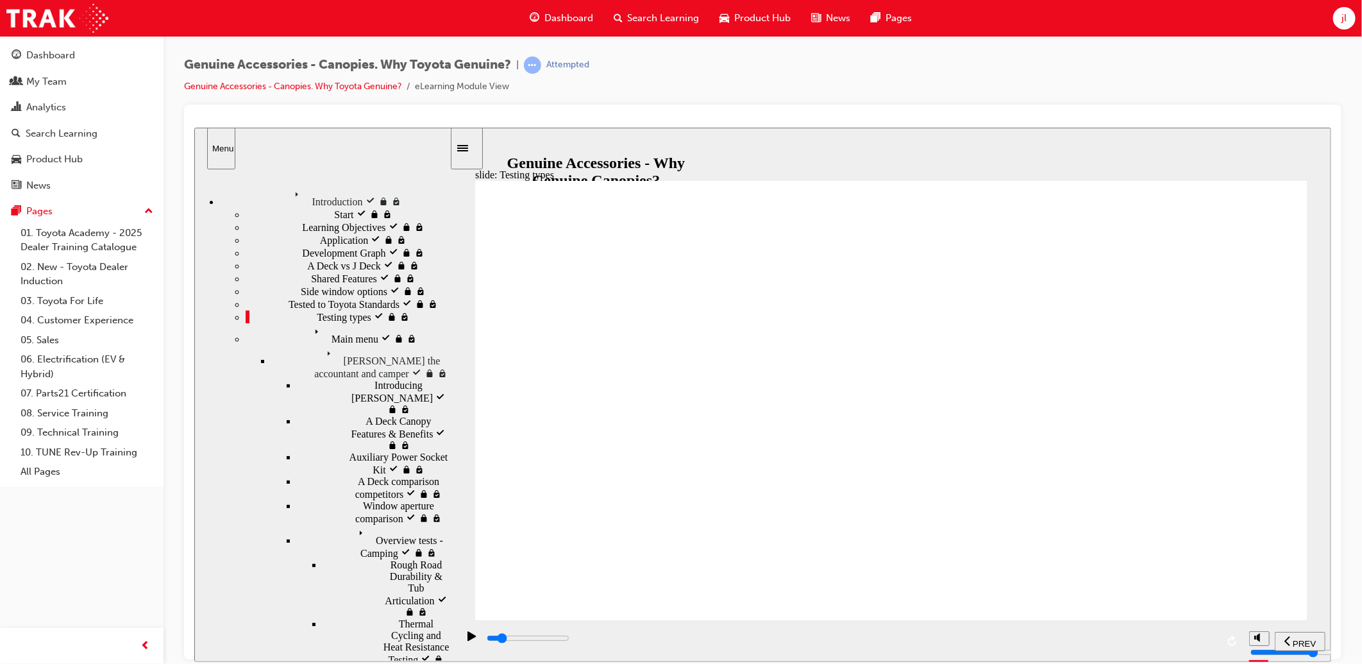
click at [902, 623] on div "playback controls" at bounding box center [849, 640] width 785 height 42
drag, startPoint x: 625, startPoint y: 334, endPoint x: 633, endPoint y: 344, distance: 12.3
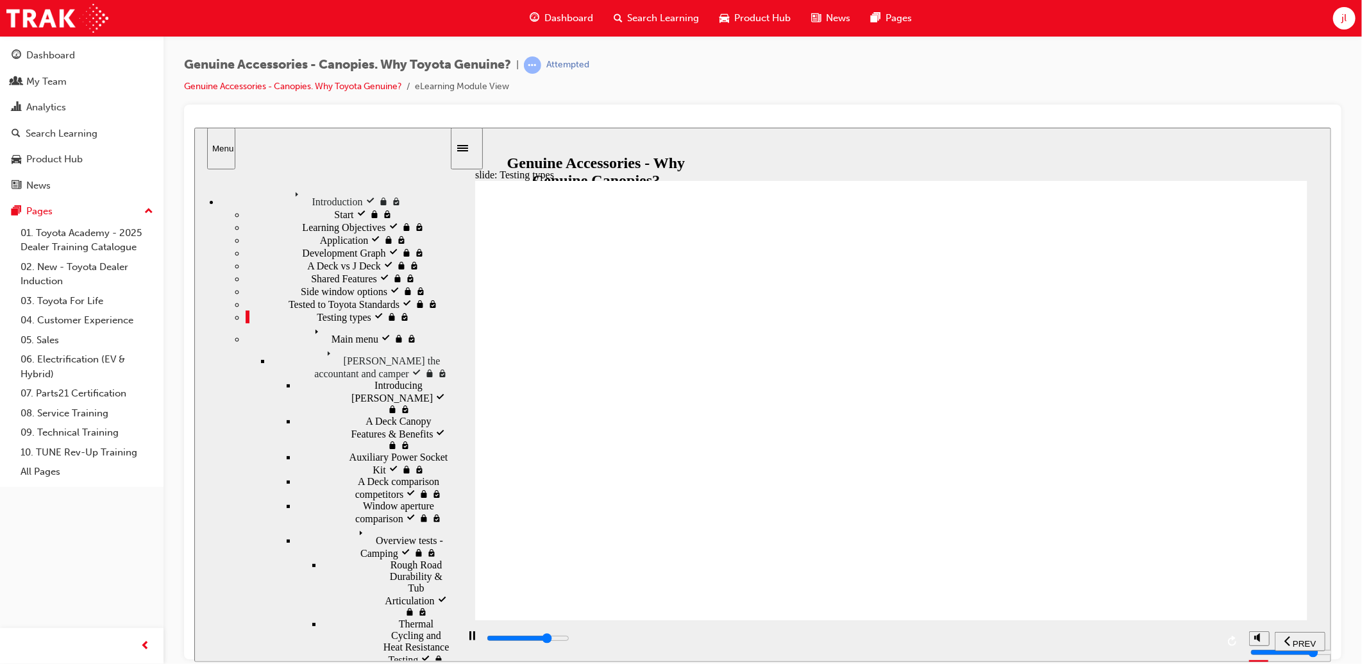
drag, startPoint x: 1034, startPoint y: 642, endPoint x: 1276, endPoint y: 626, distance: 242.2
click at [1282, 625] on section "PREV NEXT SUBMIT" at bounding box center [890, 640] width 880 height 42
click at [301, 231] on span "Learning Objectives" at bounding box center [342, 226] width 83 height 12
click at [905, 645] on div "playback controls" at bounding box center [851, 638] width 732 height 14
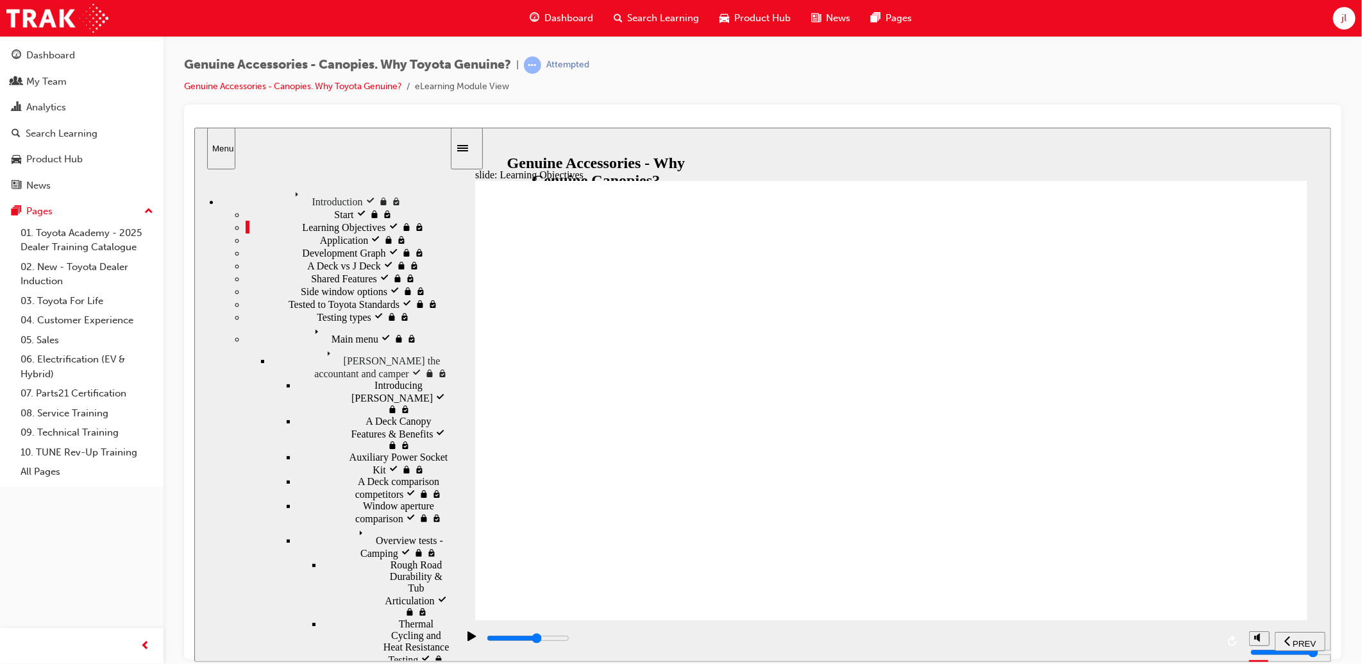
drag, startPoint x: 939, startPoint y: 640, endPoint x: 1363, endPoint y: 612, distance: 424.7
click at [1331, 612] on html "​false false​ slide: Learning Objectives Check Notes (starting from By the end……" at bounding box center [762, 394] width 1137 height 534
drag, startPoint x: 507, startPoint y: 640, endPoint x: 839, endPoint y: 617, distance: 333.6
click at [808, 615] on div "slide: Application Why Genuine Canopies? Continue Optional roof racks Available…" at bounding box center [762, 394] width 1137 height 534
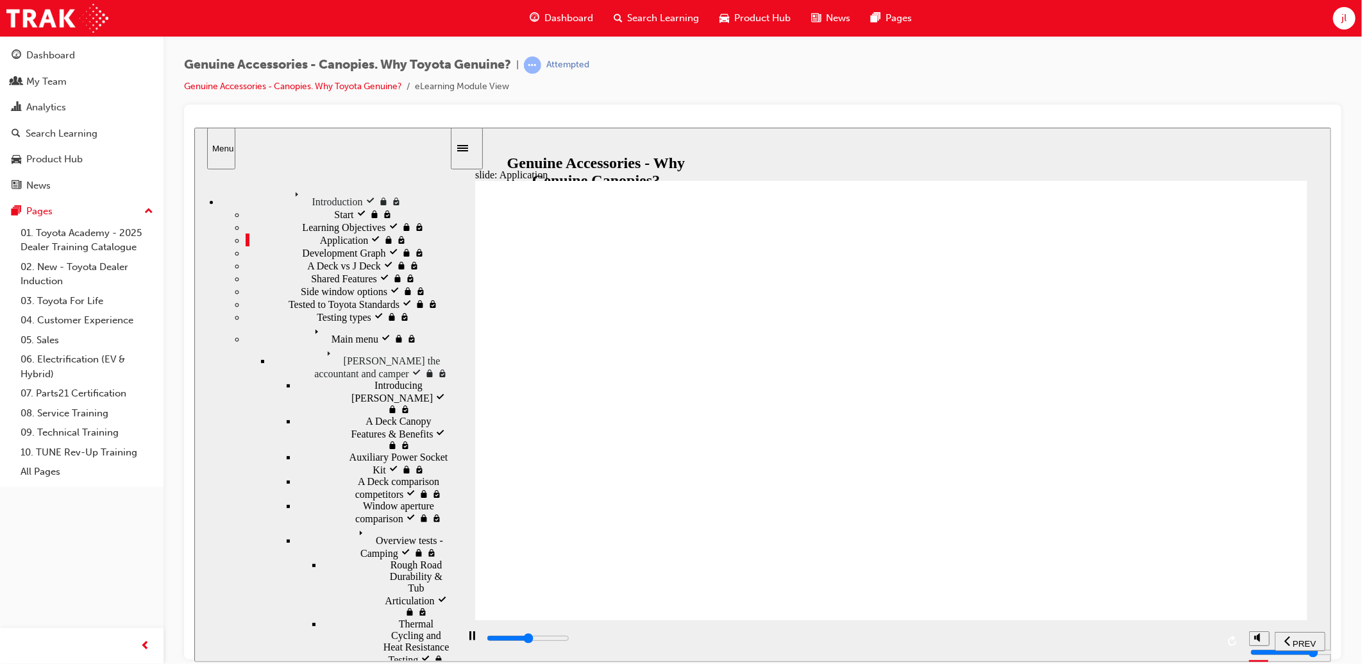
drag, startPoint x: 852, startPoint y: 639, endPoint x: 1363, endPoint y: 626, distance: 511.2
click at [1331, 626] on html "​false false​ slide: Application Why Genuine Canopies? Continue Optional roof r…" at bounding box center [762, 394] width 1137 height 534
click at [903, 617] on div "slide: Development Graph Accessory F&B Check Notes Genuine vs Non Genuine Acces…" at bounding box center [762, 394] width 1137 height 534
drag, startPoint x: 1545, startPoint y: 741, endPoint x: 1348, endPoint y: 613, distance: 234.9
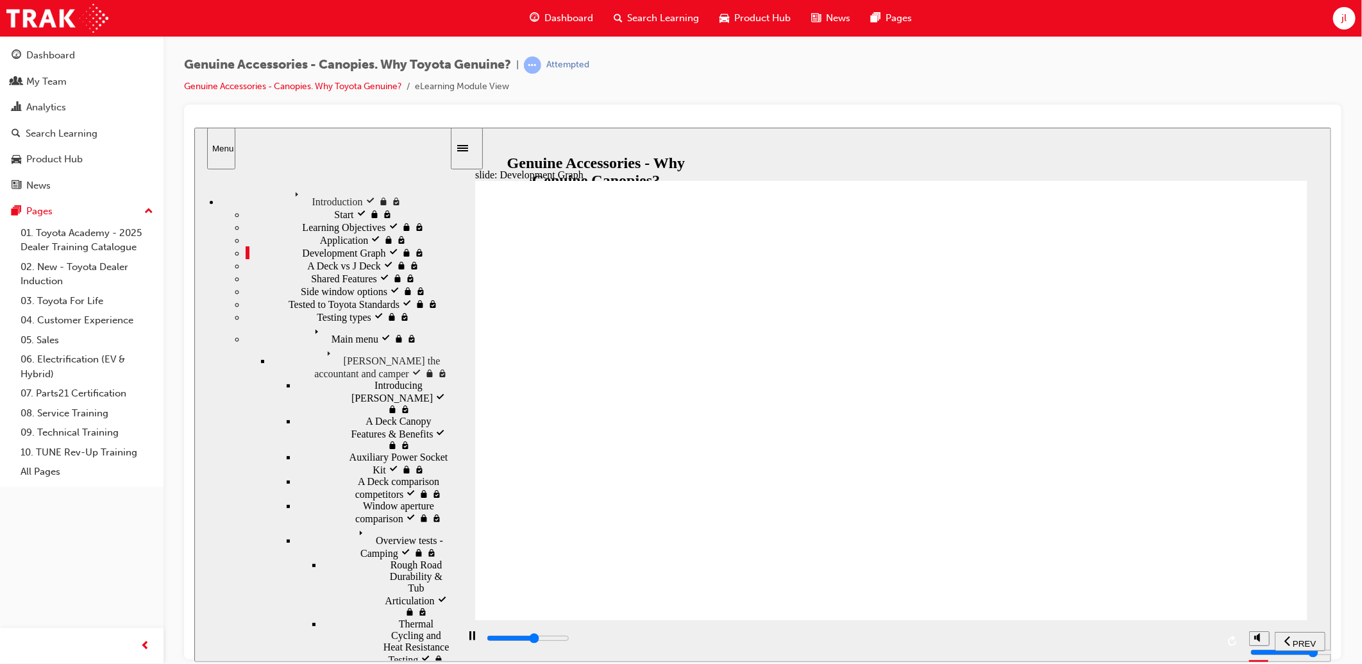
click at [1331, 613] on html "​false false​ slide: Development Graph Group 1 Oval 1 Accessory F&B Check Notes…" at bounding box center [762, 394] width 1137 height 534
drag, startPoint x: 603, startPoint y: 646, endPoint x: 1178, endPoint y: 642, distance: 575.2
click at [1144, 641] on div "playback controls" at bounding box center [851, 638] width 732 height 14
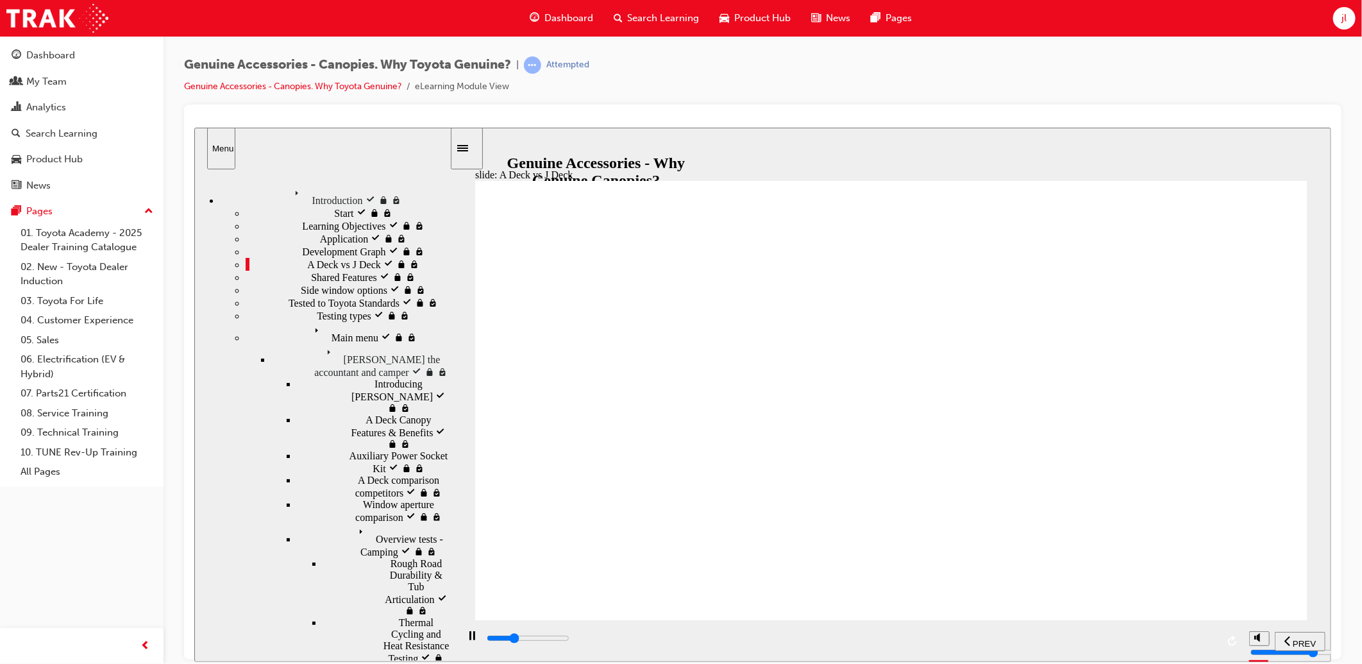
click at [346, 219] on div "Start Start" at bounding box center [347, 212] width 204 height 13
click at [956, 597] on div "slide: Learning Objectives Check Notes (starting from By the end…) Learning Obj…" at bounding box center [762, 394] width 1137 height 534
click at [1331, 604] on html "​false false​ slide: Learning Objectives Check Notes (starting from By the end……" at bounding box center [762, 394] width 1137 height 534
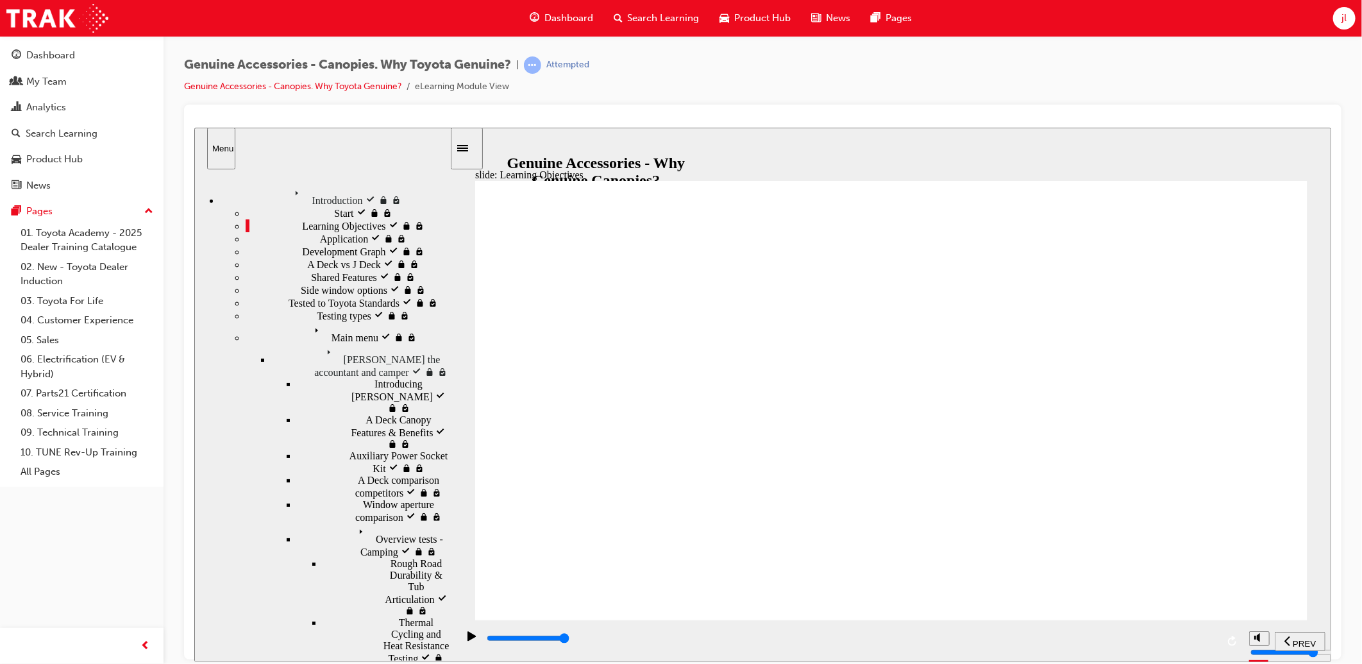
click at [1025, 641] on div "playback controls" at bounding box center [851, 638] width 732 height 14
click at [1331, 615] on html "​false false​ slide: Application Why Genuine Canopies? Continue Optional roof r…" at bounding box center [762, 394] width 1137 height 534
drag, startPoint x: 516, startPoint y: 641, endPoint x: 1002, endPoint y: 624, distance: 485.7
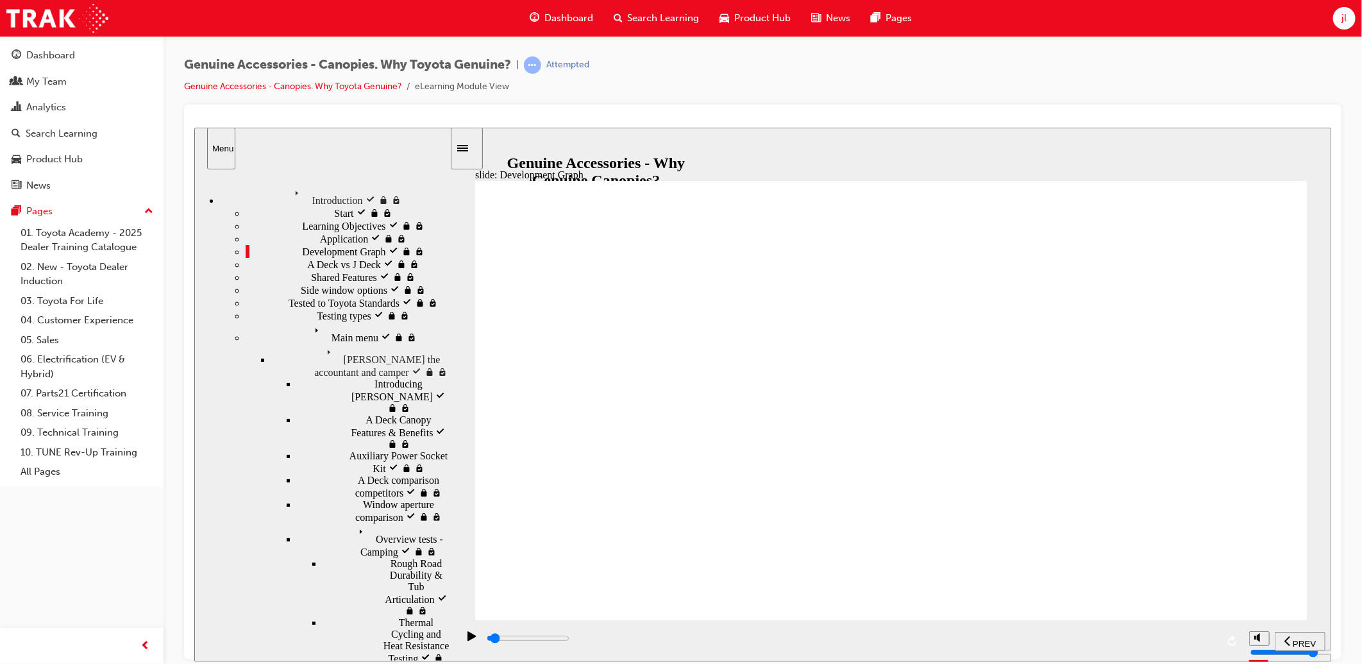
click at [885, 621] on div "playback controls" at bounding box center [849, 640] width 785 height 42
click at [1331, 621] on html "​false false​ slide: Development Graph Group 1 Oval 1 Accessory F&B Check Notes…" at bounding box center [762, 394] width 1137 height 534
drag, startPoint x: 510, startPoint y: 640, endPoint x: 1036, endPoint y: 598, distance: 526.9
click at [997, 575] on div "slide: A Deck vs J Deck A Deck vs J Deck HiLux Tubs can be separated into 2 mai…" at bounding box center [762, 394] width 1137 height 534
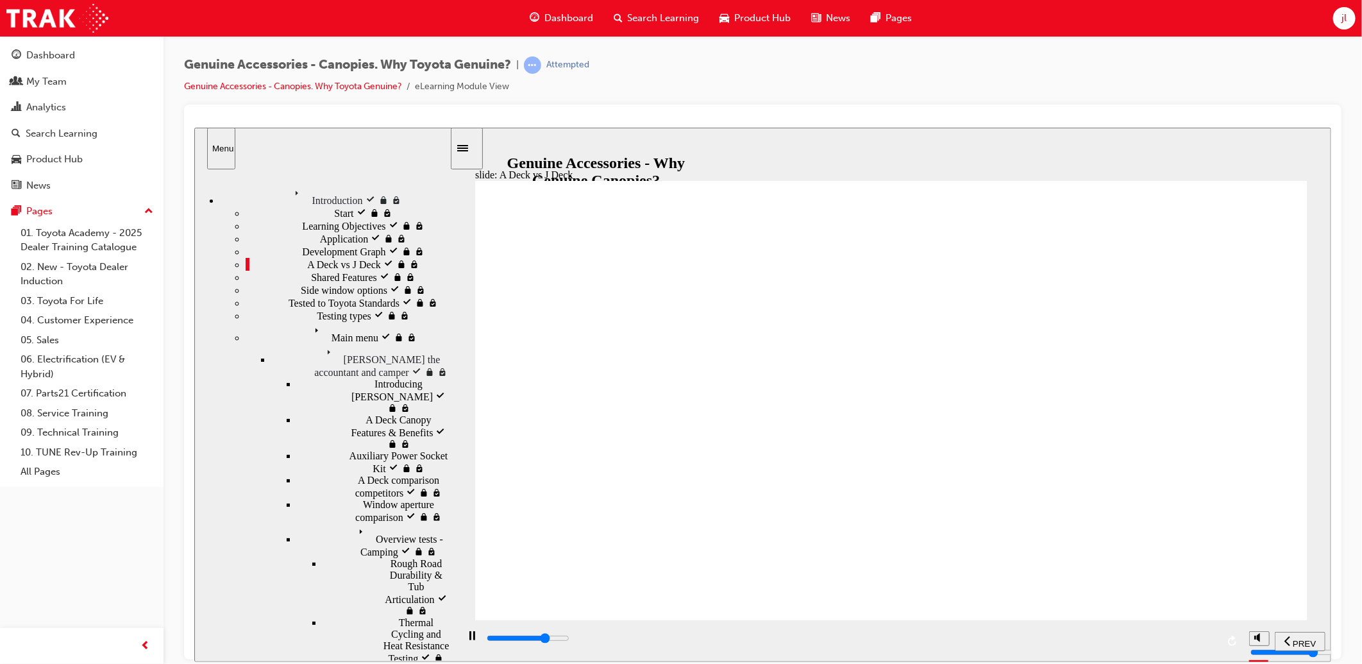
click at [1281, 628] on section "PREV NEXT SUBMIT" at bounding box center [890, 640] width 880 height 42
click at [309, 340] on icon "Menu" at bounding box center [318, 330] width 19 height 19
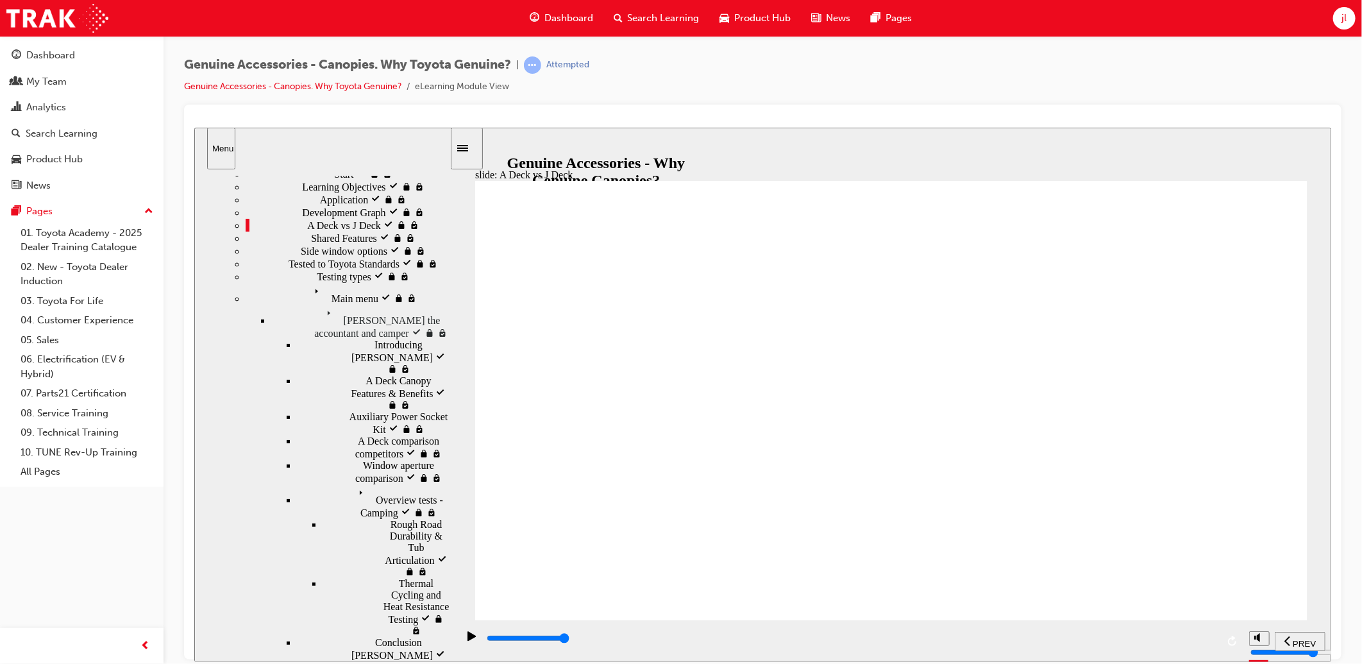
scroll to position [59, 0]
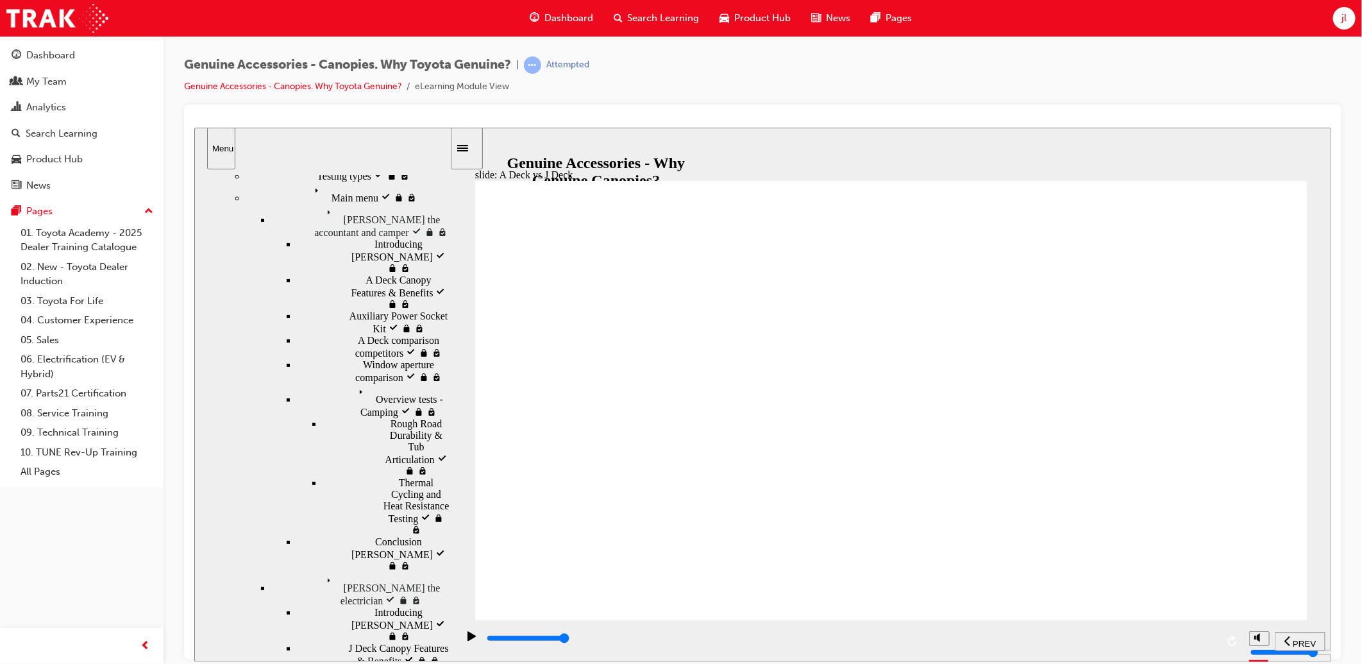
scroll to position [142, 0]
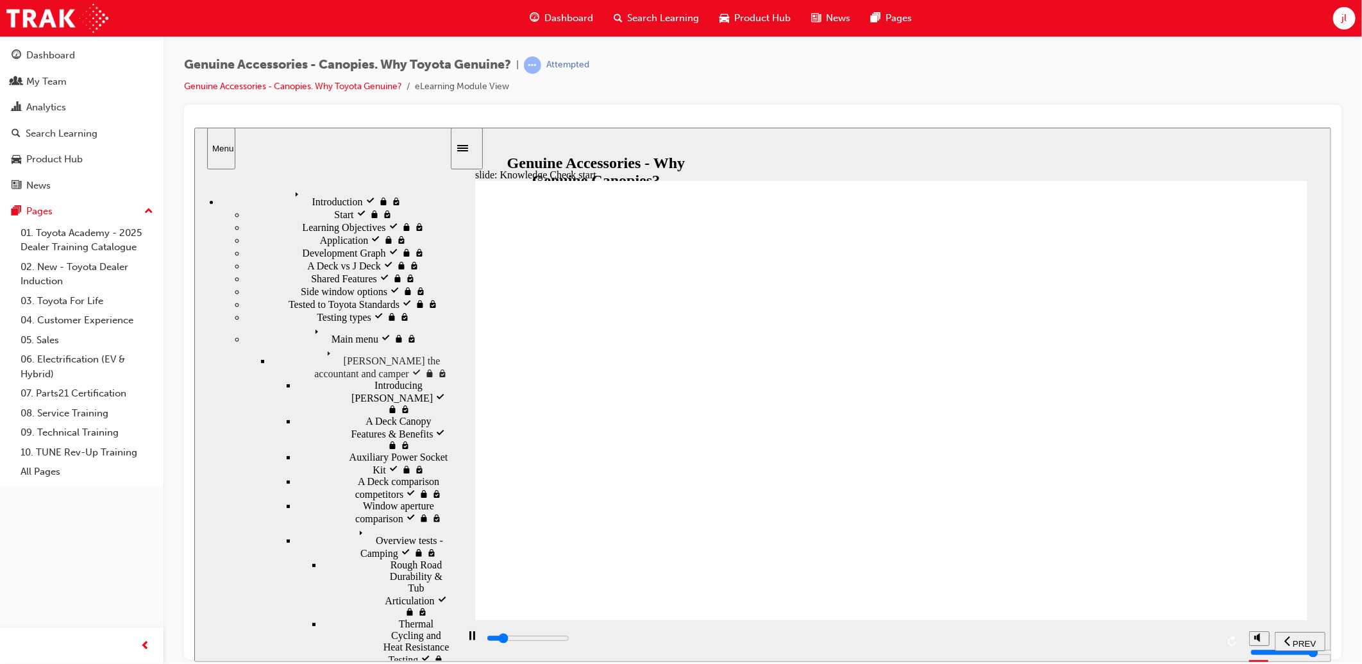
drag, startPoint x: 796, startPoint y: 642, endPoint x: 1229, endPoint y: 606, distance: 434.3
click at [1201, 610] on div "slide: Knowledge Check start Why Genuine Canopies? Knowledge Check It's time fo…" at bounding box center [762, 394] width 1137 height 534
click at [1303, 639] on span "NEXT" at bounding box center [1294, 643] width 22 height 10
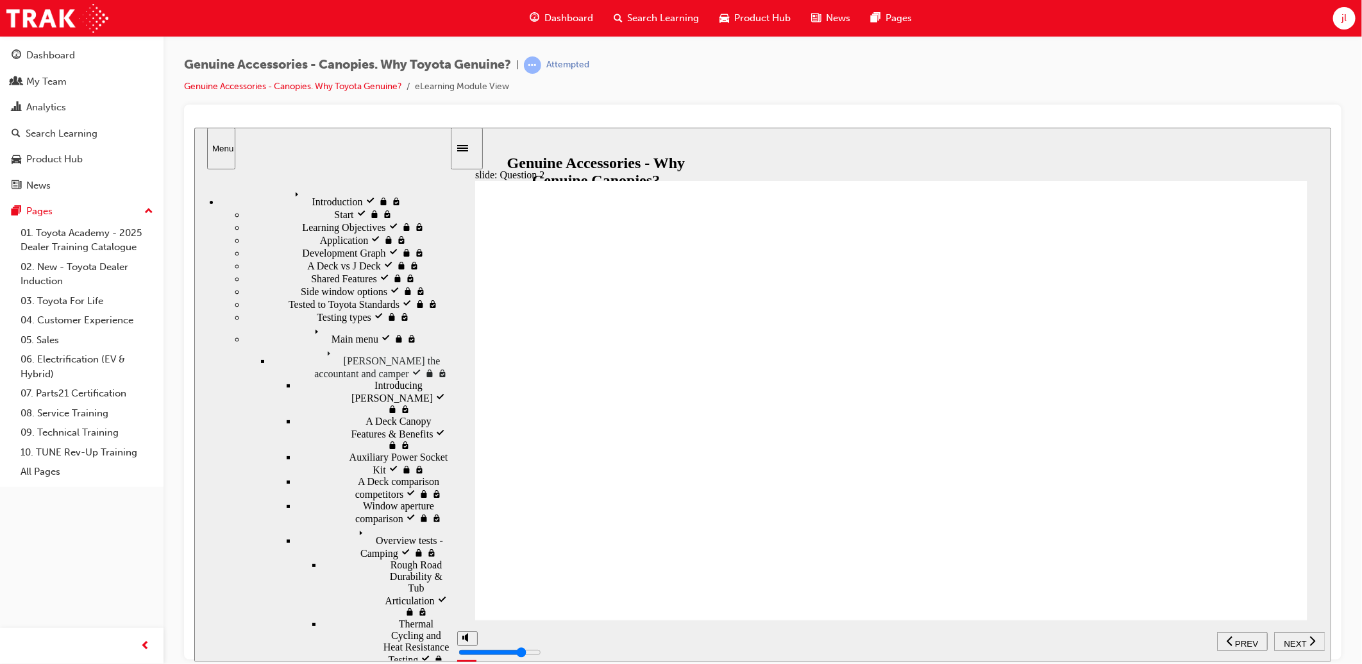
click at [1303, 639] on span "NEXT" at bounding box center [1294, 643] width 22 height 10
click at [1303, 638] on span "NEXT" at bounding box center [1294, 643] width 22 height 10
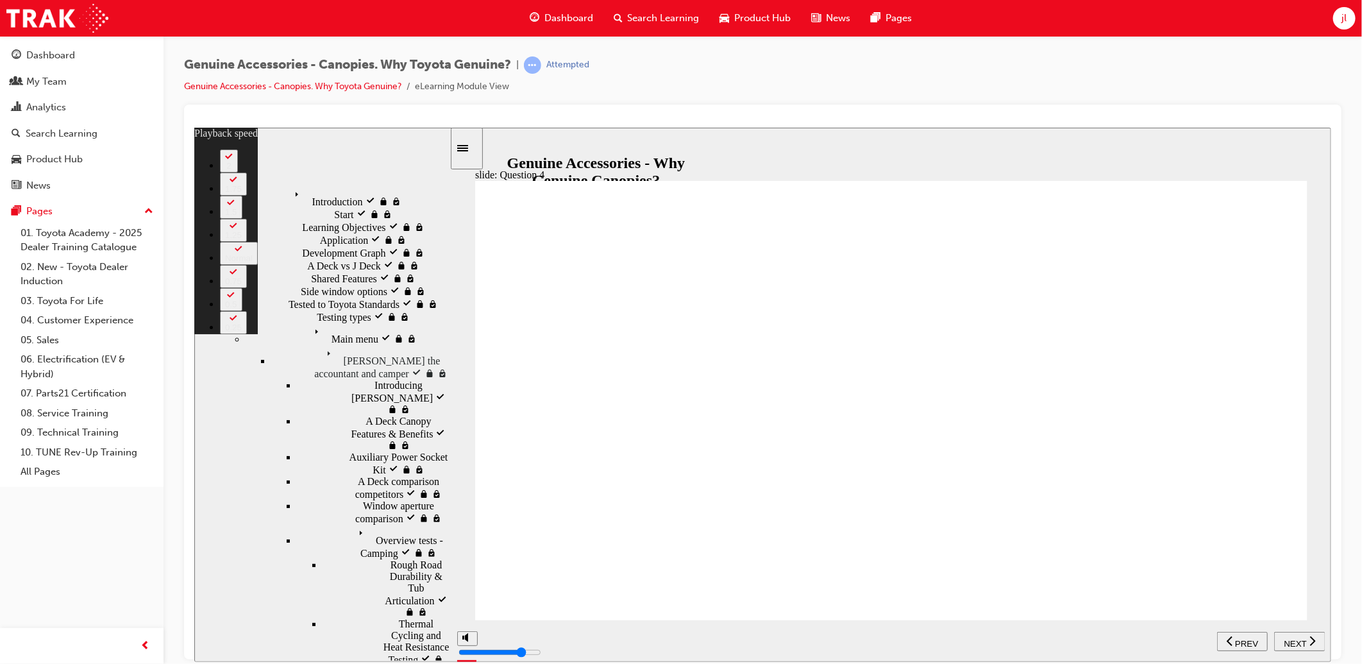
click at [1302, 638] on span "NEXT" at bounding box center [1294, 643] width 22 height 10
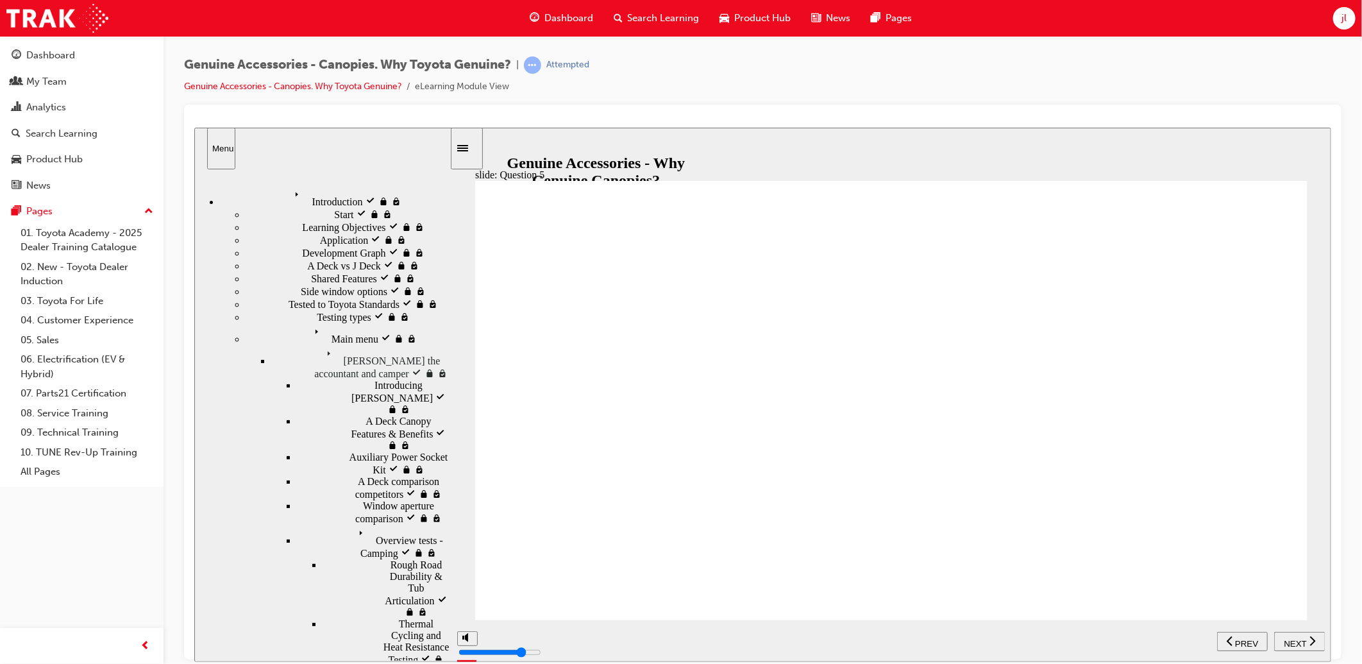
click at [1302, 638] on span "NEXT" at bounding box center [1294, 643] width 22 height 10
click at [1302, 634] on div "NEXT" at bounding box center [1299, 640] width 41 height 13
click at [1279, 634] on div "SUBMIT" at bounding box center [1291, 640] width 56 height 13
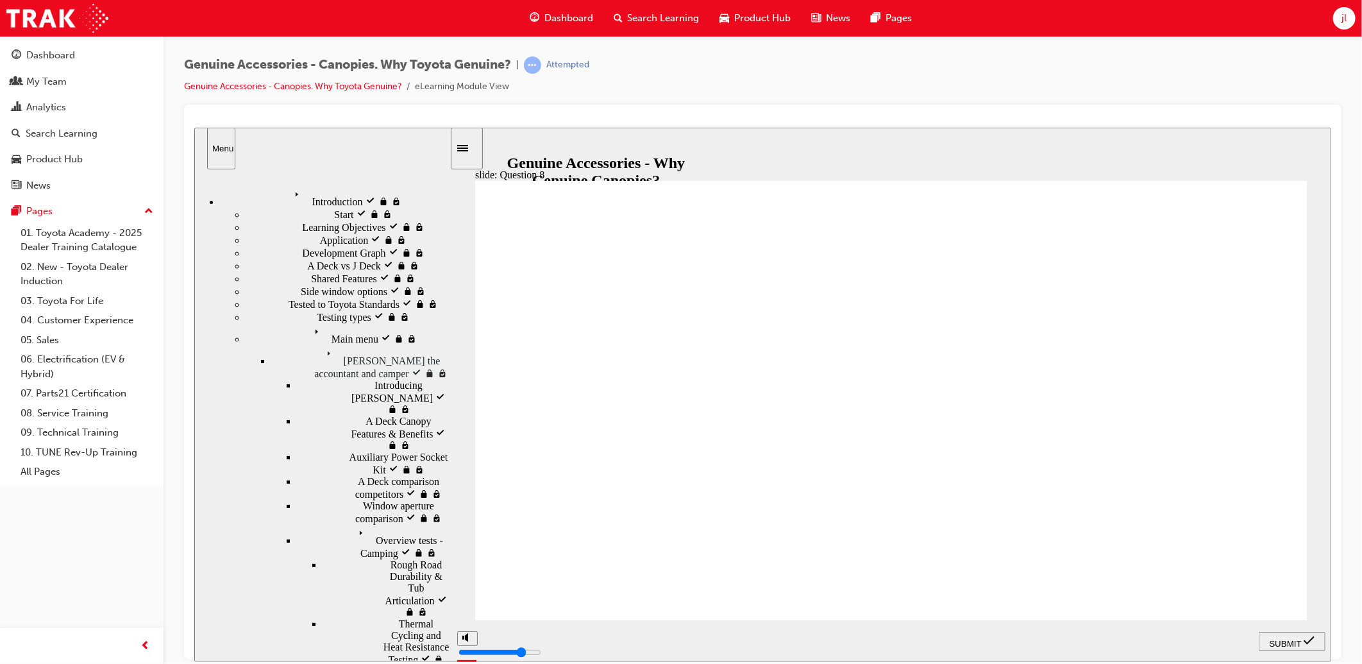
click at [1295, 640] on span "SUBMIT" at bounding box center [1285, 643] width 32 height 10
